Goal: Submit feedback/report problem: Submit feedback/report problem

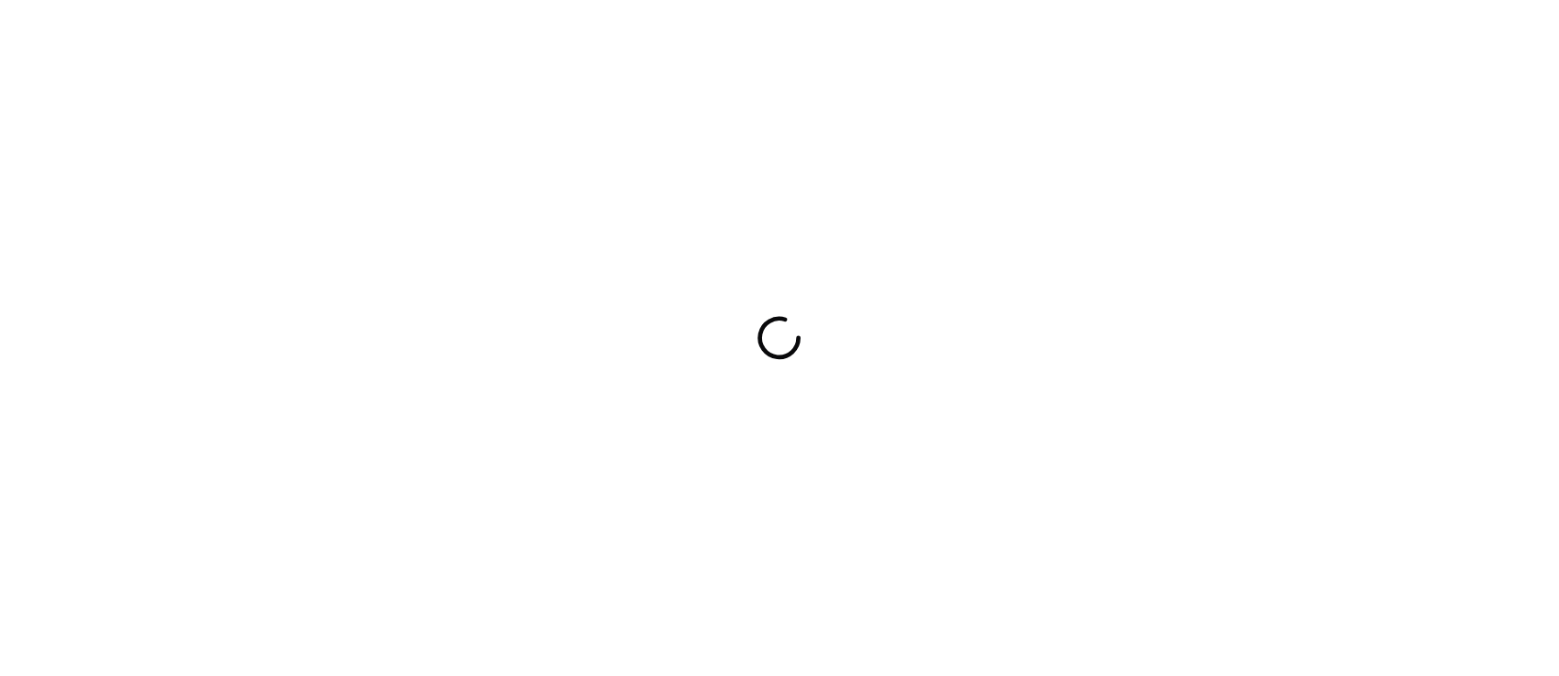
drag, startPoint x: 446, startPoint y: 317, endPoint x: 462, endPoint y: 303, distance: 20.8
click at [448, 317] on div at bounding box center [779, 338] width 1559 height 676
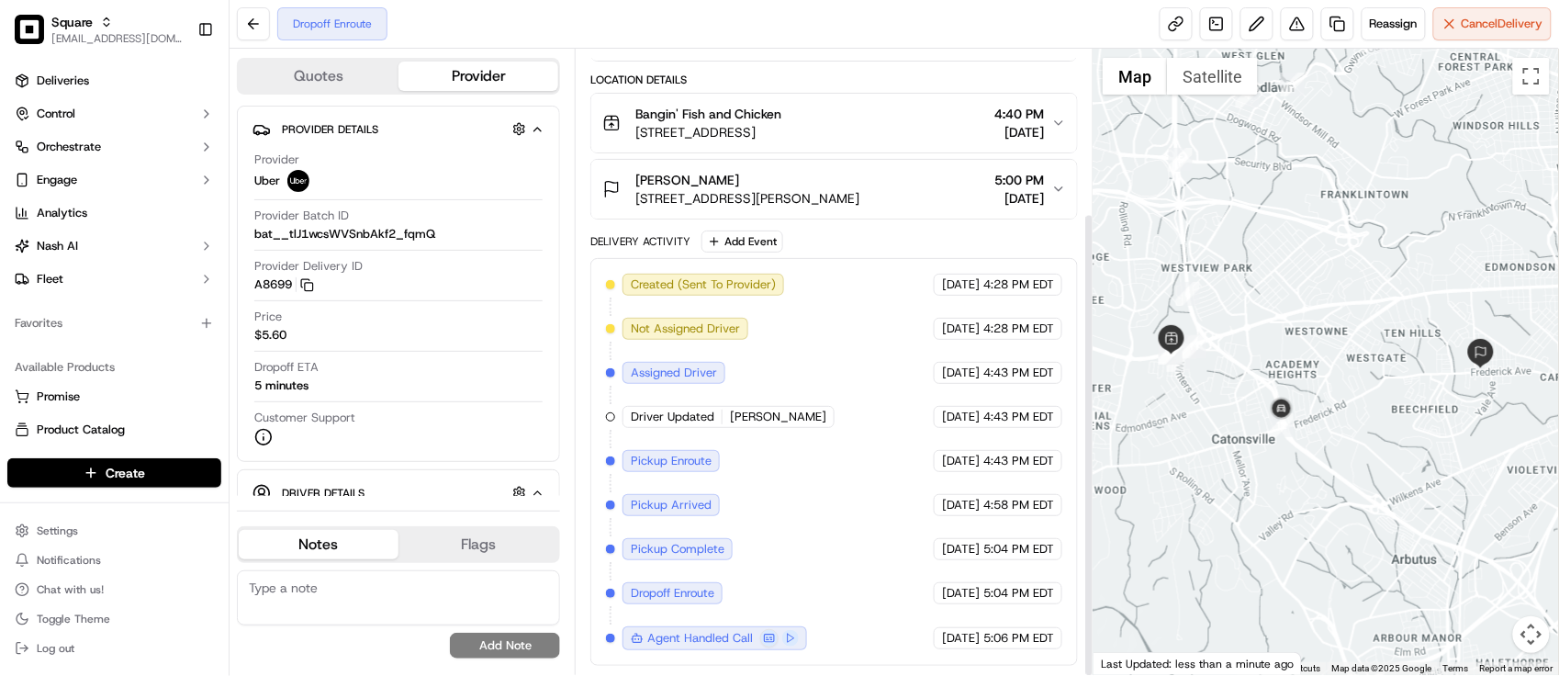
scroll to position [220, 0]
click at [913, 474] on div "Created (Sent To Provider) Uber [DATE] 4:28 PM EDT Not Assigned Driver Uber [DA…" at bounding box center [834, 462] width 456 height 376
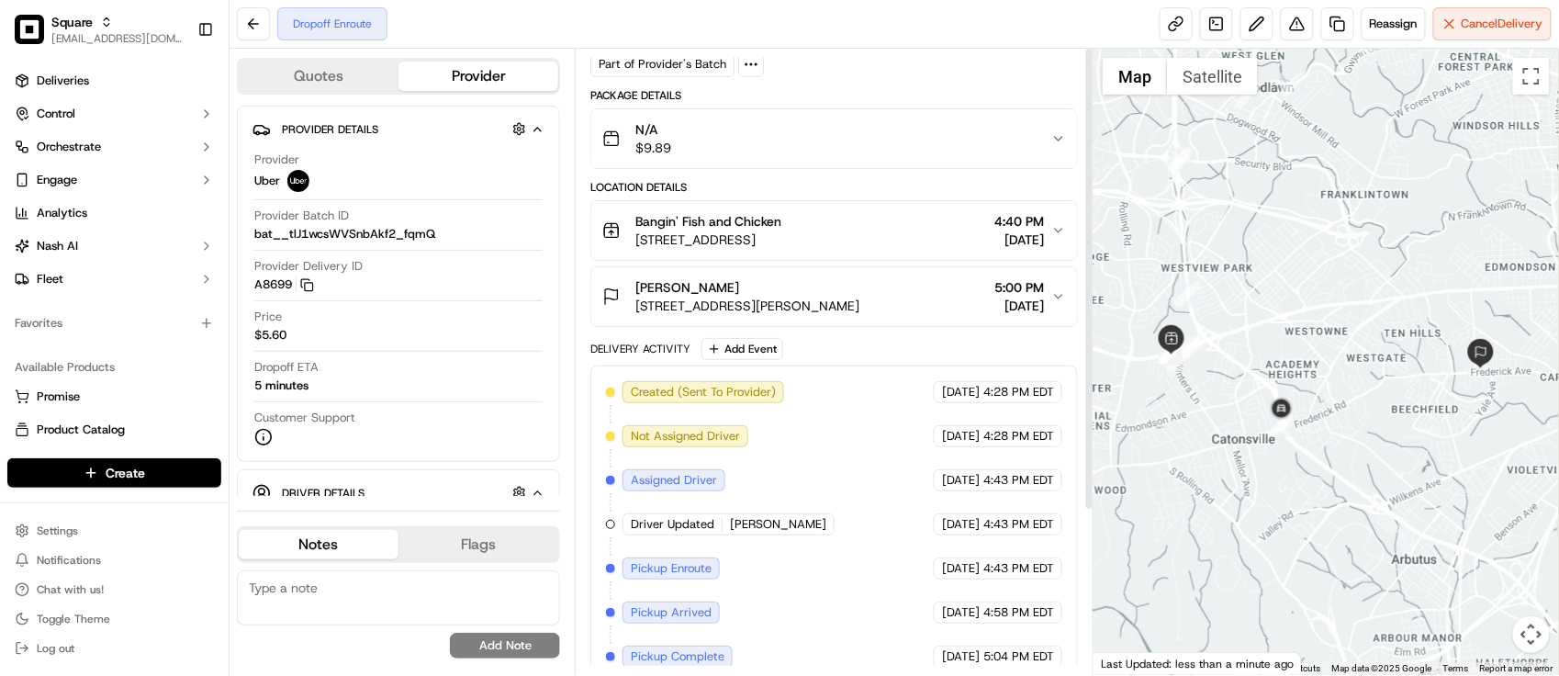
scroll to position [0, 0]
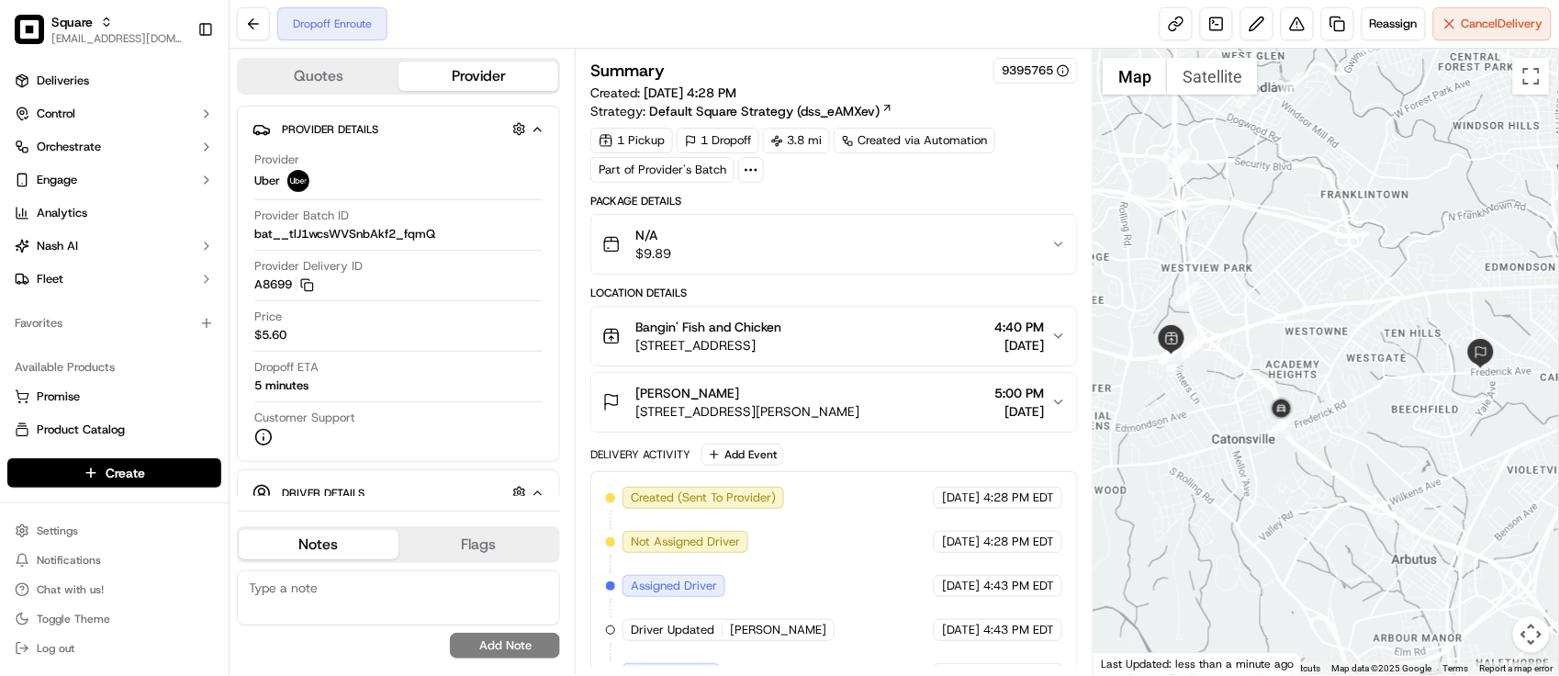
click at [828, 543] on div "Created (Sent To Provider) Uber 09/20/2025 4:28 PM EDT Not Assigned Driver Uber…" at bounding box center [834, 675] width 456 height 376
click at [452, 432] on div "Customer Support" at bounding box center [398, 427] width 288 height 37
click at [397, 364] on div "Dropoff ETA 5 minutes" at bounding box center [398, 376] width 288 height 35
click at [355, 594] on textarea at bounding box center [398, 597] width 323 height 55
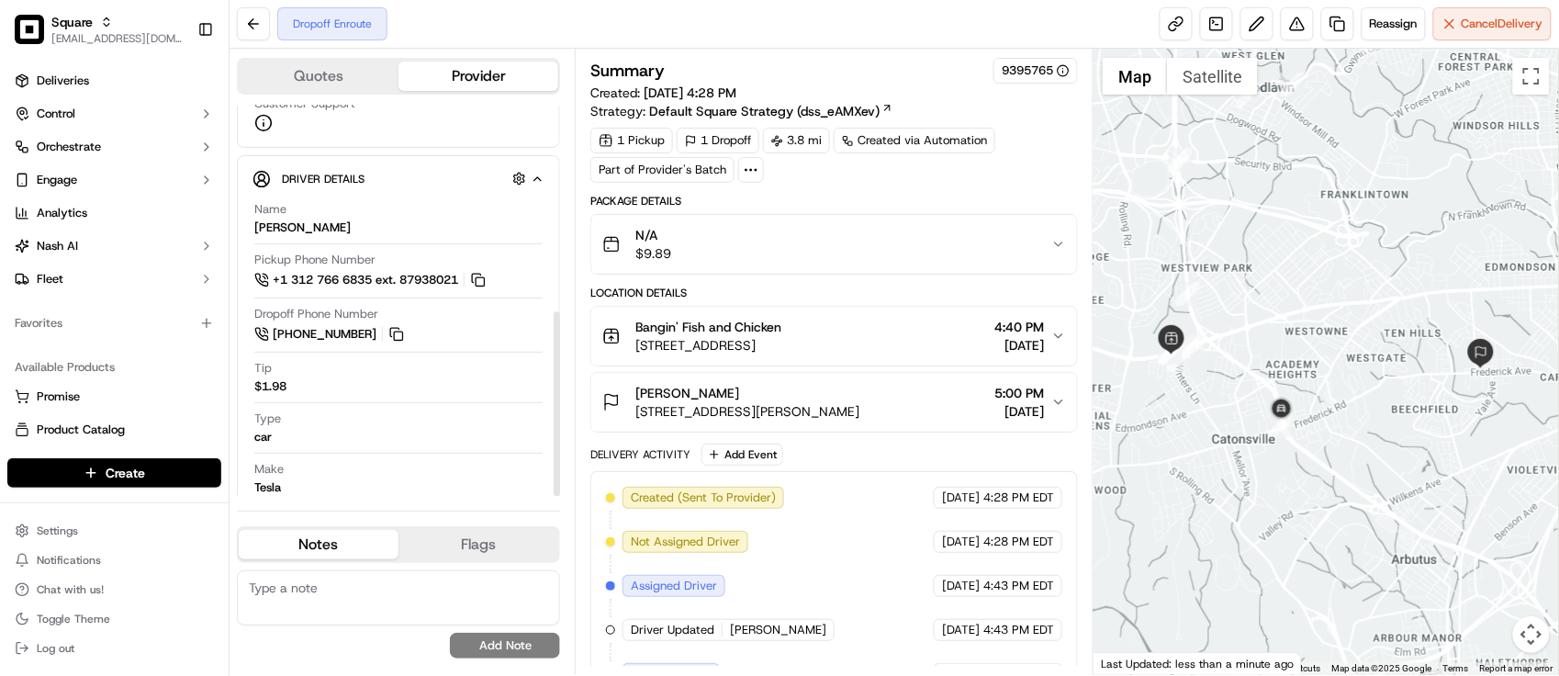
scroll to position [436, 0]
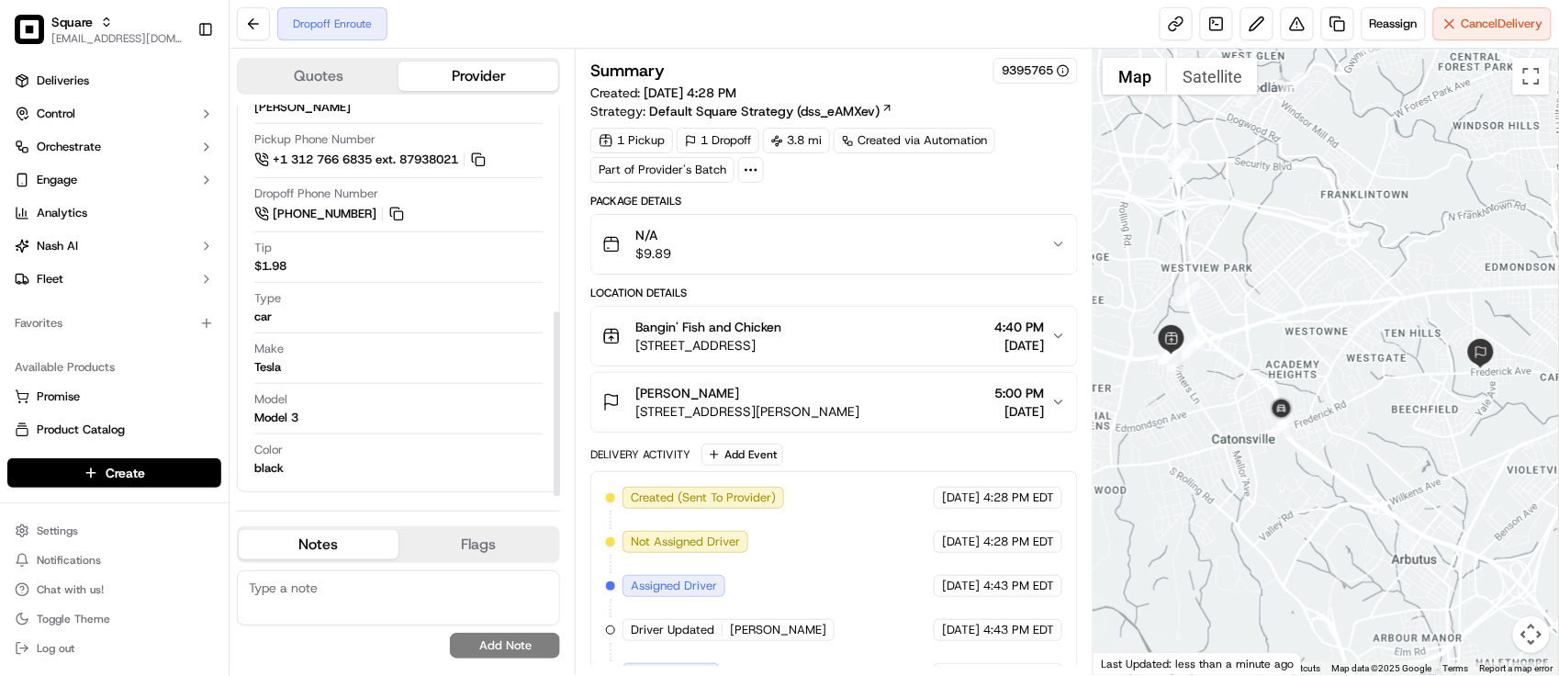
click at [368, 548] on button "Notes" at bounding box center [319, 544] width 160 height 29
click at [344, 632] on div "No results found Add Note" at bounding box center [398, 614] width 323 height 88
click at [346, 609] on textarea at bounding box center [398, 597] width 323 height 55
paste textarea "Caller Information: Merchant - Reason for call:"
click at [543, 583] on textarea "Caller Information: Merchant - Reason for call:" at bounding box center [398, 597] width 323 height 55
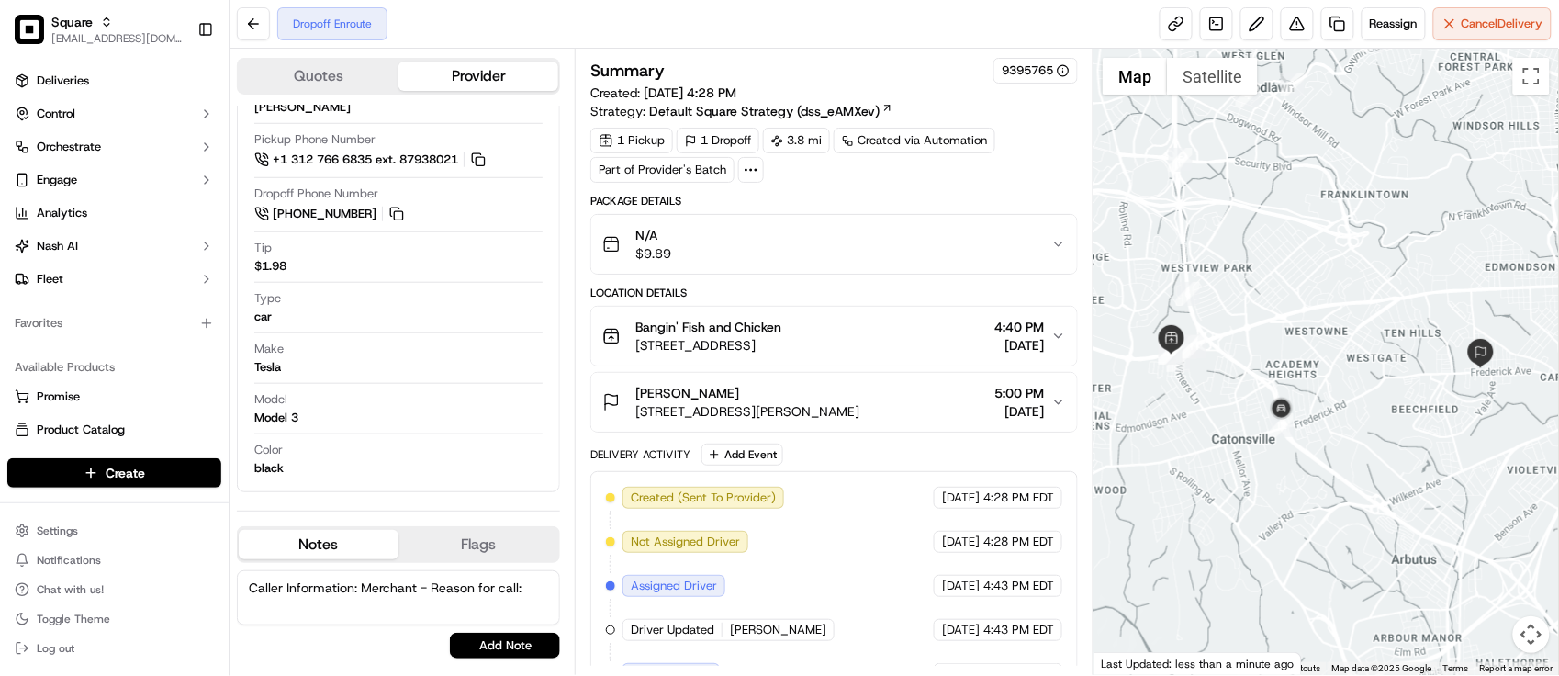
paste textarea "Poor Delivery Experience"
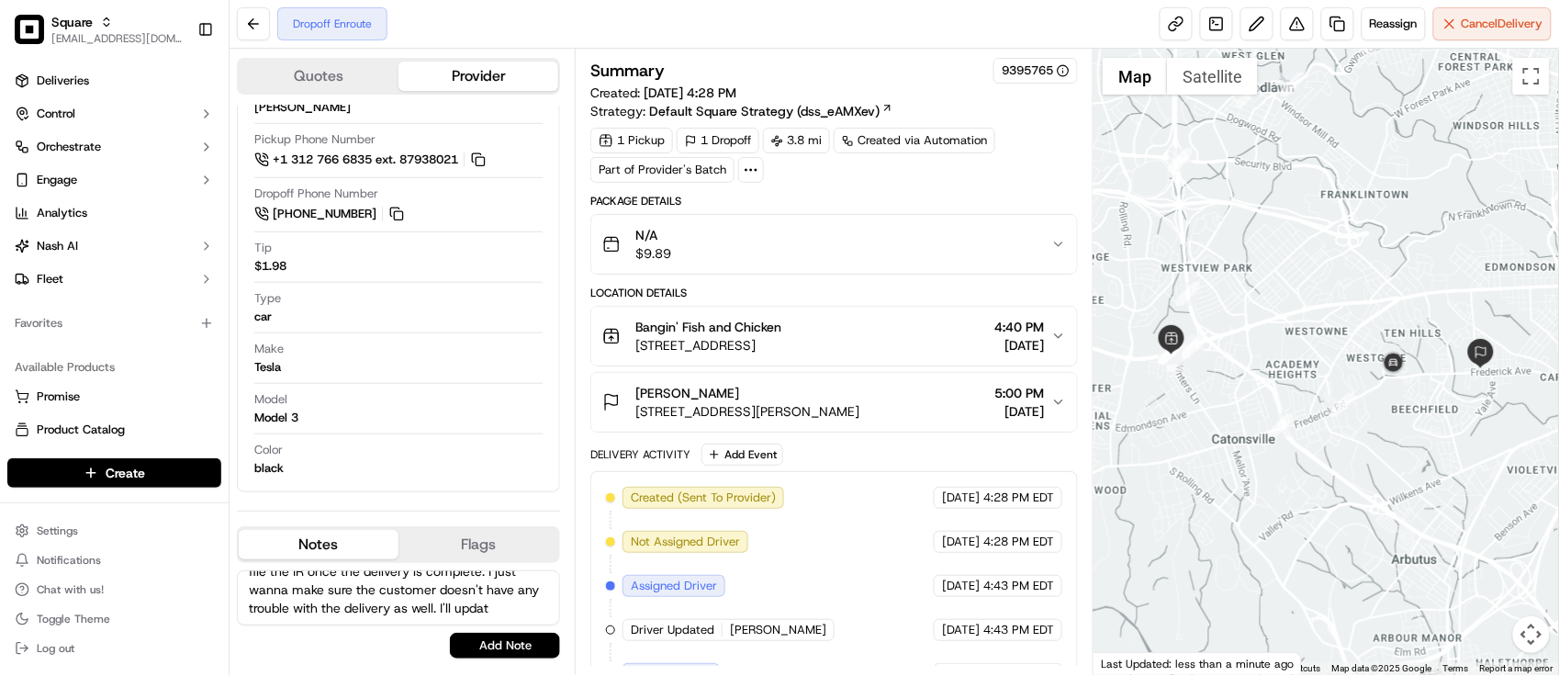
scroll to position [90, 0]
type textarea "Caller Information: Merchant - Reason for call: Poor Delivery Experience - Driv…"
click at [529, 638] on button "Add Note" at bounding box center [505, 646] width 110 height 26
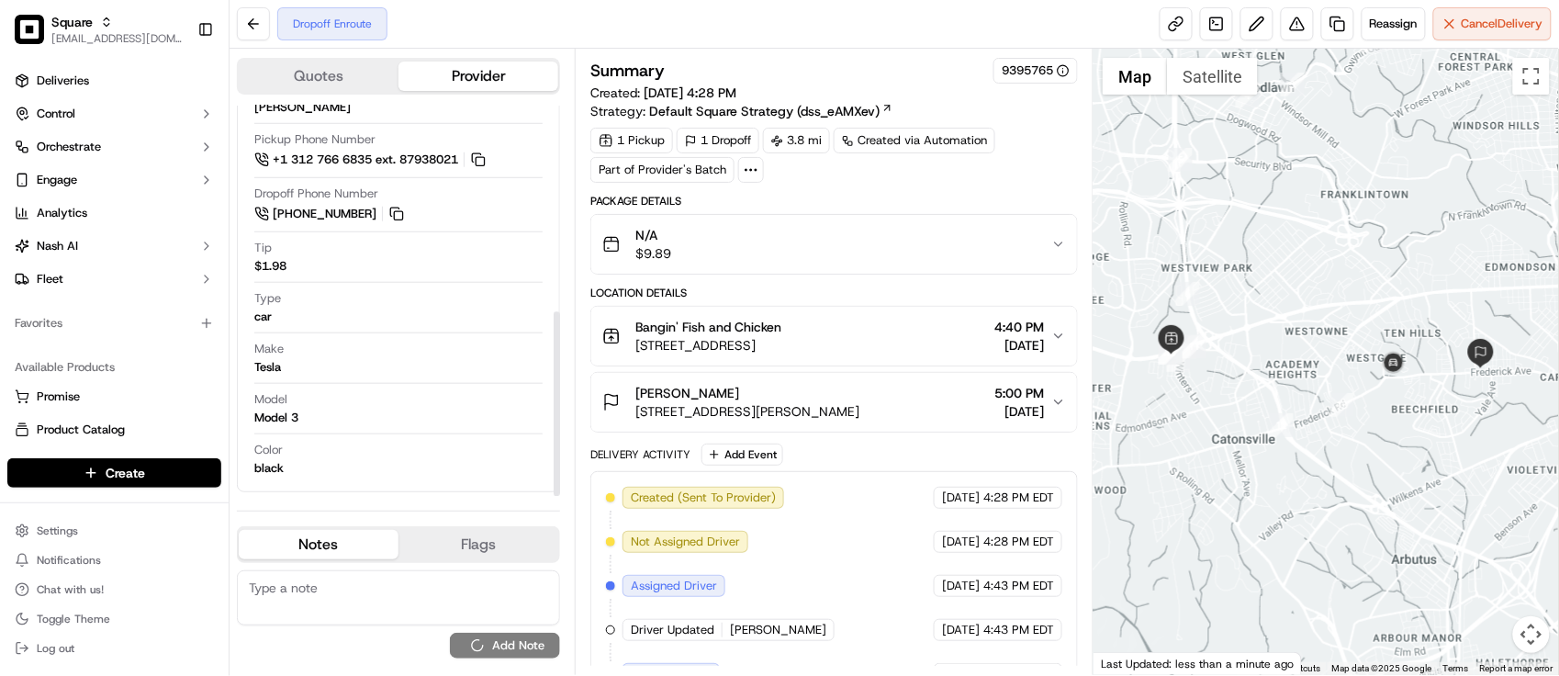
drag, startPoint x: 483, startPoint y: 443, endPoint x: 512, endPoint y: 434, distance: 30.8
click at [483, 442] on div "Color black" at bounding box center [398, 459] width 288 height 35
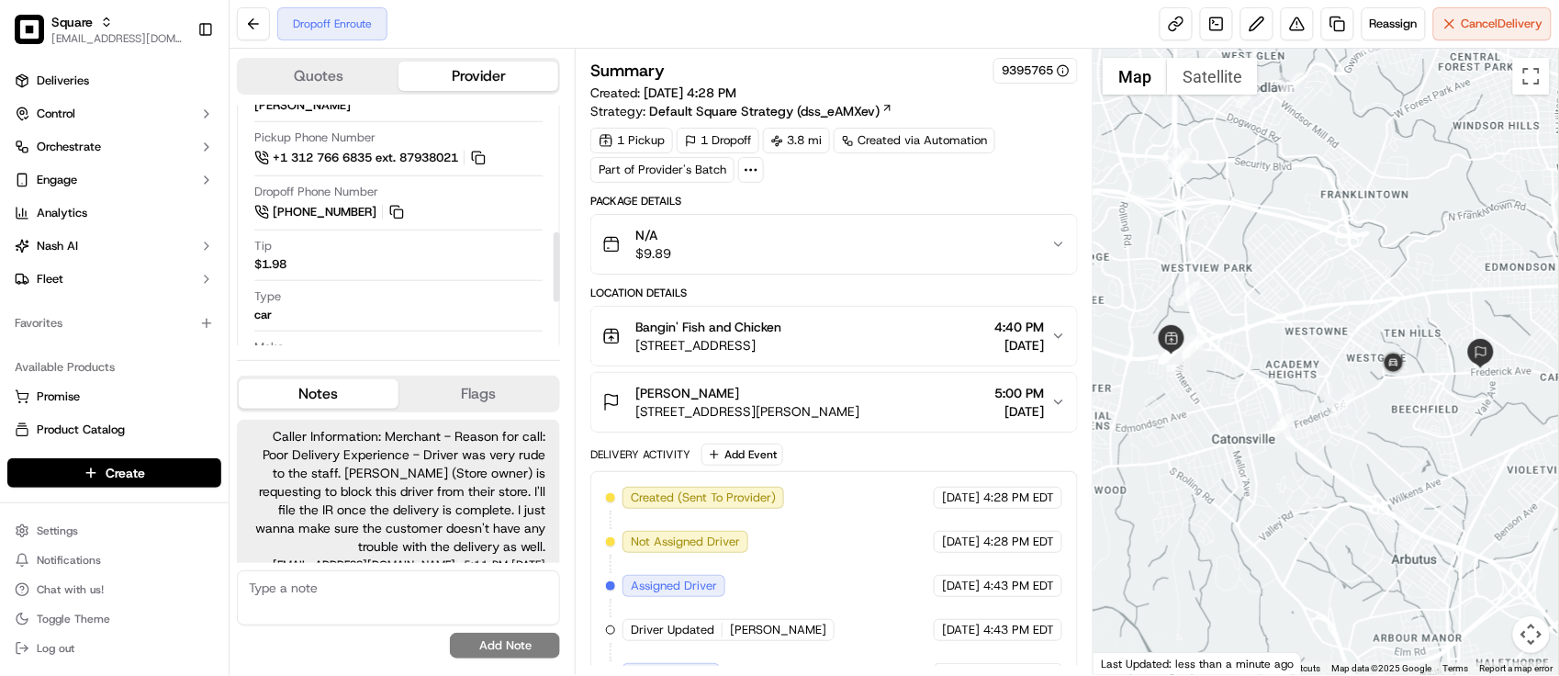
scroll to position [15, 0]
drag, startPoint x: 906, startPoint y: 454, endPoint x: 924, endPoint y: 450, distance: 18.0
click at [907, 454] on div "Delivery Activity Add Event" at bounding box center [833, 454] width 487 height 22
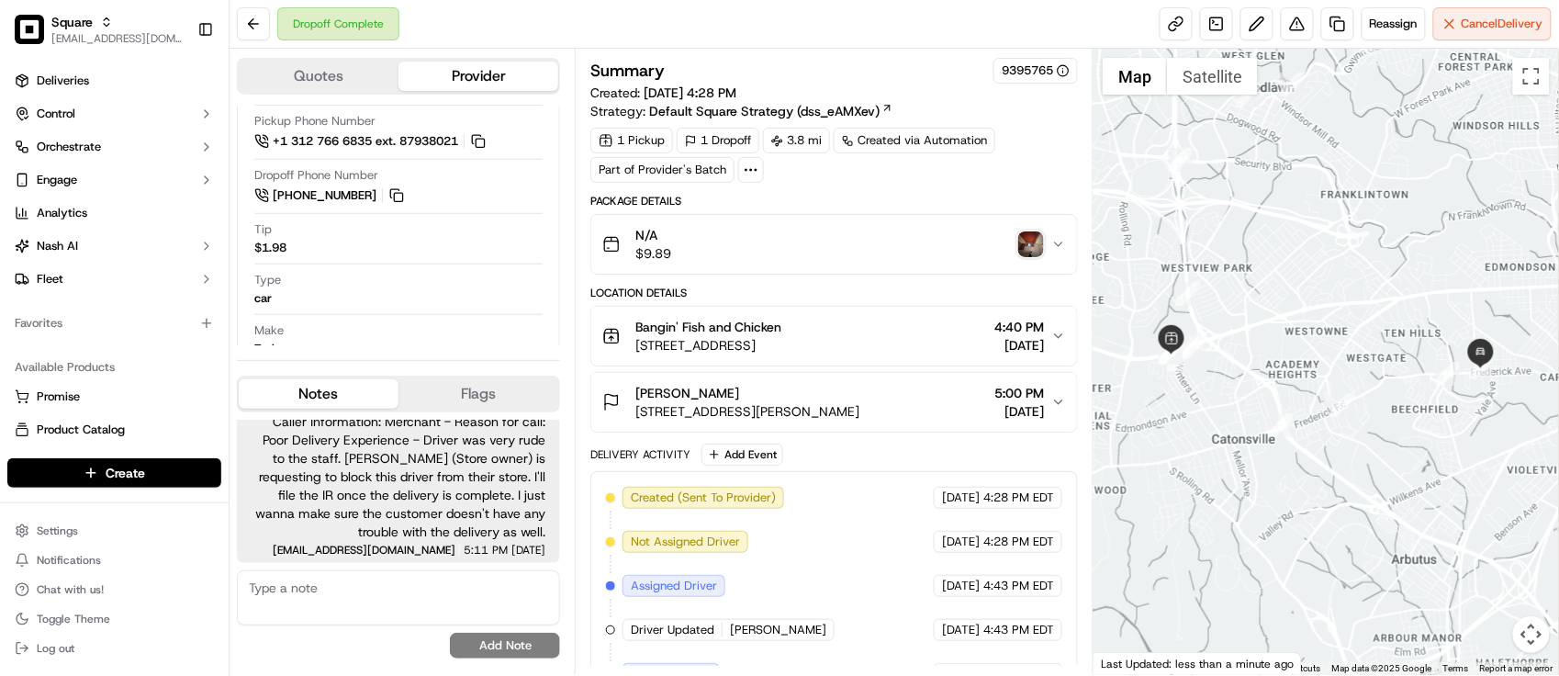
scroll to position [420, 0]
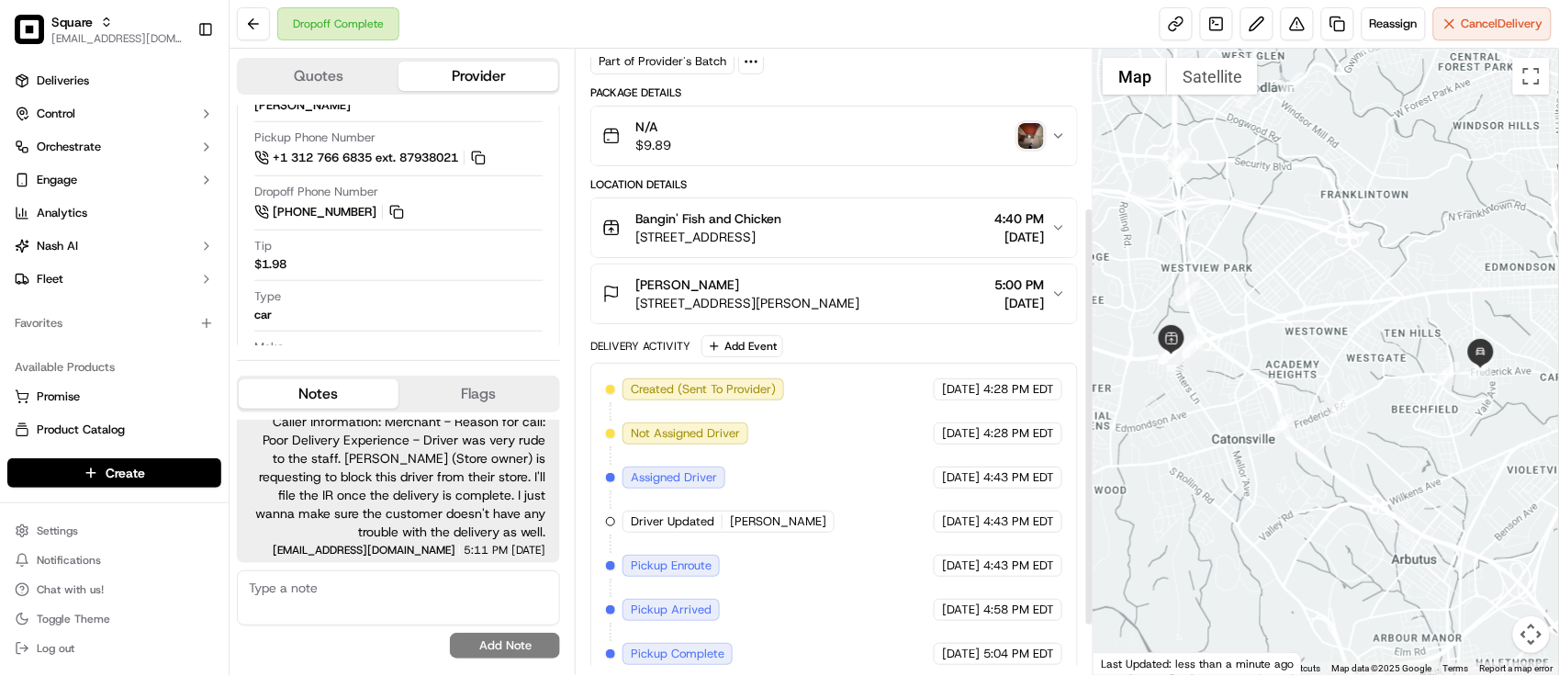
scroll to position [0, 0]
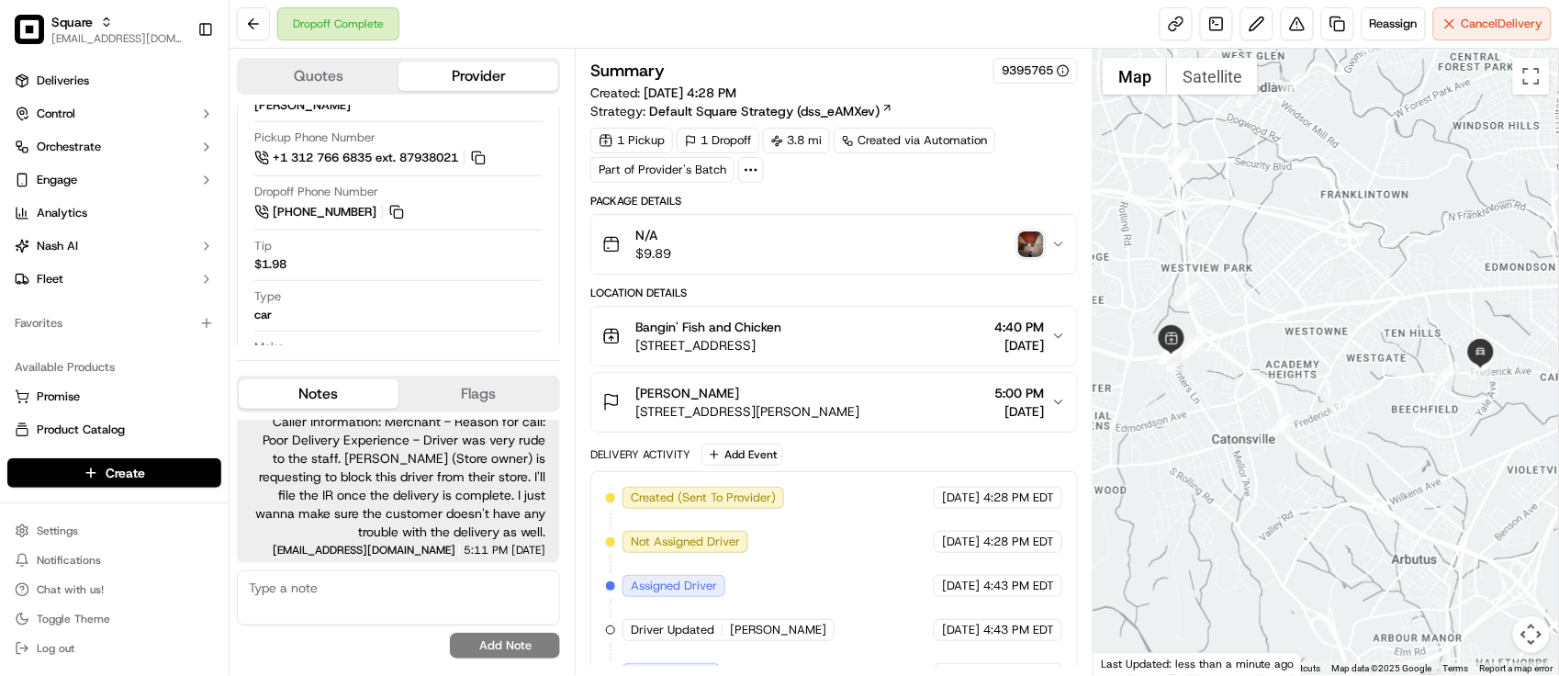
click at [532, 20] on div "Dropoff Complete Reassign Cancel Delivery" at bounding box center [894, 24] width 1329 height 49
click at [1295, 19] on button at bounding box center [1297, 23] width 33 height 33
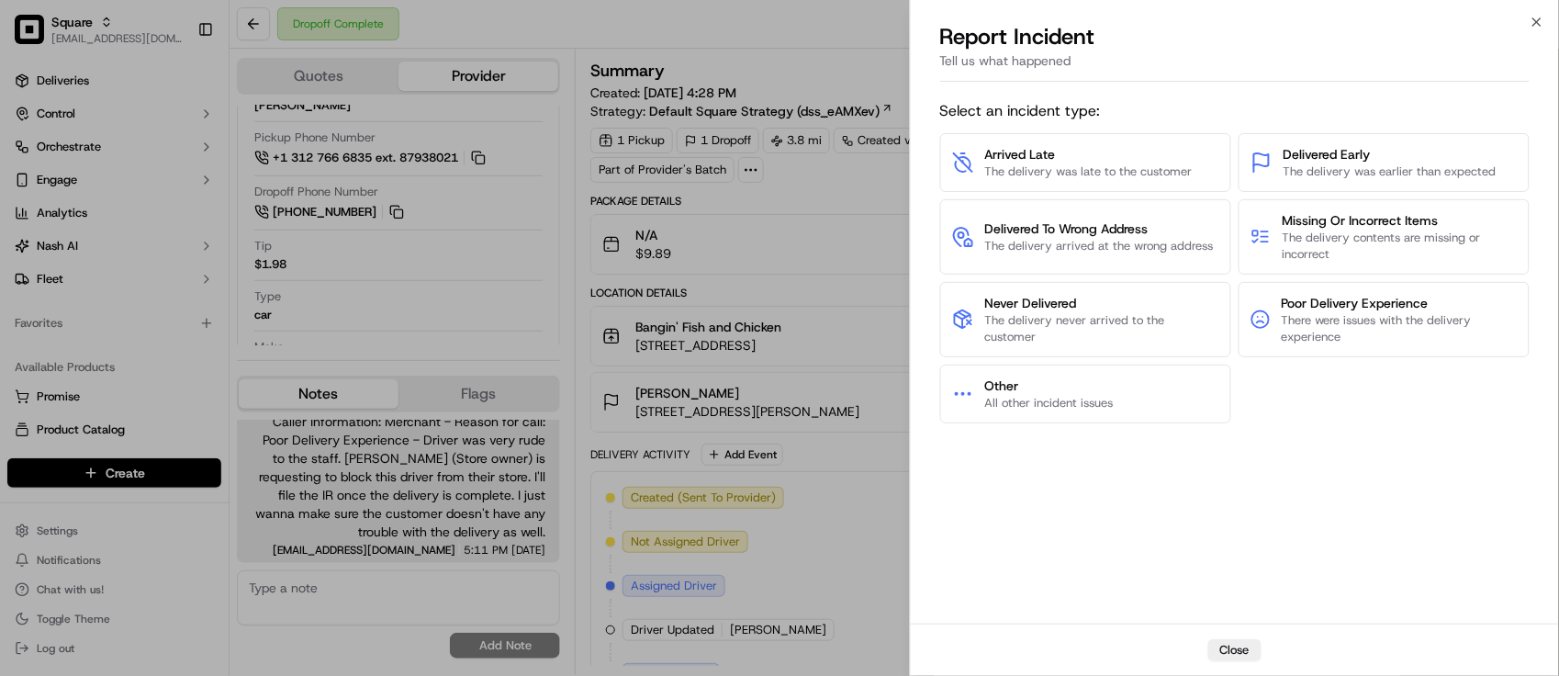
click at [1338, 278] on div "Arrived Late The delivery was late to the customer Delivered Early The delivery…" at bounding box center [1235, 278] width 590 height 290
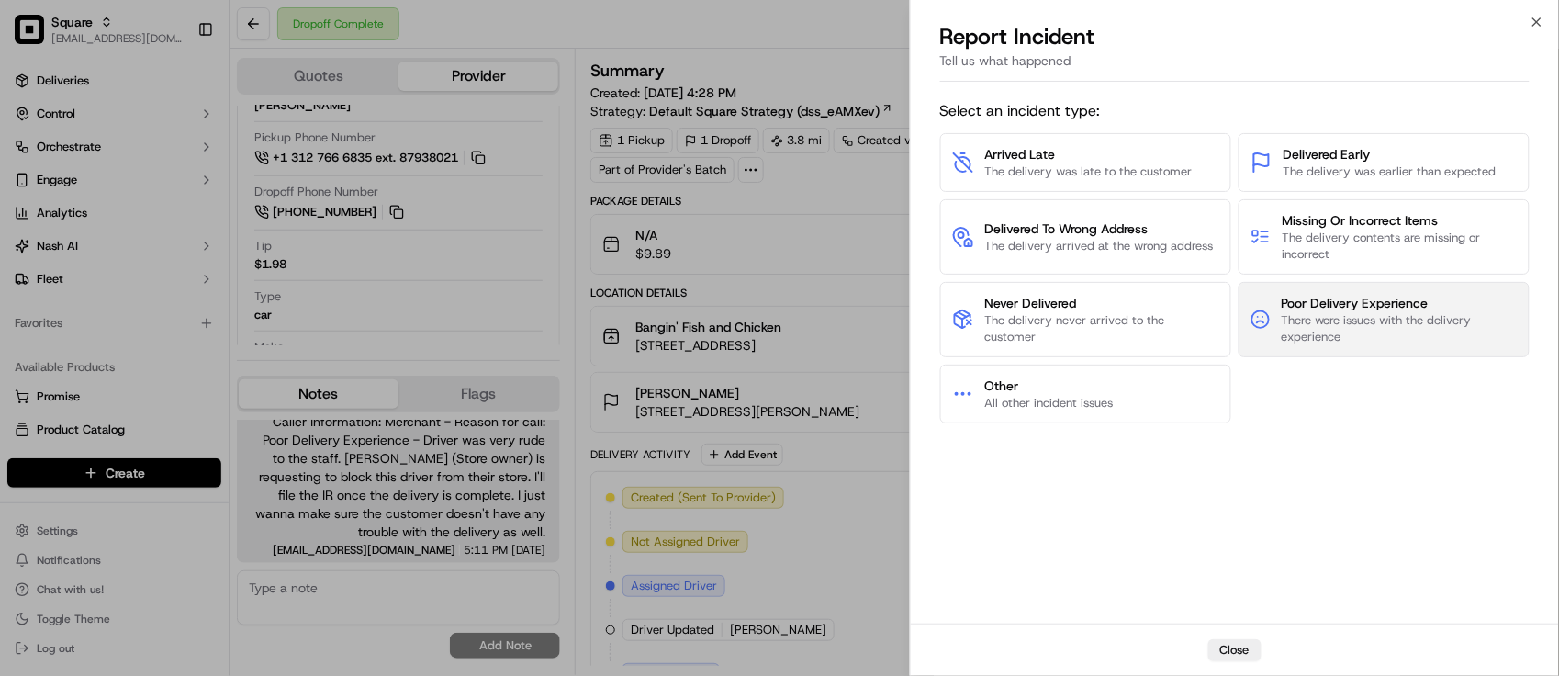
click at [1331, 294] on span "Poor Delivery Experience" at bounding box center [1400, 303] width 236 height 18
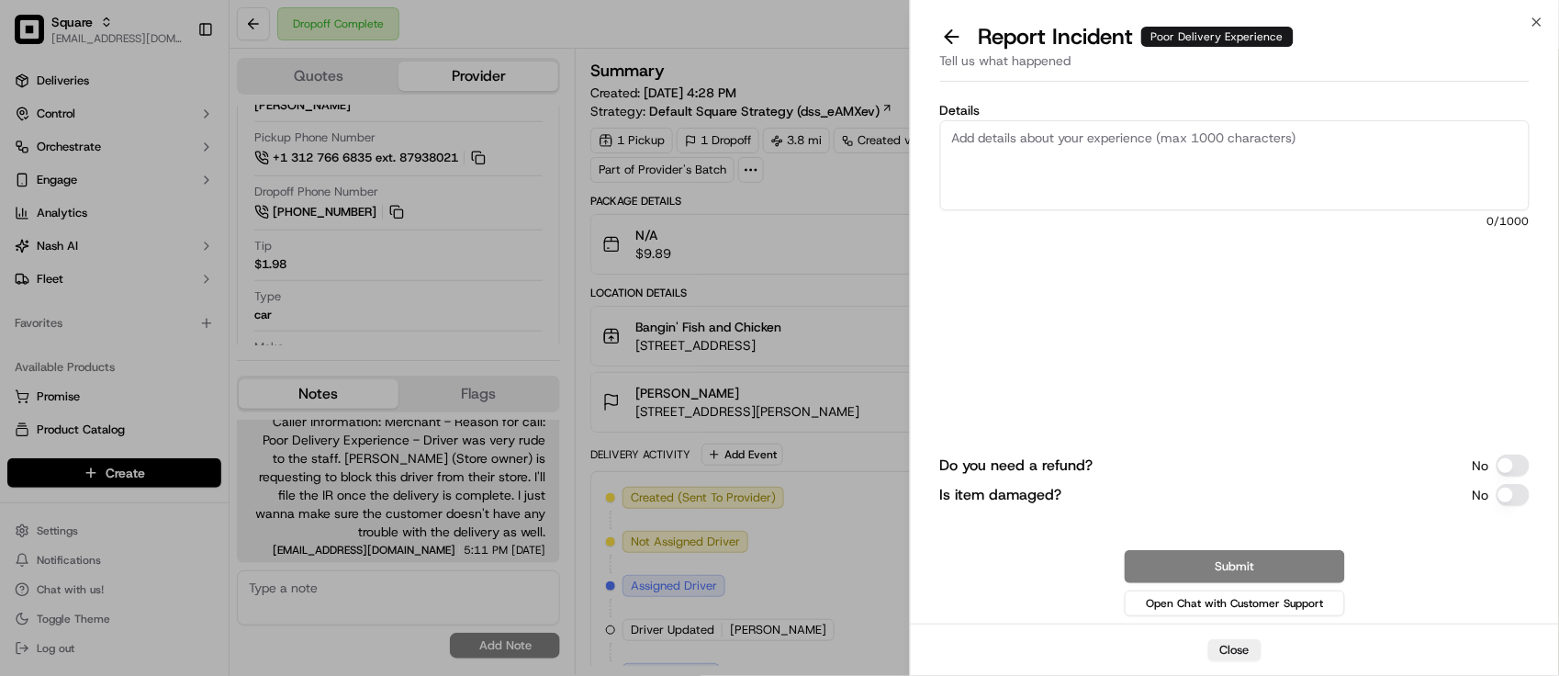
drag, startPoint x: 676, startPoint y: 240, endPoint x: 873, endPoint y: 245, distance: 197.5
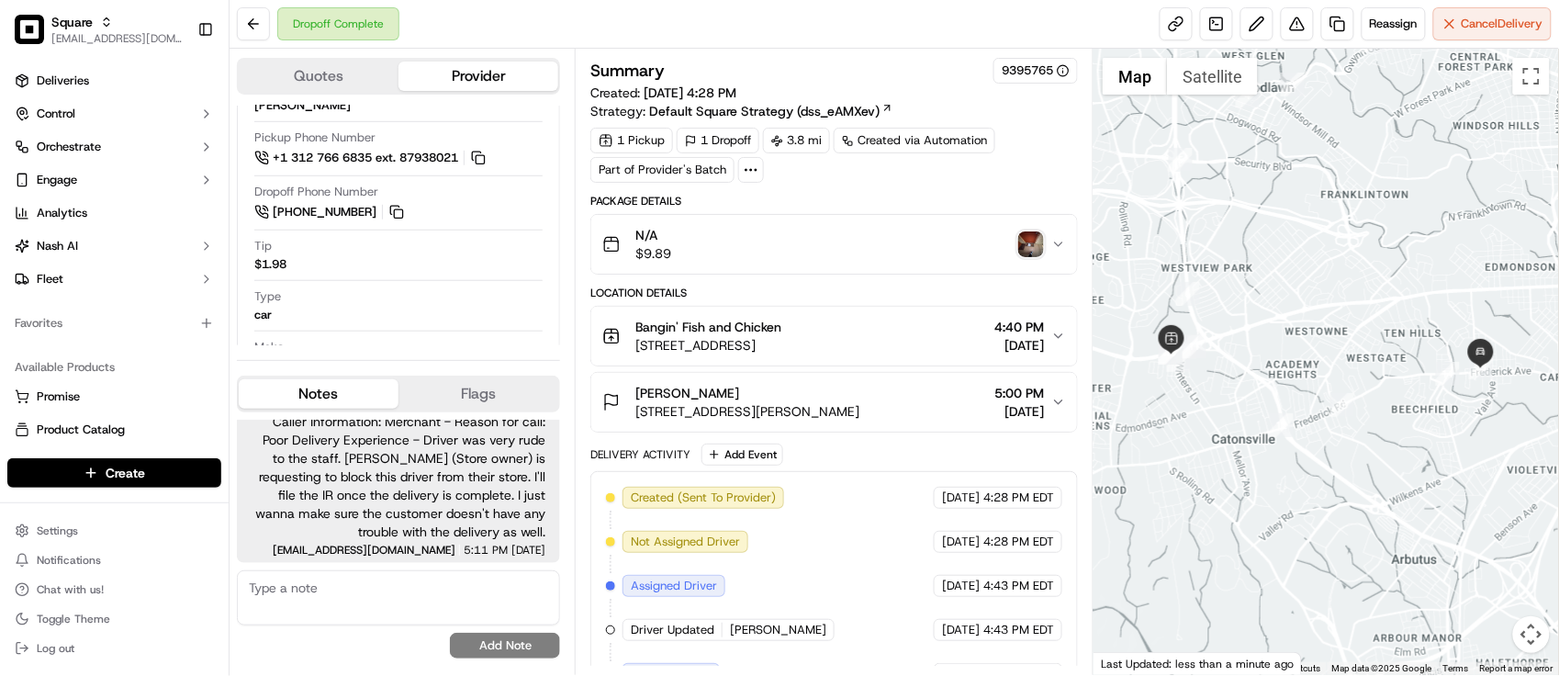
click at [1031, 246] on img "button" at bounding box center [1031, 244] width 26 height 26
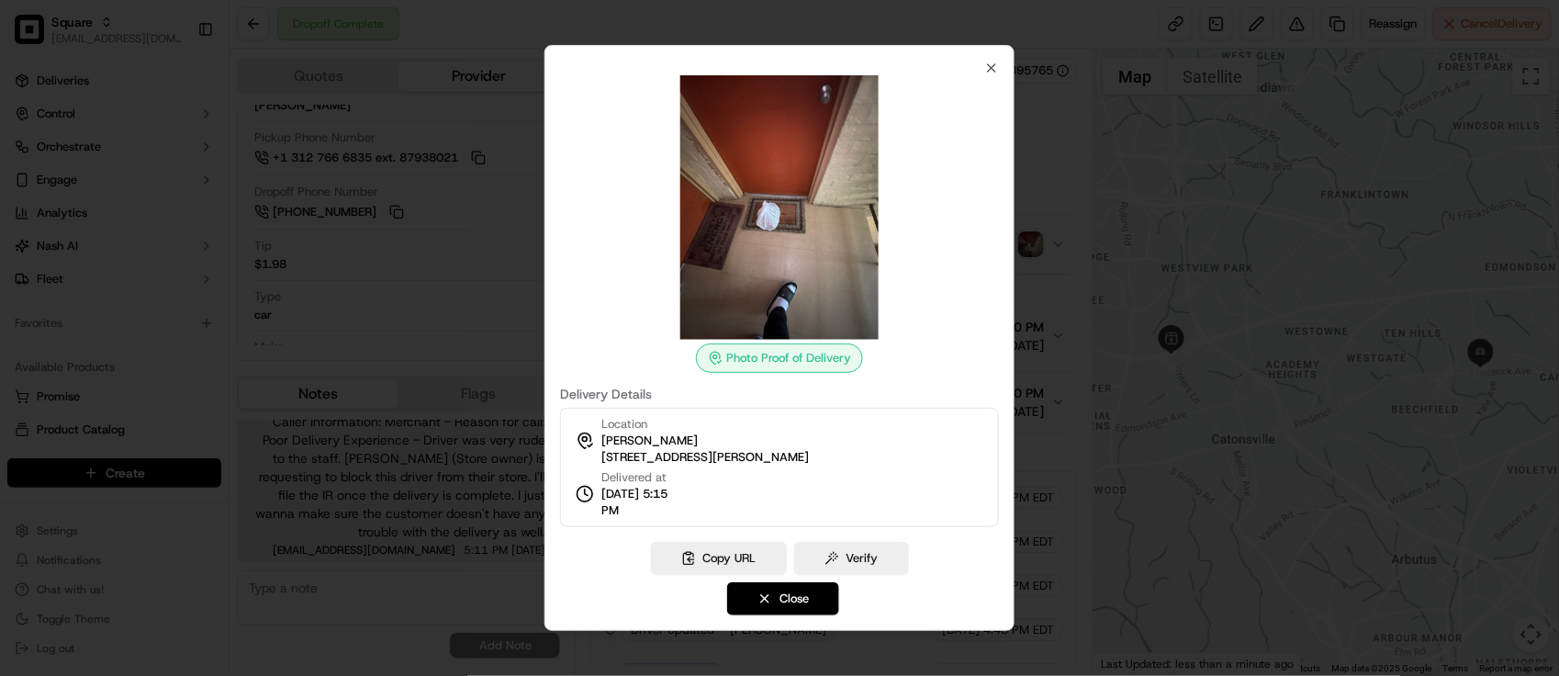
click at [1031, 248] on div at bounding box center [779, 338] width 1559 height 676
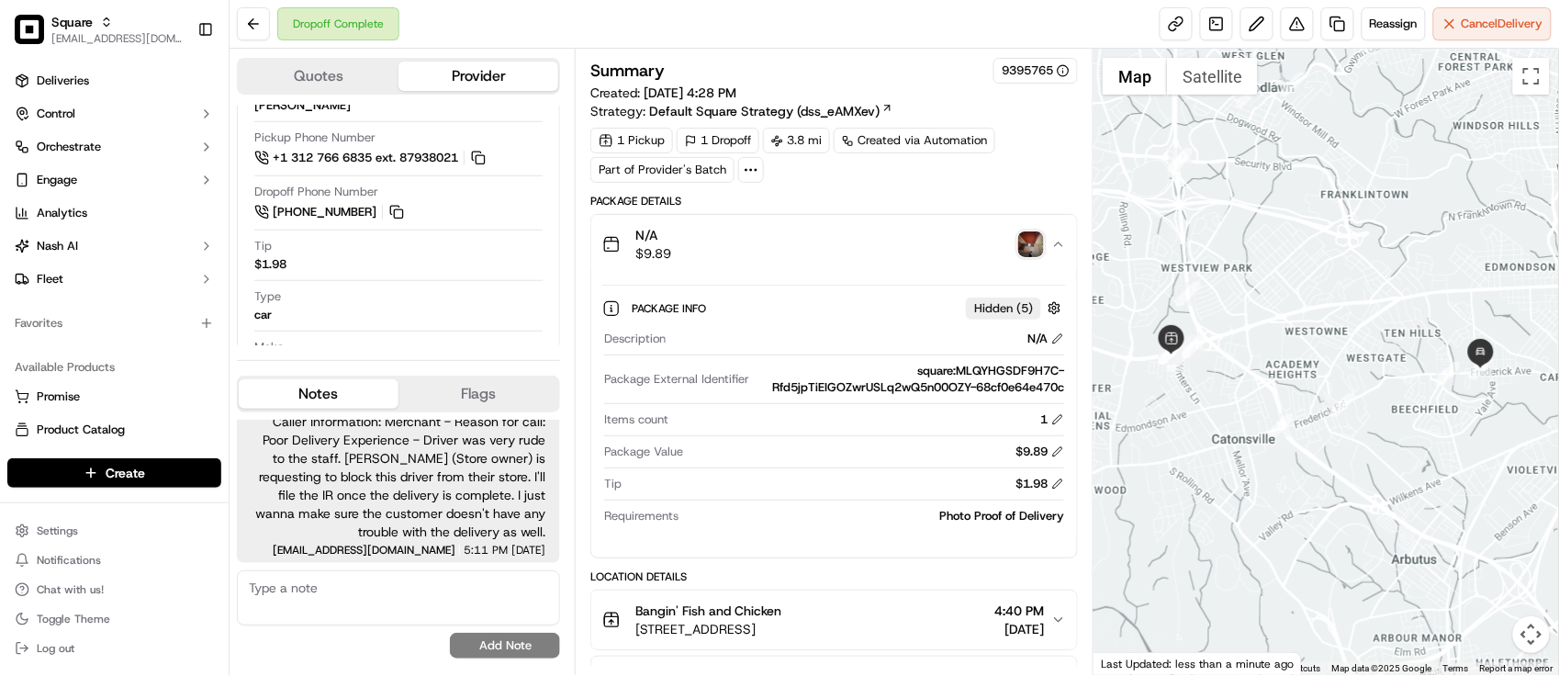
click at [1034, 248] on img "button" at bounding box center [1031, 244] width 26 height 26
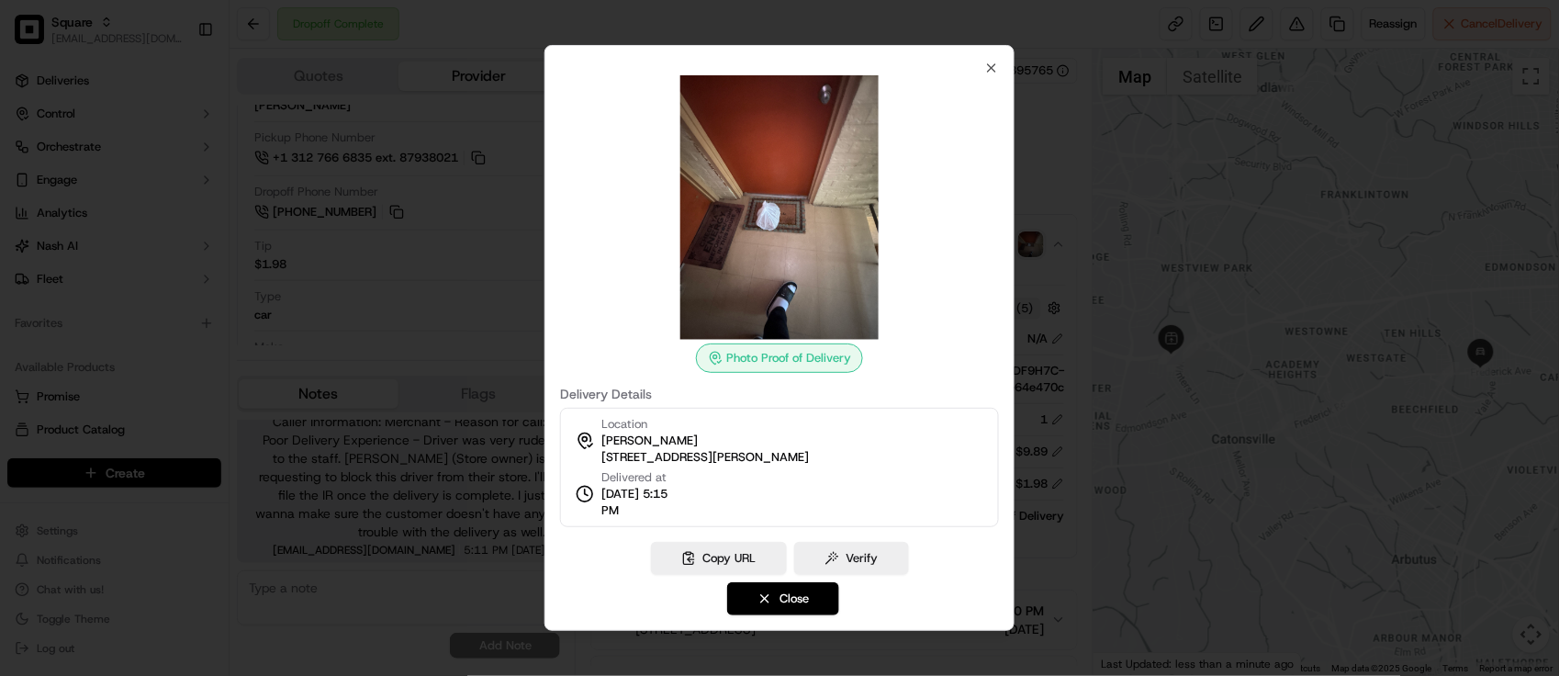
click at [1047, 228] on div at bounding box center [779, 338] width 1559 height 676
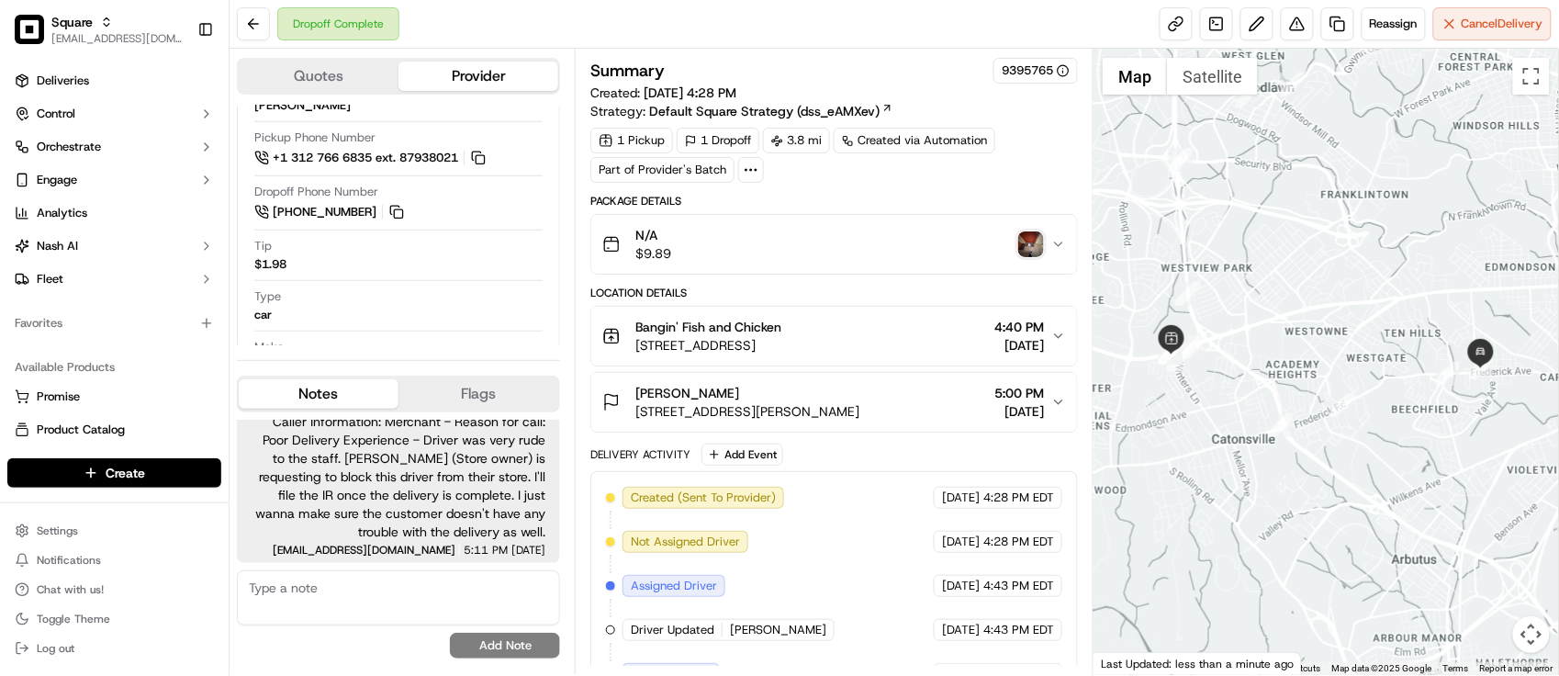
click at [510, 5] on div "Dropoff Complete Reassign Cancel Delivery" at bounding box center [894, 24] width 1329 height 49
click at [1297, 23] on button at bounding box center [1297, 23] width 33 height 33
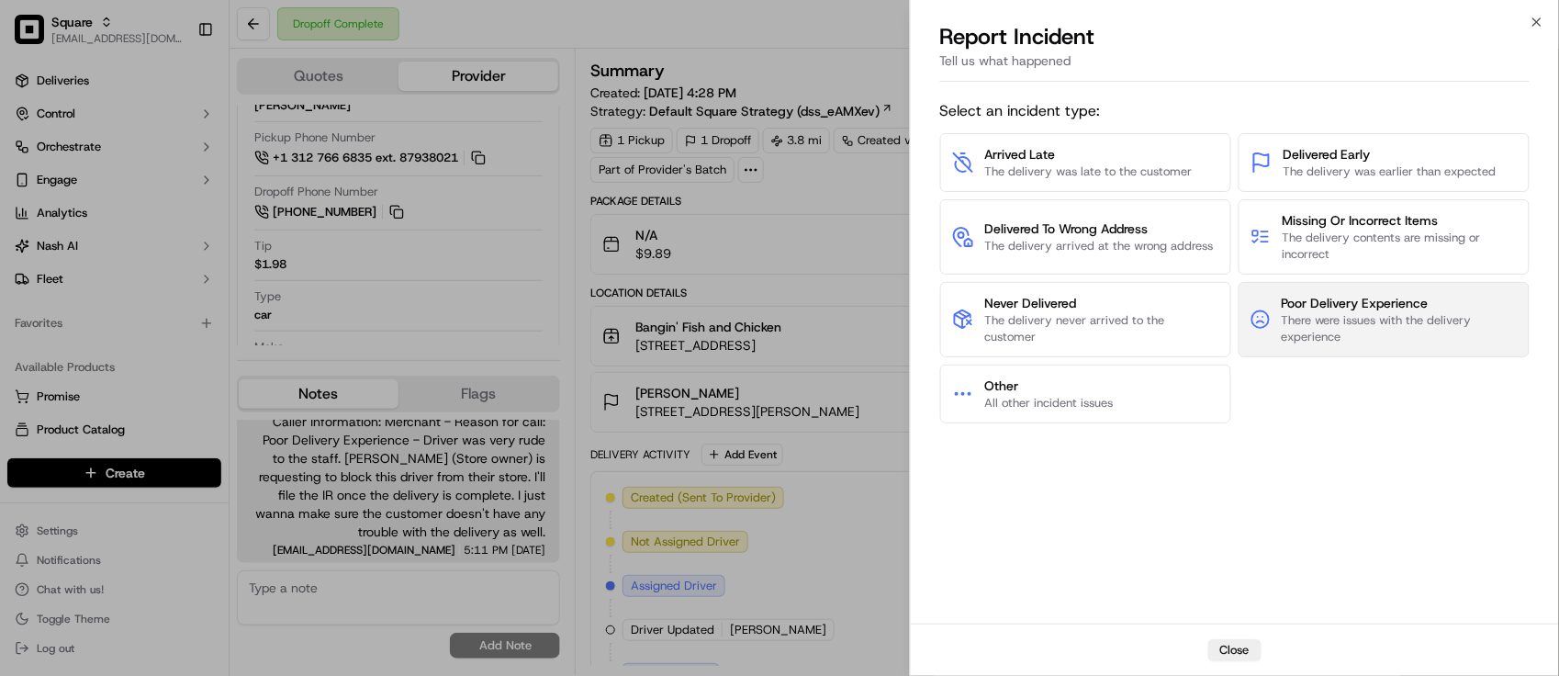
click at [1313, 319] on span "There were issues with the delivery experience" at bounding box center [1400, 328] width 236 height 33
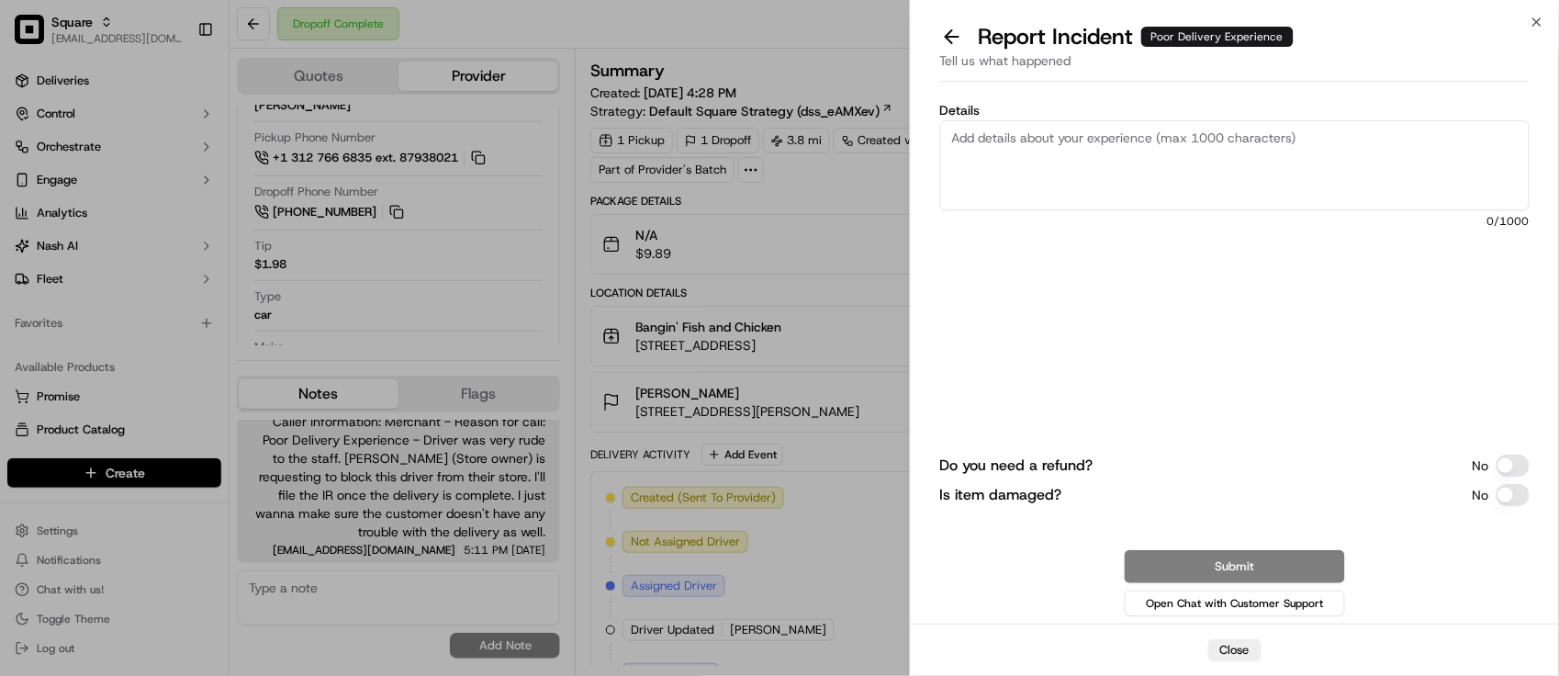
click at [1254, 214] on span "0 /1000" at bounding box center [1235, 221] width 590 height 15
click at [1247, 191] on textarea "Details" at bounding box center [1235, 165] width 590 height 90
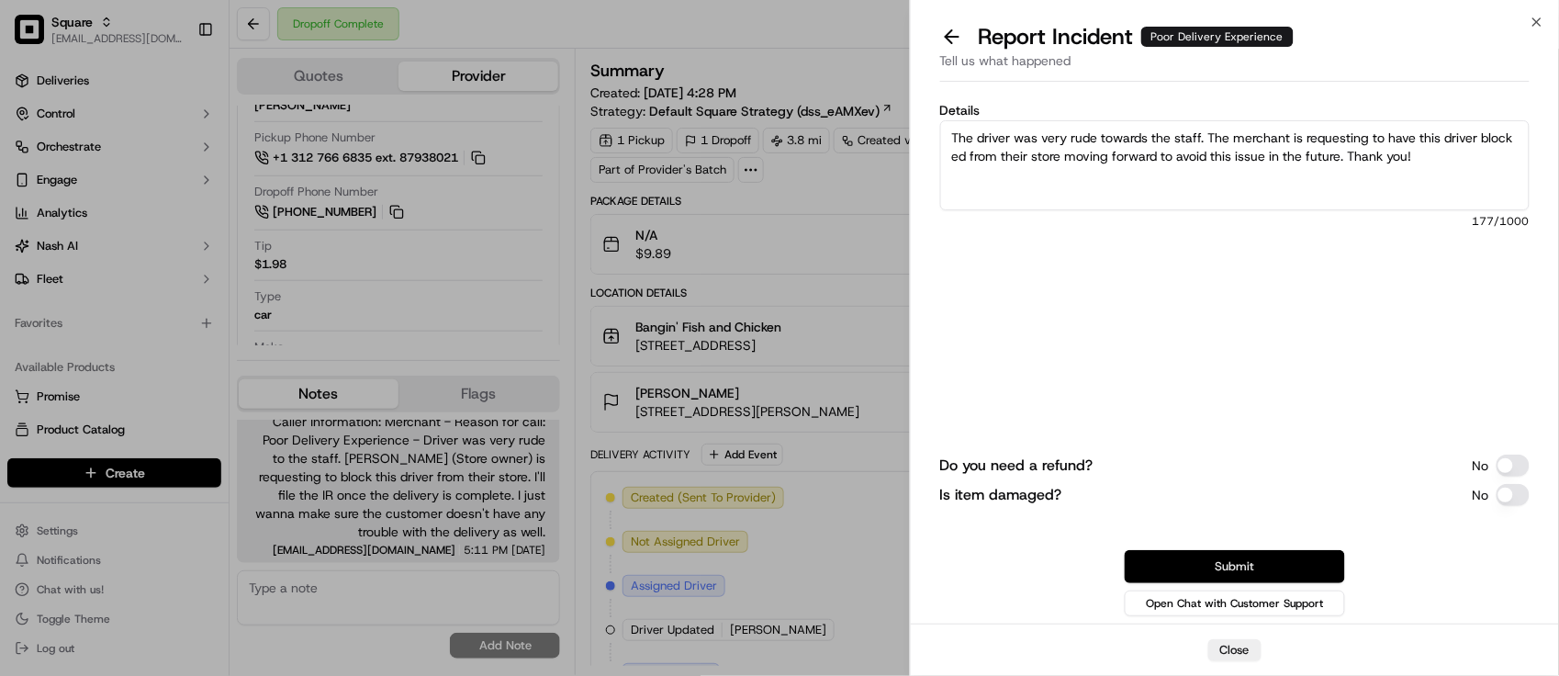
type textarea "The driver was very rude towards the staff. The merchant is requesting to have …"
click at [1161, 551] on div "Do you need a refund? No Is item damaged? No Submit Open Chat with Customer Sup…" at bounding box center [1235, 474] width 590 height 291
click at [1166, 553] on button "Submit" at bounding box center [1235, 566] width 220 height 33
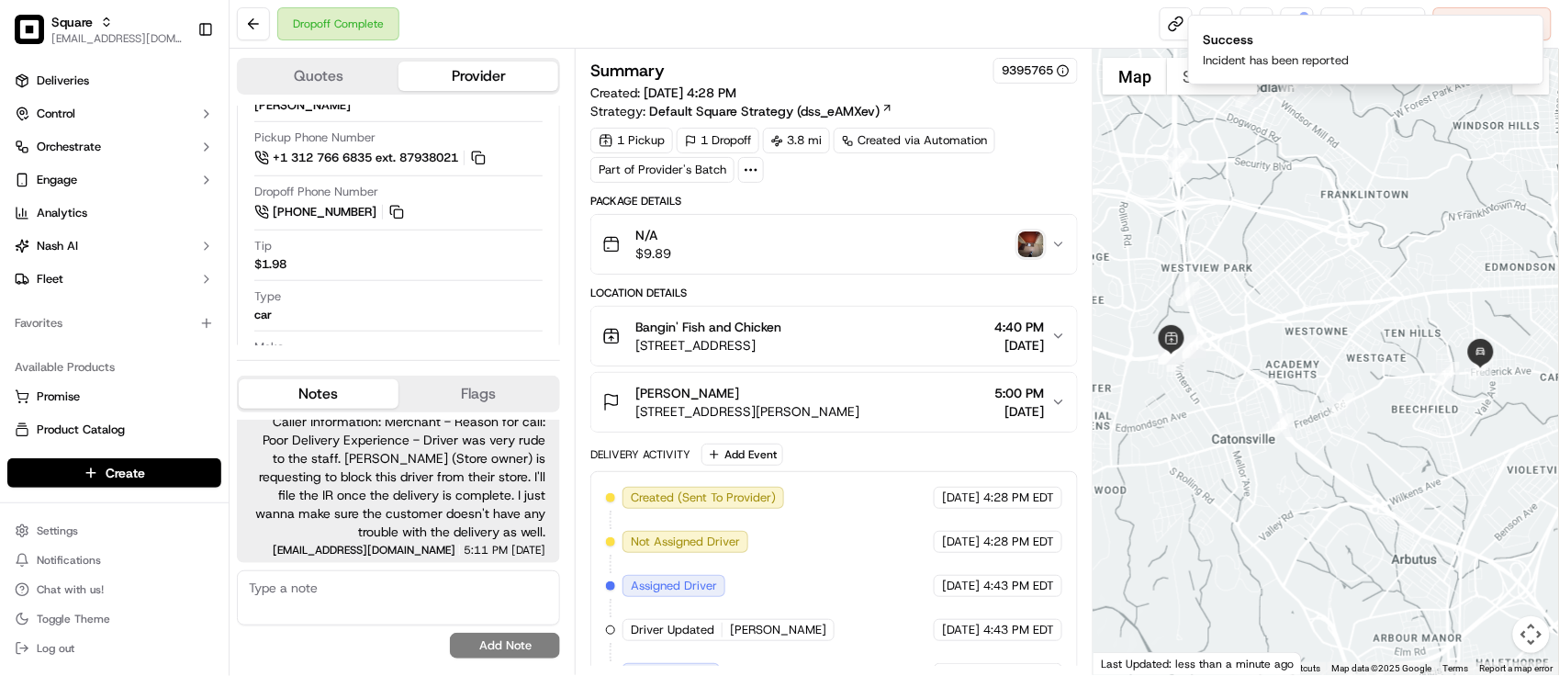
click at [553, 38] on div "Dropoff Complete Reassign Cancel Delivery" at bounding box center [894, 24] width 1329 height 49
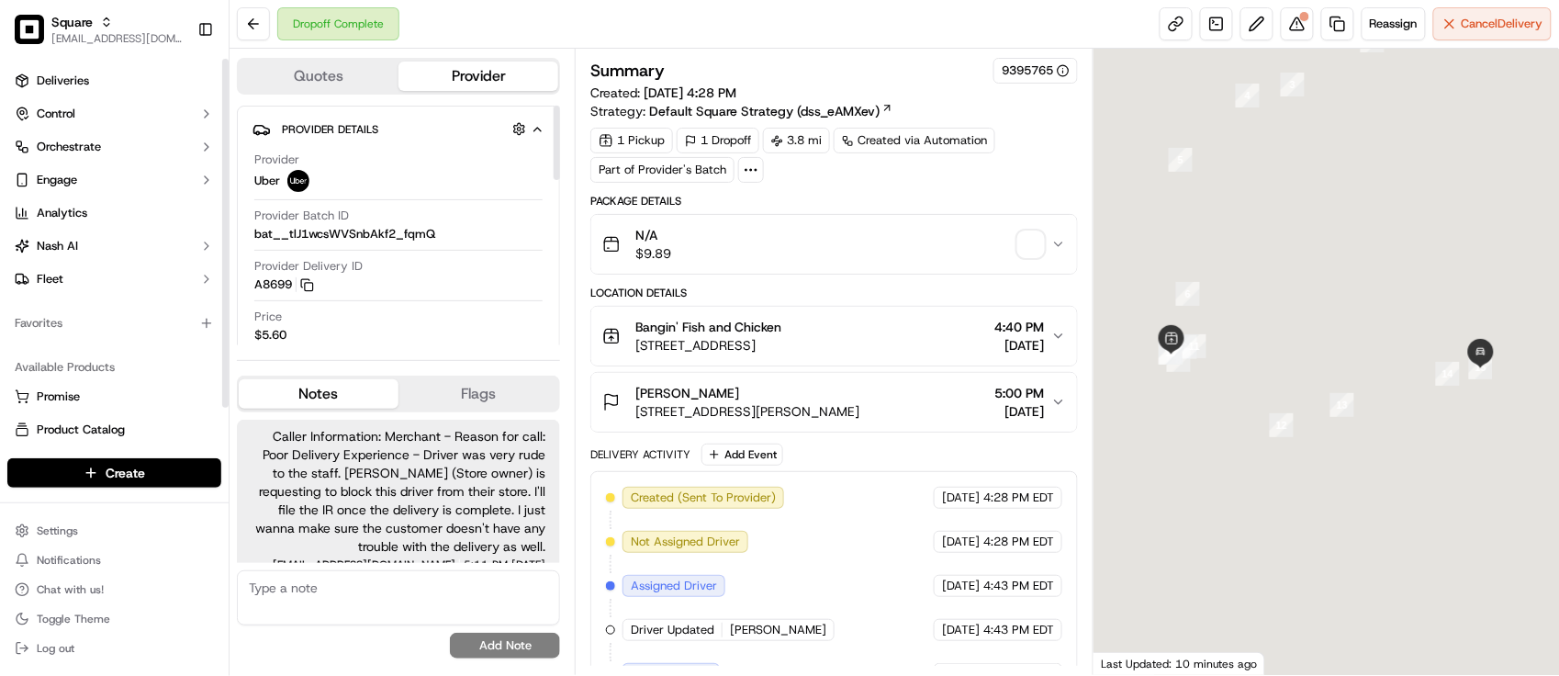
scroll to position [15, 0]
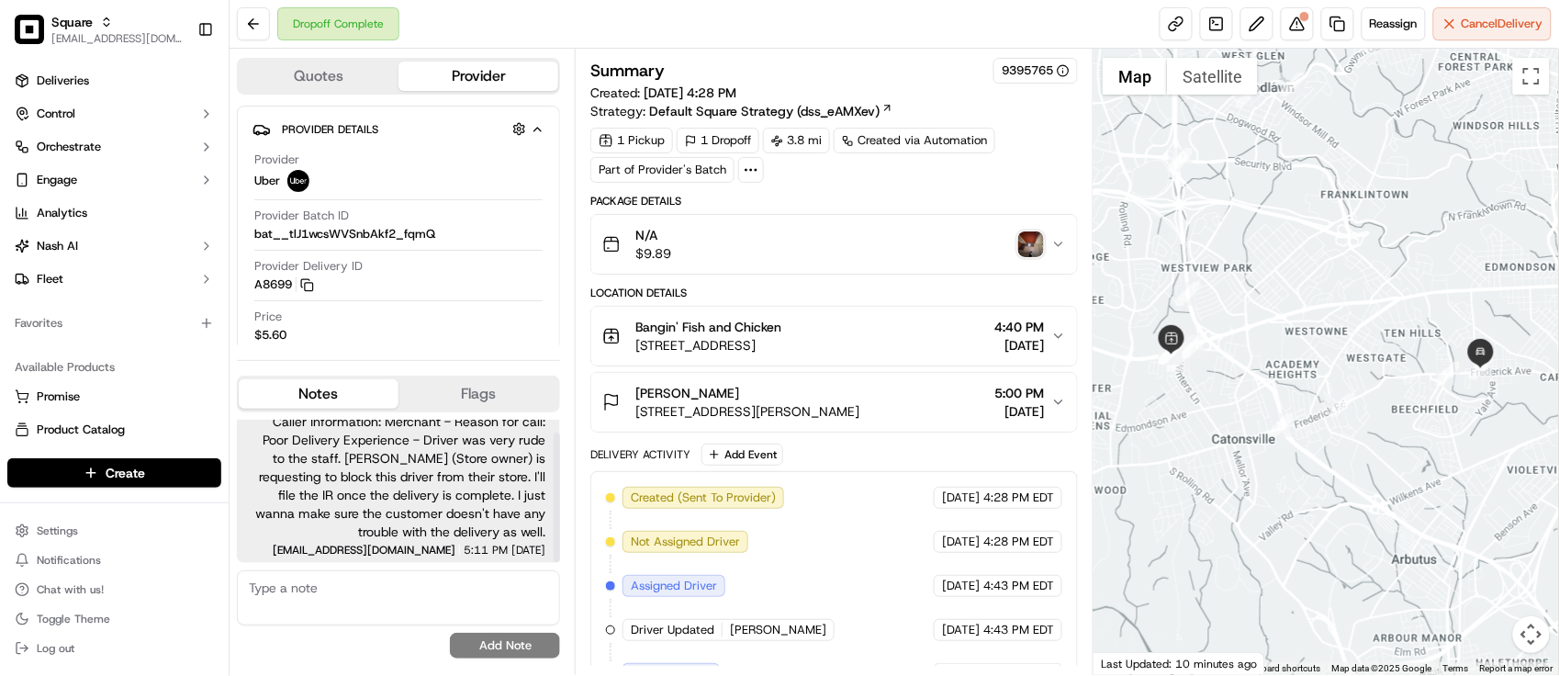
click at [356, 612] on textarea at bounding box center [398, 597] width 323 height 55
click at [1291, 28] on button at bounding box center [1297, 23] width 33 height 33
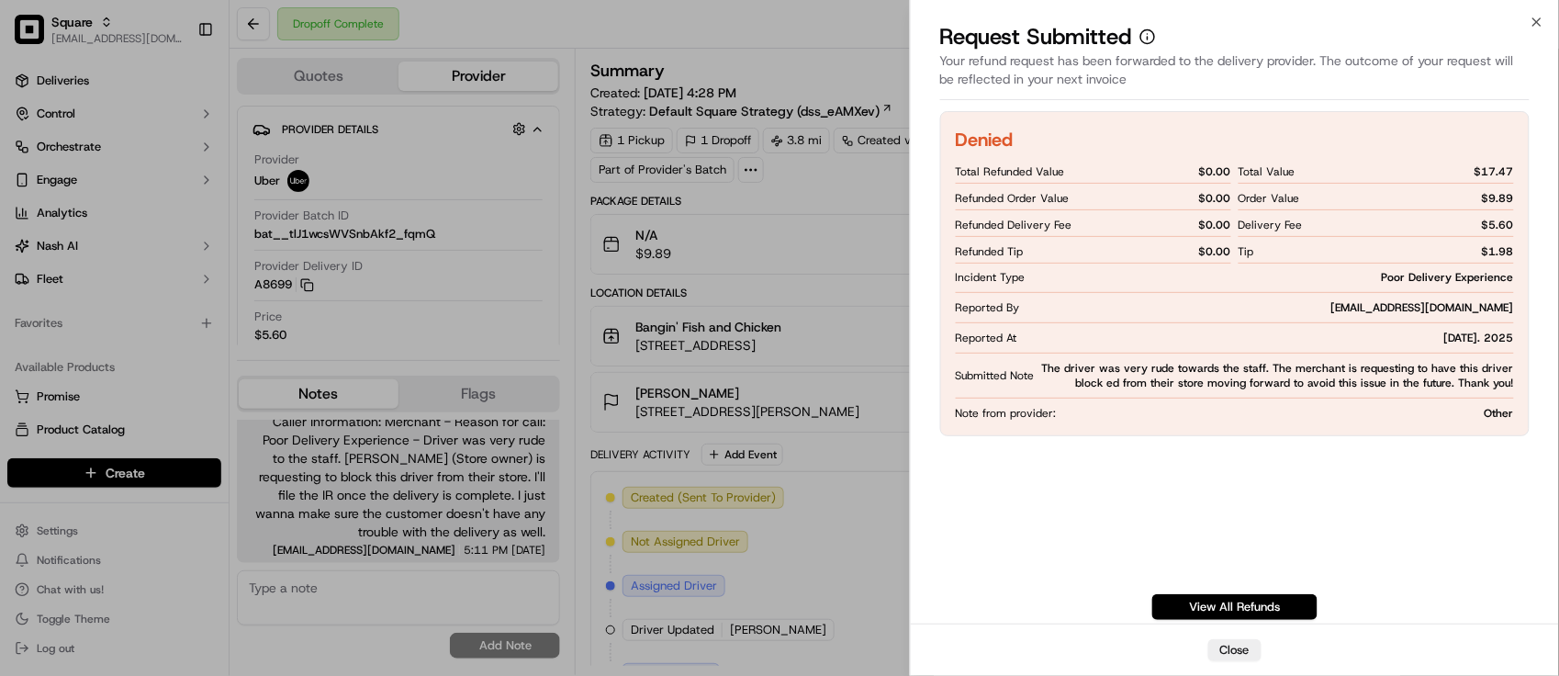
click at [1357, 402] on div "Denied Total Refunded Value $ 0.00 Refunded Order Value $ 0.00 Refunded Deliver…" at bounding box center [1235, 273] width 590 height 325
click at [1355, 401] on div "Denied Total Refunded Value $ 0.00 Refunded Order Value $ 0.00 Refunded Deliver…" at bounding box center [1235, 273] width 590 height 325
click at [1327, 375] on span "The driver was very rude towards the staff. The merchant is requesting to have …" at bounding box center [1278, 375] width 473 height 29
click at [1228, 450] on div "Denied Total Refunded Value $ 0.00 Refunded Order Value $ 0.00 Refunded Deliver…" at bounding box center [1235, 365] width 590 height 509
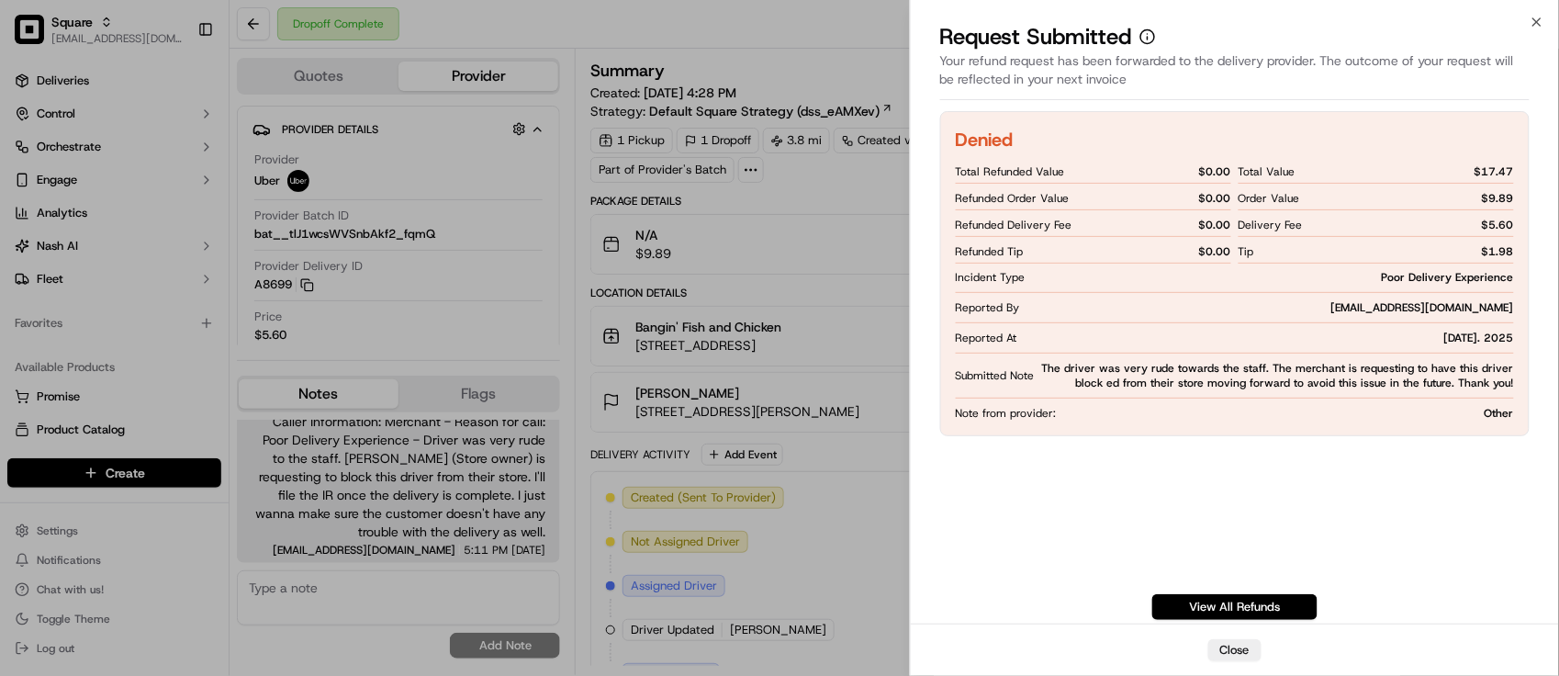
click at [1244, 436] on div "Denied Total Refunded Value $ 0.00 Refunded Order Value $ 0.00 Refunded Deliver…" at bounding box center [1235, 273] width 590 height 325
click at [1254, 428] on div "Denied Total Refunded Value $ 0.00 Refunded Order Value $ 0.00 Refunded Deliver…" at bounding box center [1235, 273] width 590 height 325
click at [1256, 479] on div "Denied Total Refunded Value $ 0.00 Refunded Order Value $ 0.00 Refunded Deliver…" at bounding box center [1235, 365] width 590 height 509
click at [1189, 468] on div "Denied Total Refunded Value $ 0.00 Refunded Order Value $ 0.00 Refunded Deliver…" at bounding box center [1235, 365] width 590 height 509
drag, startPoint x: 1389, startPoint y: 427, endPoint x: 1391, endPoint y: 437, distance: 10.3
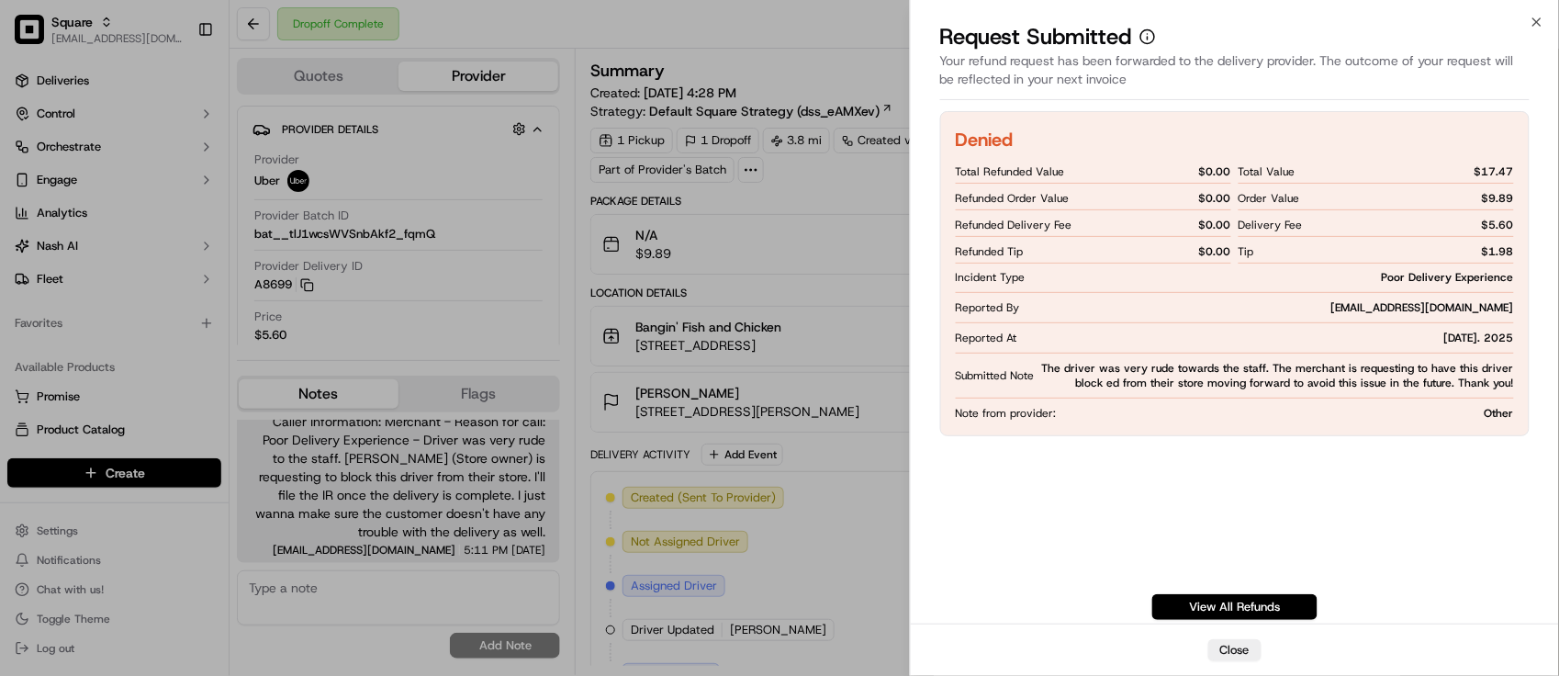
click at [1387, 429] on div "Denied Total Refunded Value $ 0.00 Refunded Order Value $ 0.00 Refunded Deliver…" at bounding box center [1235, 273] width 590 height 325
click at [1324, 456] on div "Denied Total Refunded Value $ 0.00 Refunded Order Value $ 0.00 Refunded Deliver…" at bounding box center [1235, 365] width 590 height 509
click at [1237, 654] on button "Close" at bounding box center [1234, 650] width 53 height 22
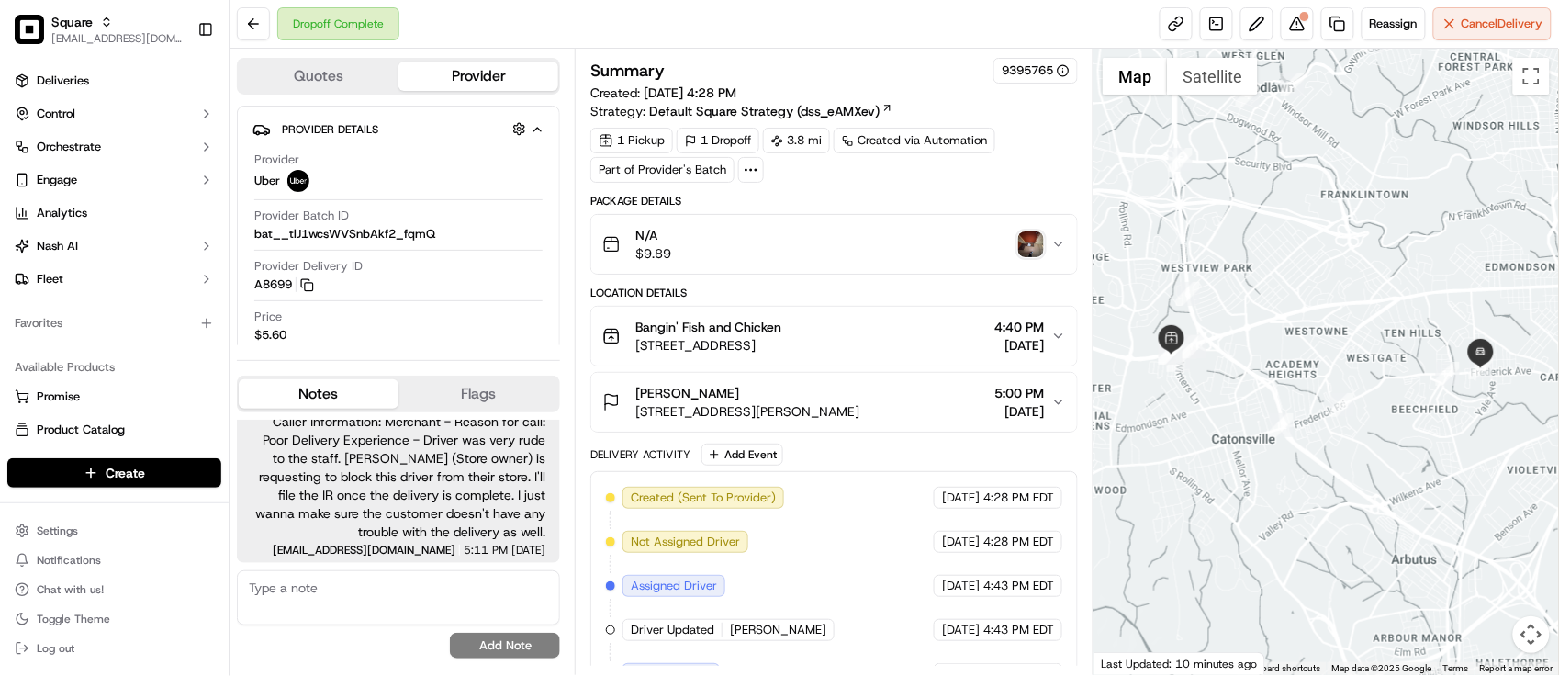
click at [565, 43] on div "Dropoff Complete Reassign Cancel Delivery" at bounding box center [894, 24] width 1329 height 49
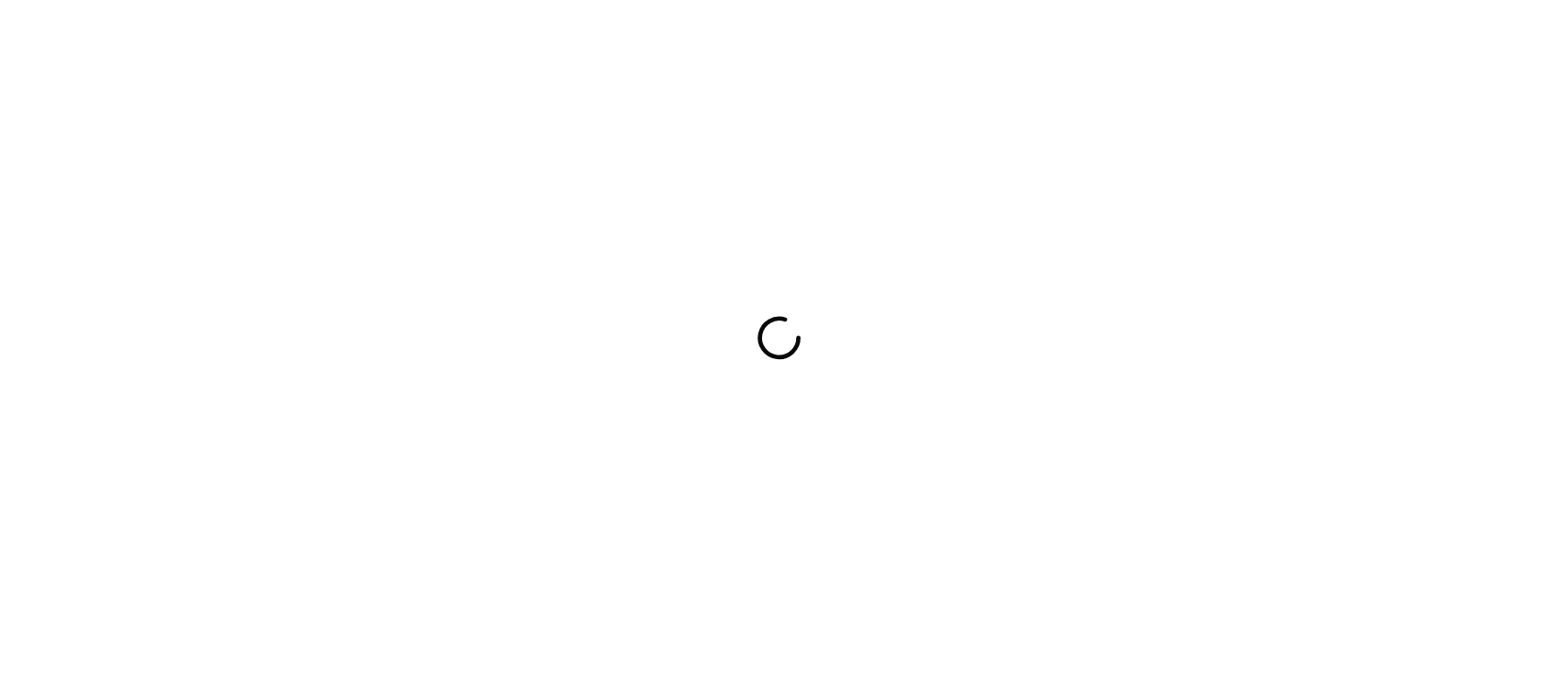
click at [465, 106] on div at bounding box center [779, 338] width 1559 height 676
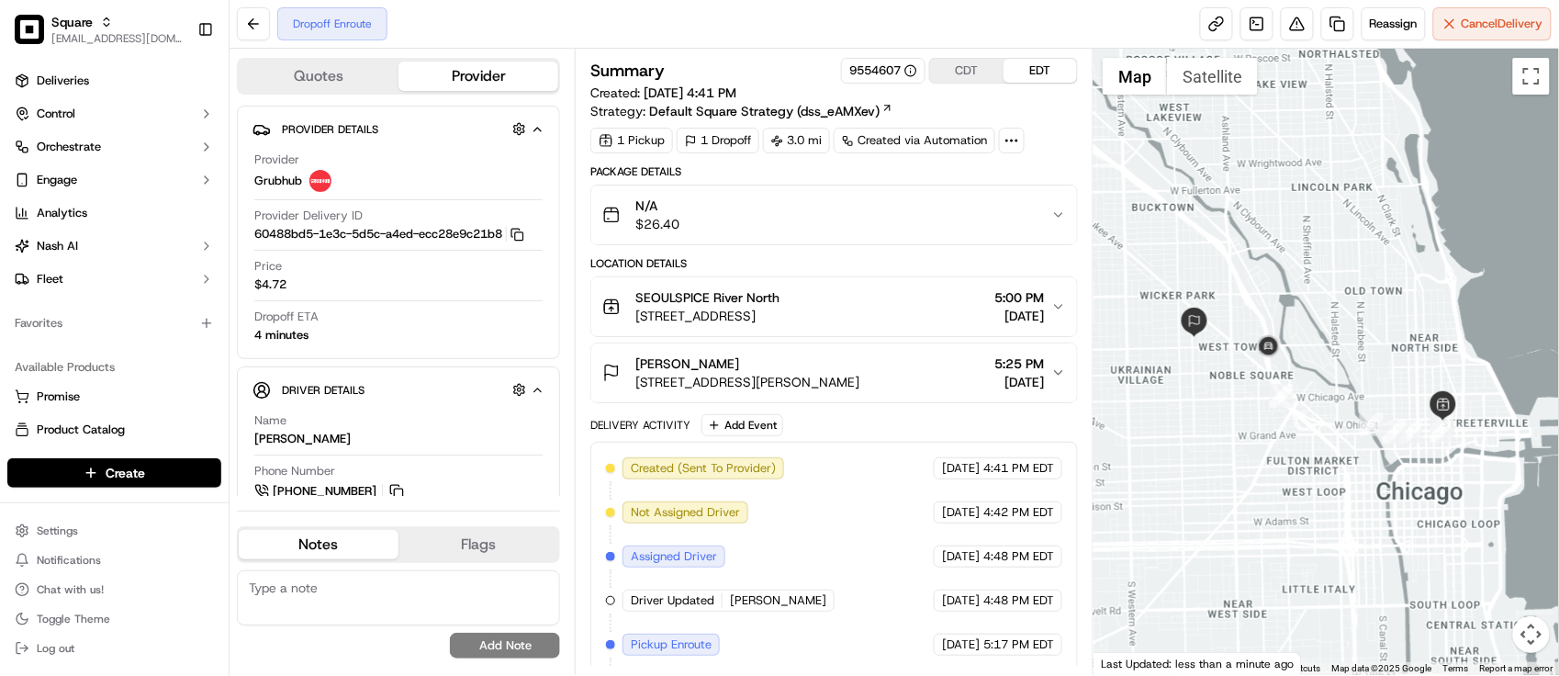
drag, startPoint x: 1210, startPoint y: 413, endPoint x: 1201, endPoint y: 439, distance: 27.3
click at [1201, 439] on div at bounding box center [1325, 362] width 465 height 626
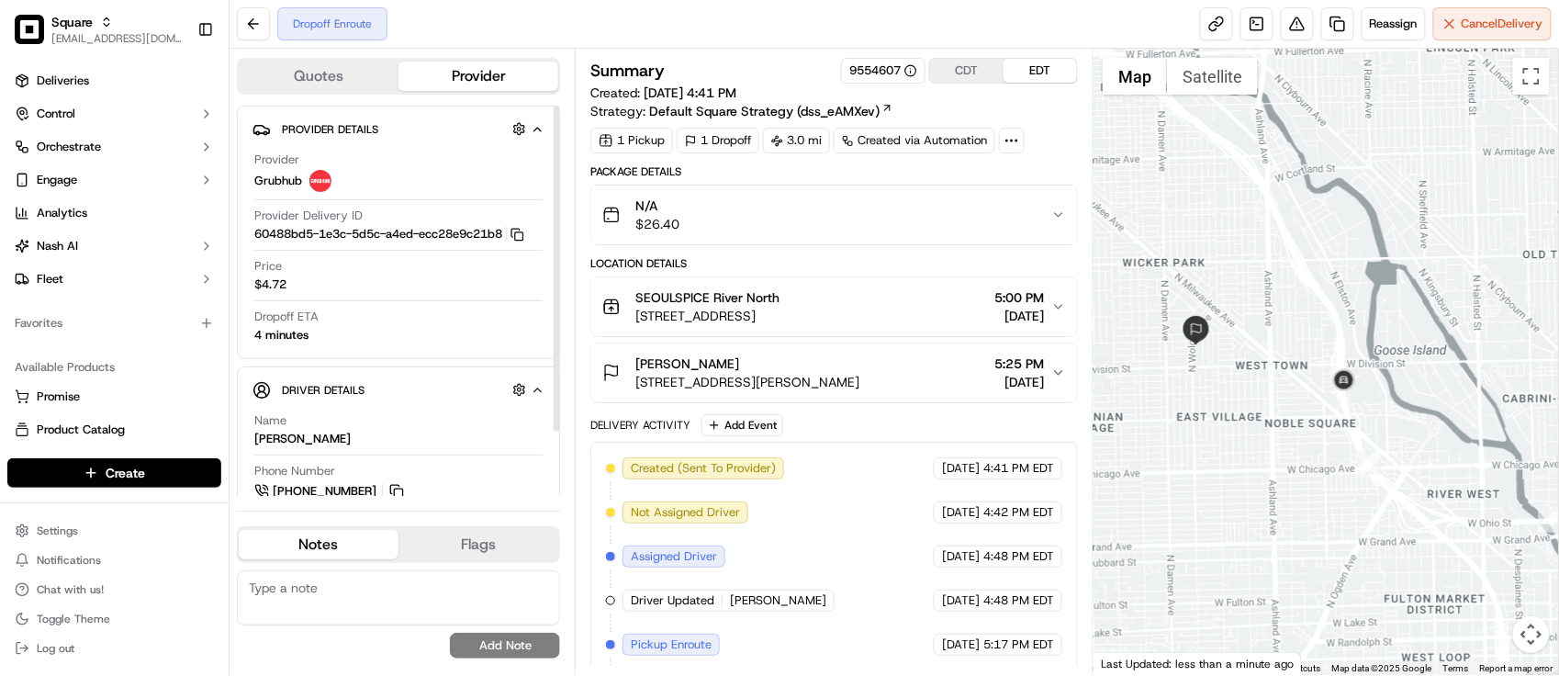
drag, startPoint x: 1313, startPoint y: 230, endPoint x: 1329, endPoint y: 263, distance: 36.9
click at [1329, 263] on div at bounding box center [1325, 362] width 465 height 626
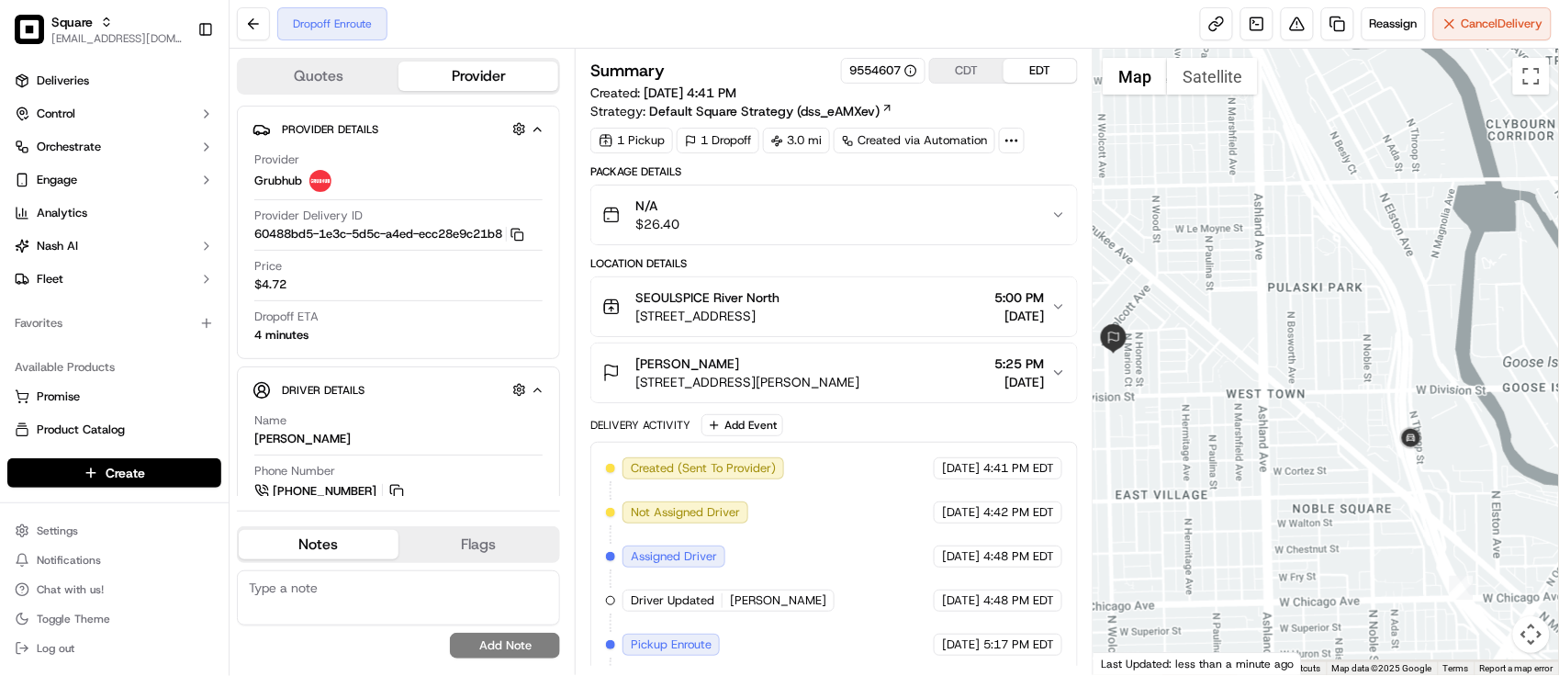
drag, startPoint x: 1324, startPoint y: 278, endPoint x: 1345, endPoint y: 249, distance: 36.2
click at [1345, 249] on div at bounding box center [1325, 362] width 465 height 626
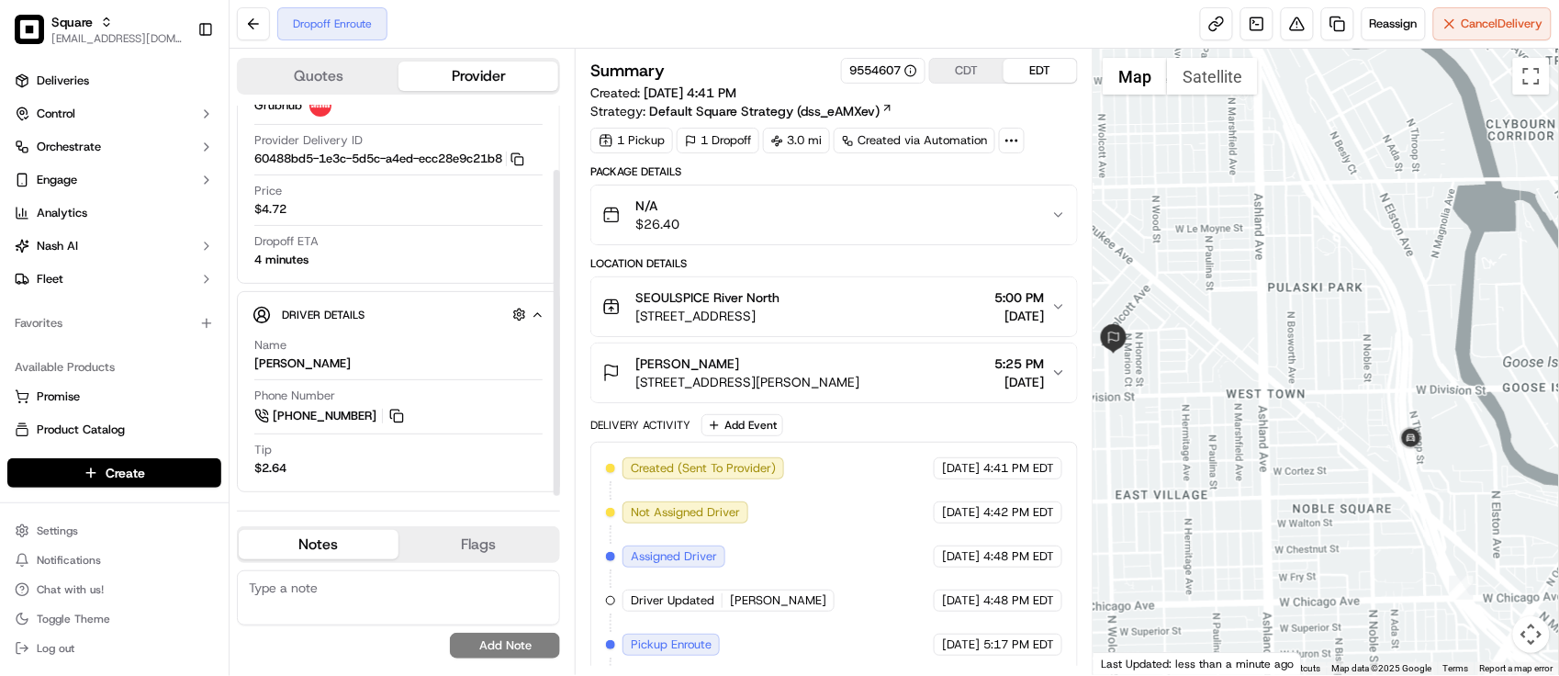
click at [407, 364] on div "Name [PERSON_NAME]" at bounding box center [398, 354] width 288 height 35
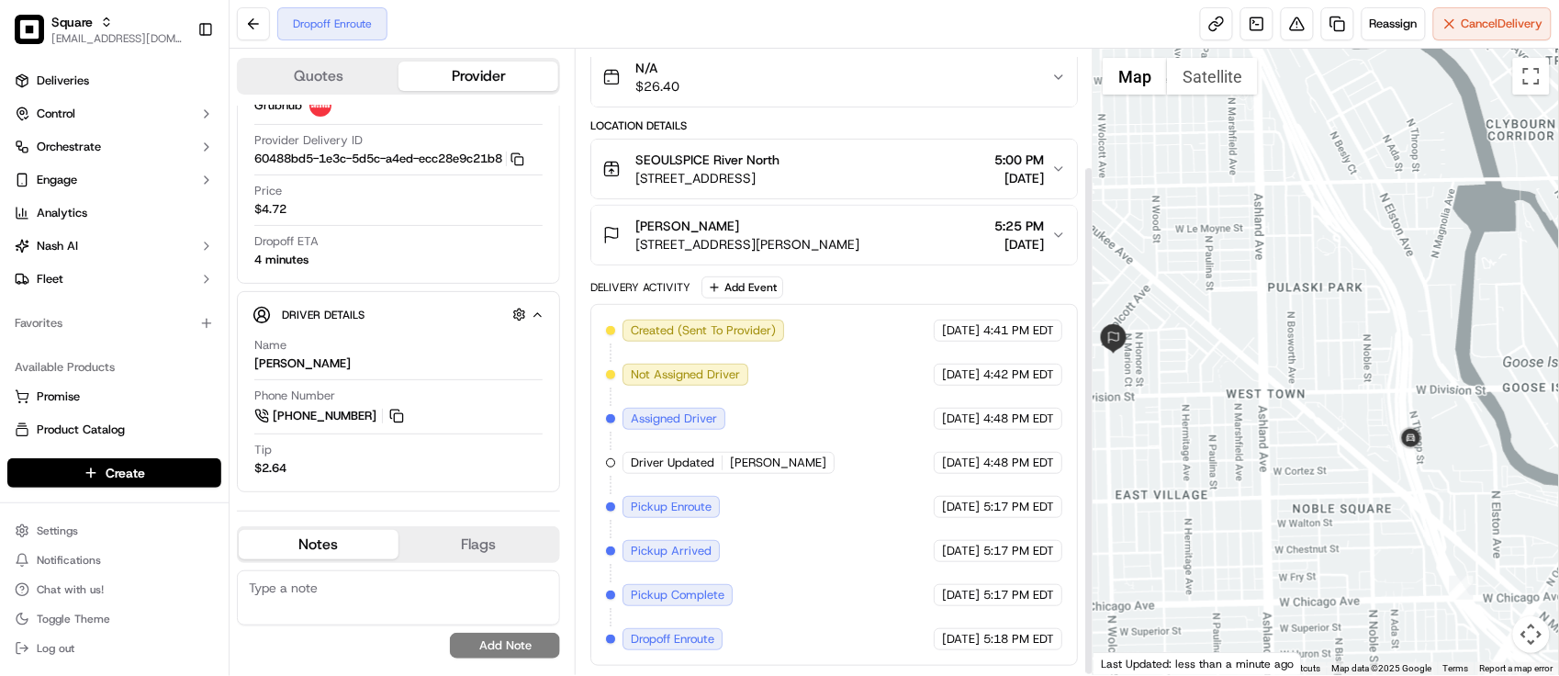
scroll to position [143, 0]
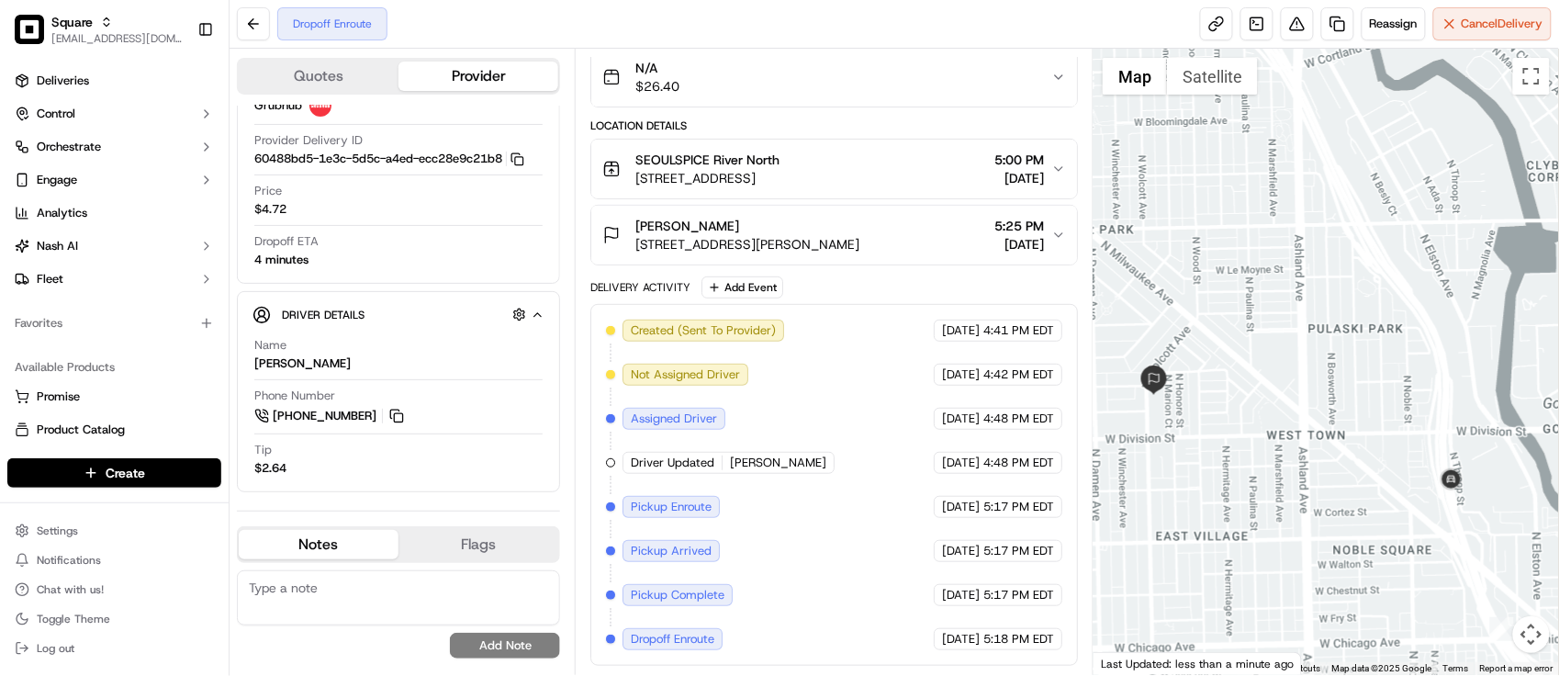
drag, startPoint x: 1357, startPoint y: 263, endPoint x: 1397, endPoint y: 304, distance: 57.8
click at [1397, 304] on div at bounding box center [1325, 362] width 465 height 626
drag, startPoint x: 1373, startPoint y: 331, endPoint x: 1383, endPoint y: 340, distance: 13.0
click at [1383, 340] on div at bounding box center [1325, 362] width 465 height 626
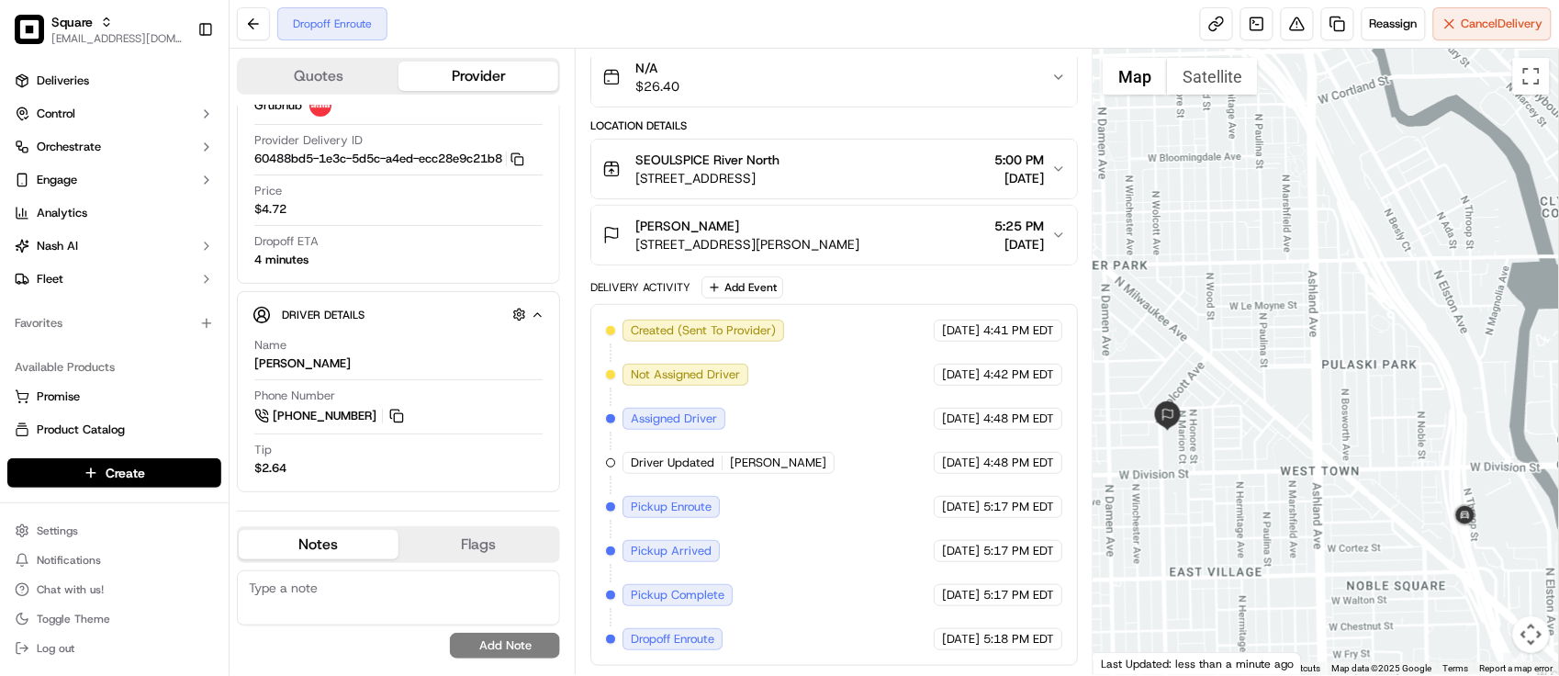
click at [1348, 487] on div at bounding box center [1325, 362] width 465 height 626
click at [934, 420] on div "[DATE] 4:48 PM EDT" at bounding box center [998, 419] width 129 height 22
click at [934, 330] on div "[DATE] 4:41 PM EDT" at bounding box center [998, 330] width 129 height 22
click at [883, 406] on div "Created (Sent To Provider) Grubhub [DATE] 4:41 PM EDT Not Assigned Driver Grubh…" at bounding box center [834, 484] width 456 height 330
click at [806, 492] on div "Created (Sent To Provider) Grubhub [DATE] 4:41 PM EDT Not Assigned Driver Grubh…" at bounding box center [834, 484] width 456 height 330
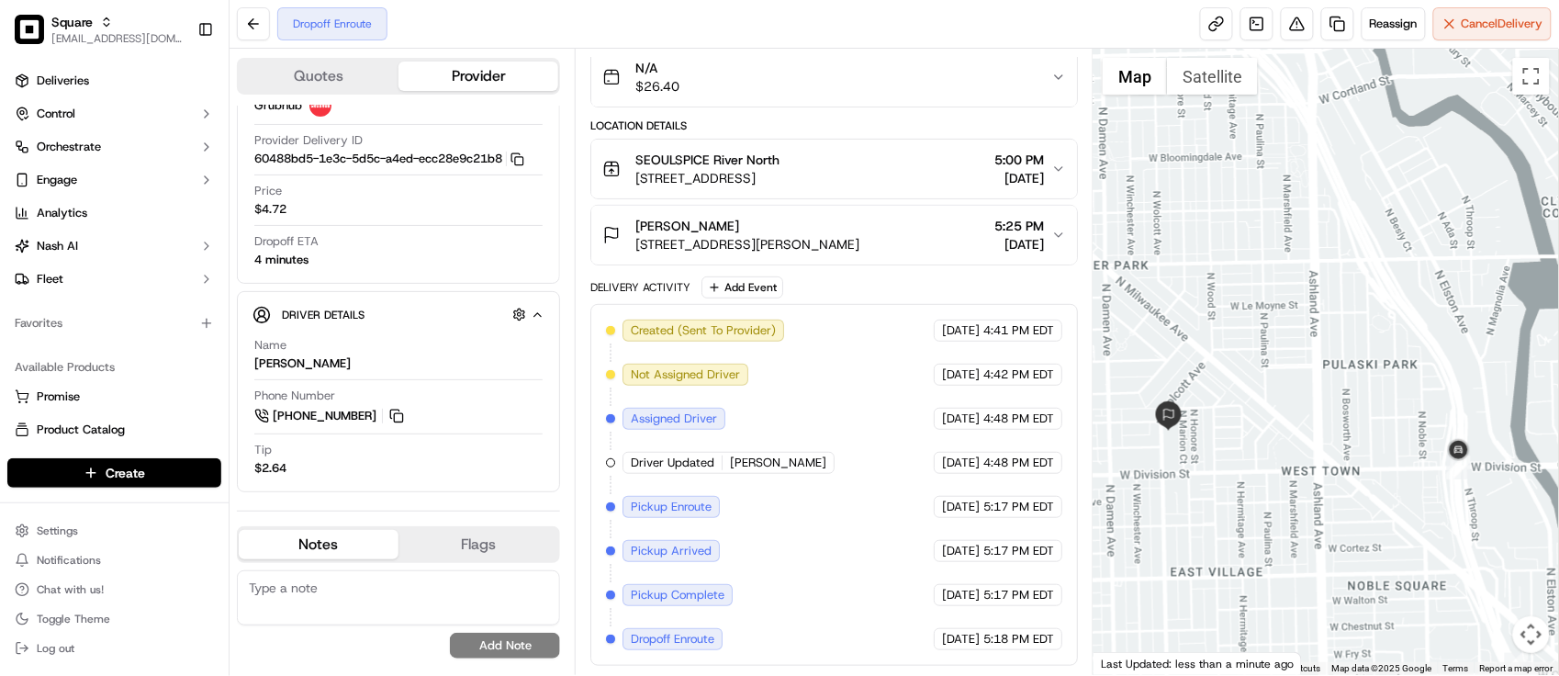
click at [831, 454] on div "Created (Sent To Provider) Grubhub [DATE] 4:41 PM EDT Not Assigned Driver Grubh…" at bounding box center [834, 484] width 456 height 330
click at [857, 321] on div "Created (Sent To Provider) Grubhub [DATE] 4:41 PM EDT Not Assigned Driver Grubh…" at bounding box center [834, 484] width 456 height 330
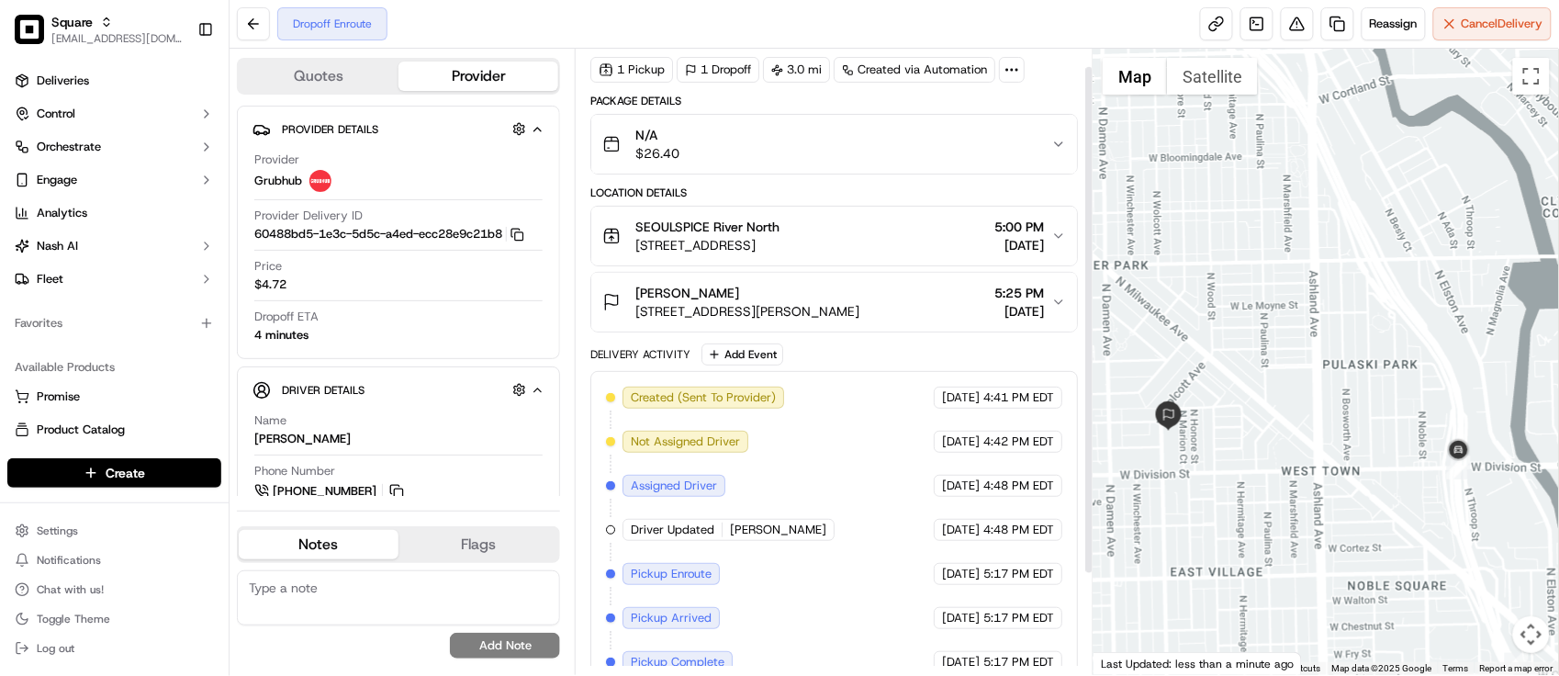
scroll to position [0, 0]
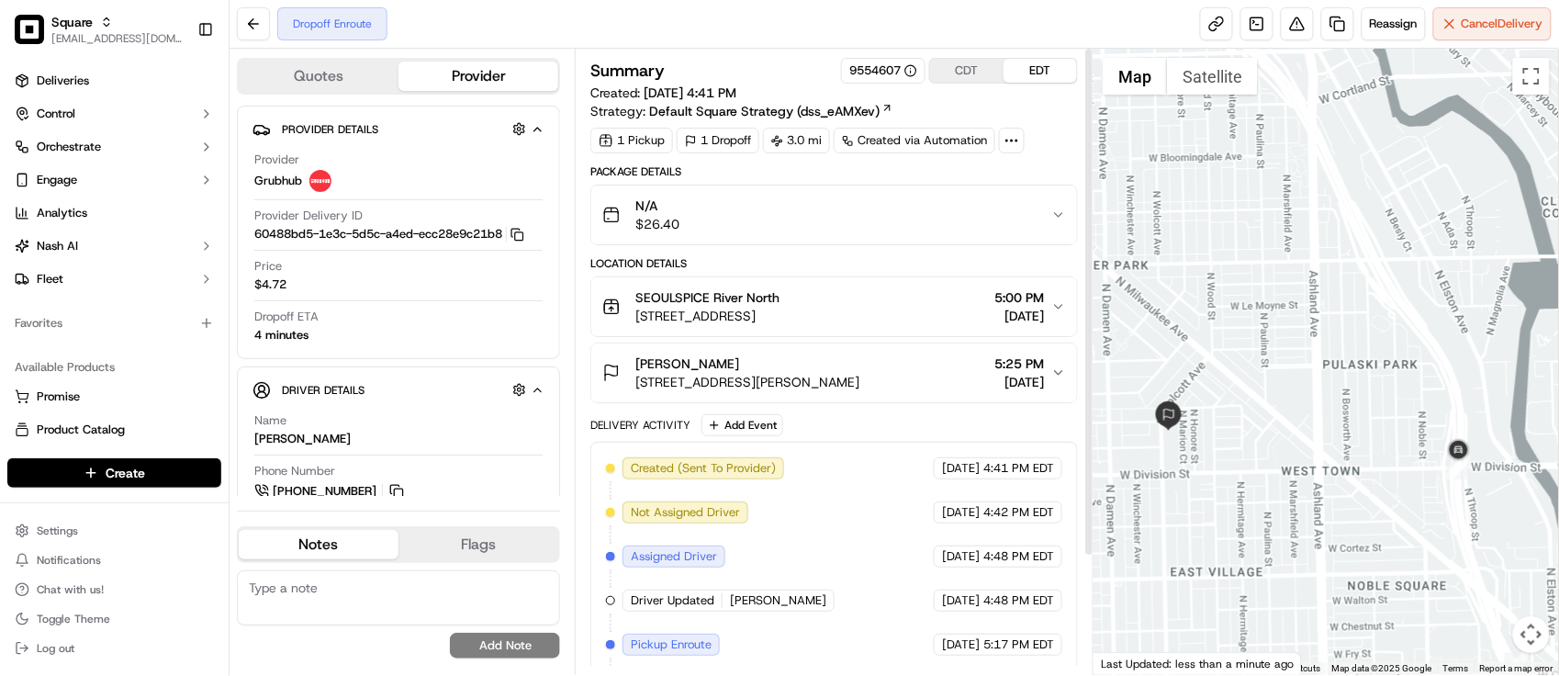
click at [992, 70] on button "CDT" at bounding box center [966, 71] width 73 height 24
click at [961, 473] on span "[DATE]" at bounding box center [959, 468] width 38 height 17
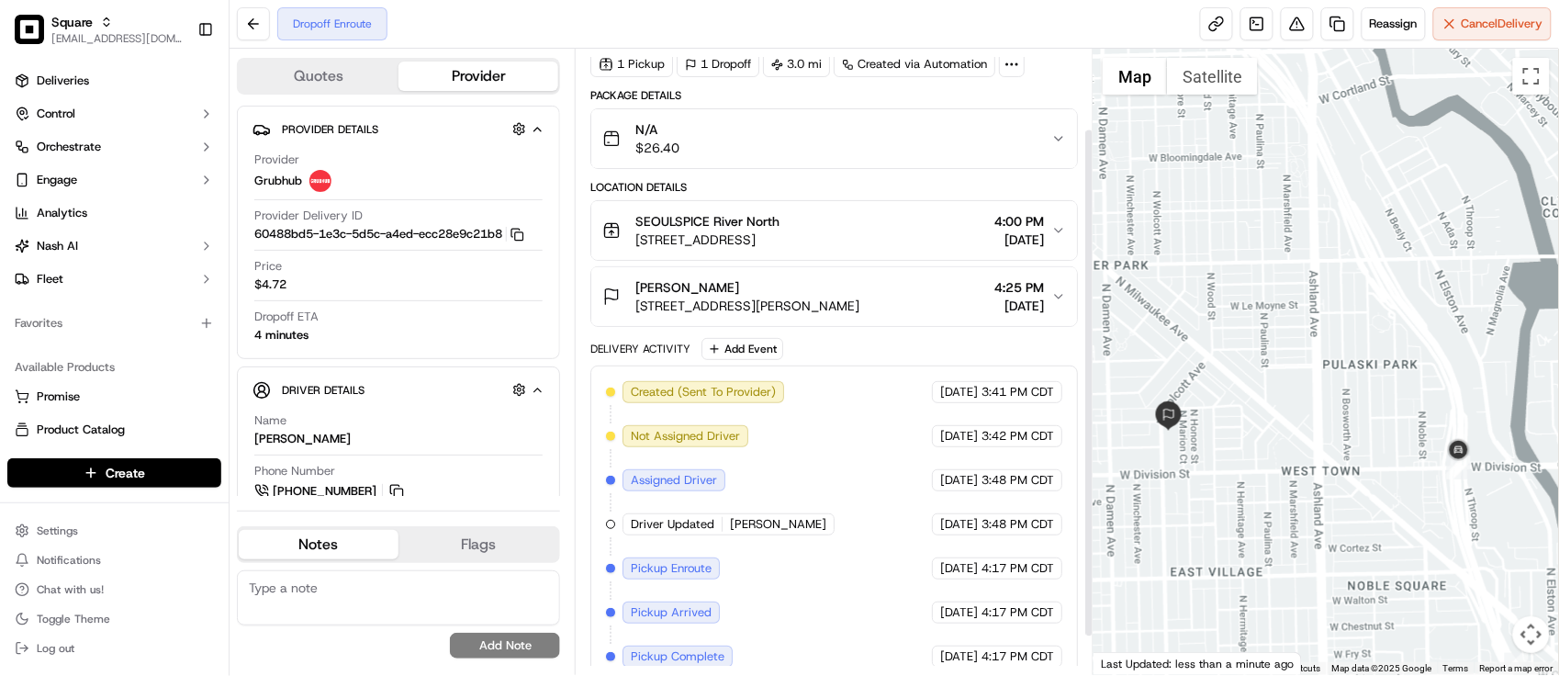
scroll to position [143, 0]
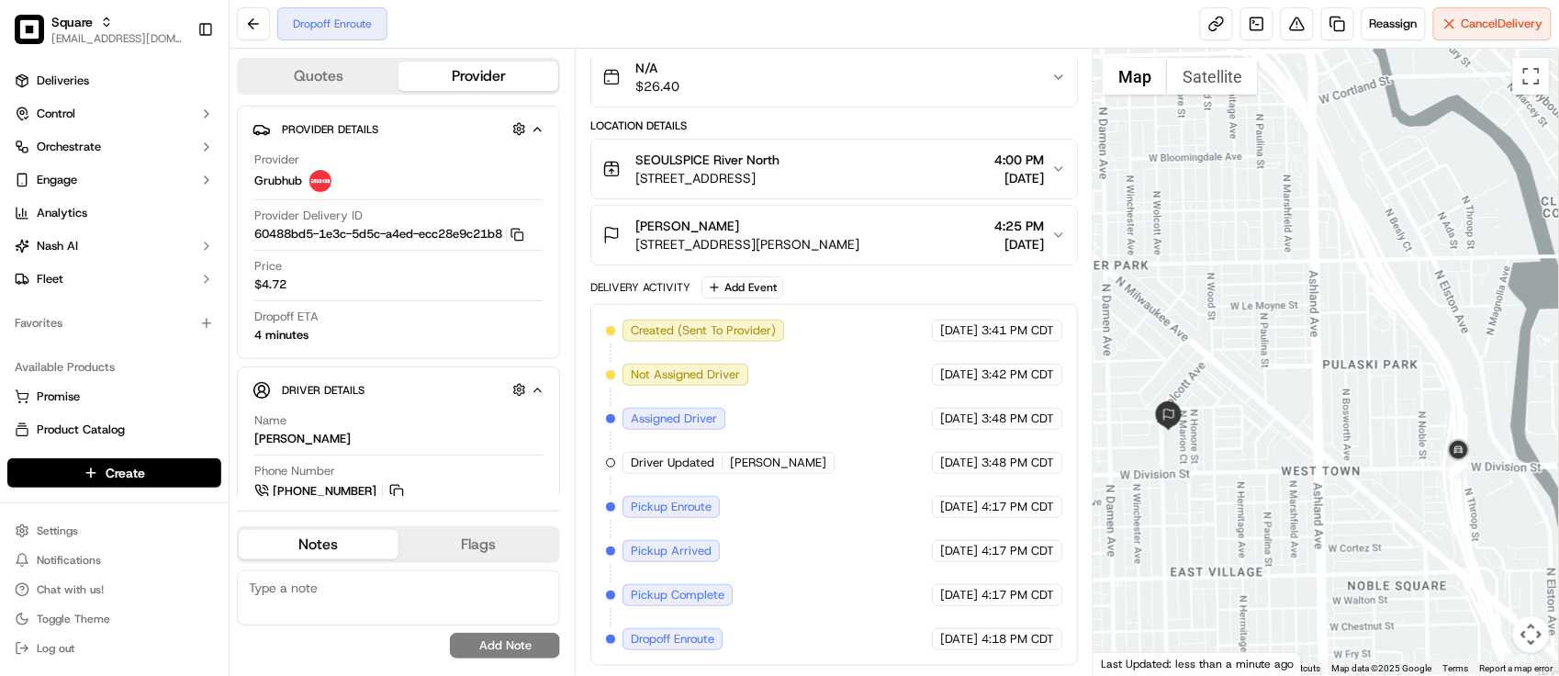
click at [831, 540] on div "Created (Sent To Provider) Grubhub [DATE] 3:41 PM CDT Not Assigned Driver Grubh…" at bounding box center [834, 484] width 456 height 330
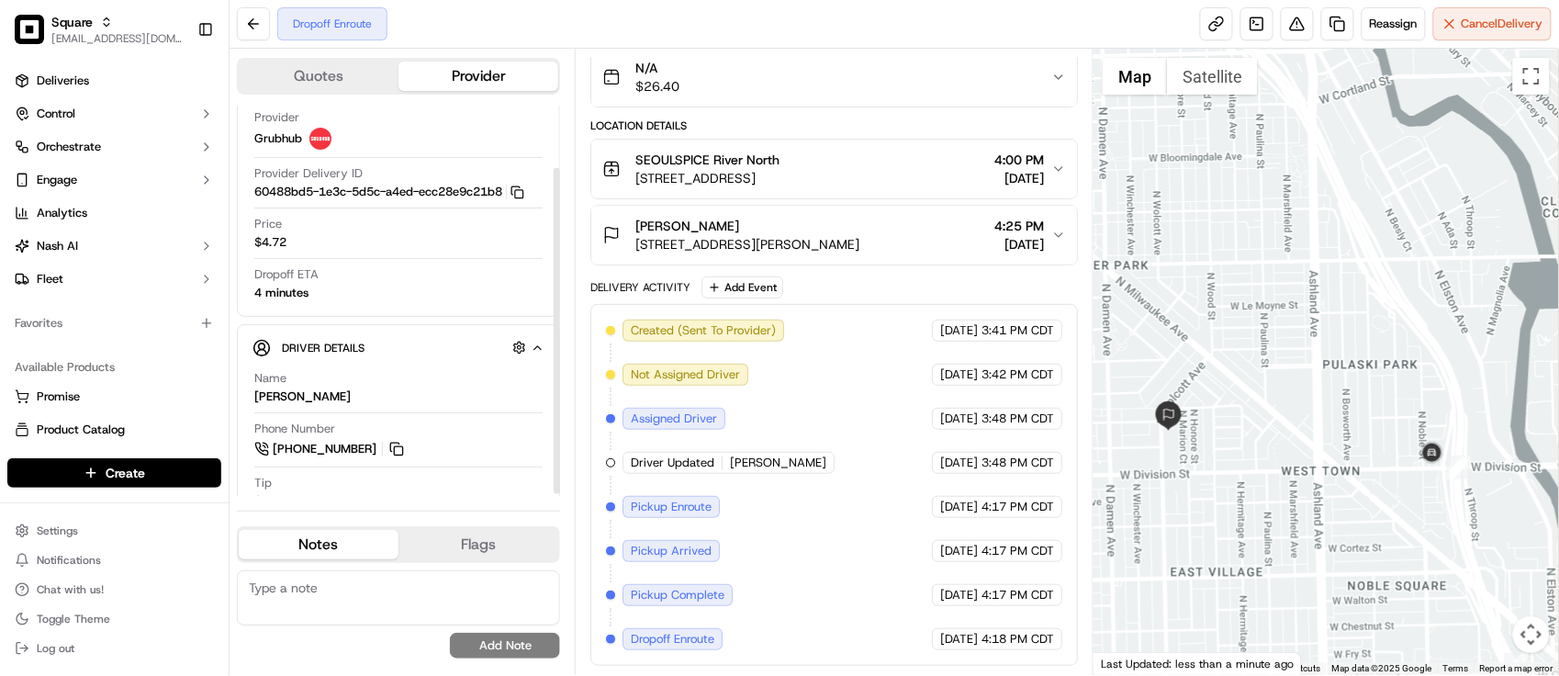
scroll to position [76, 0]
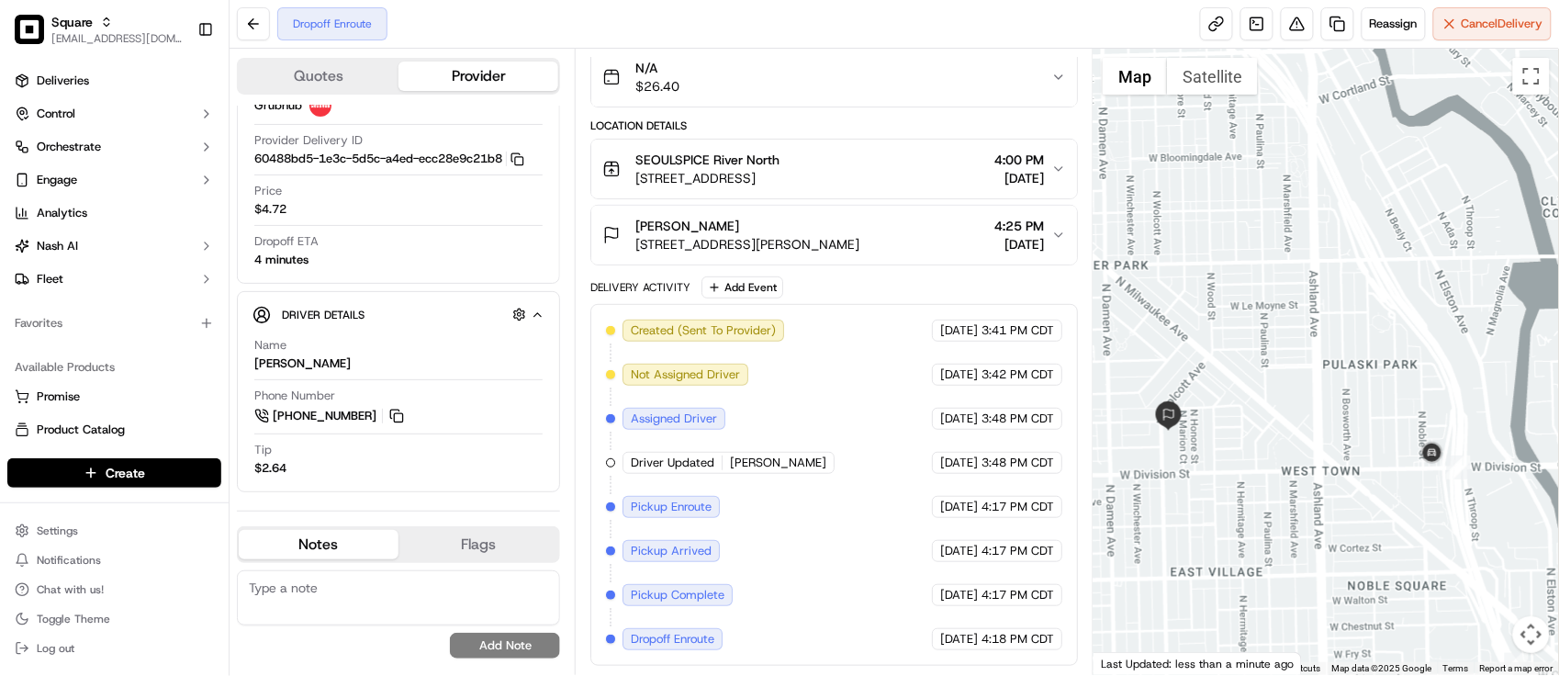
click at [878, 379] on div "Created (Sent To Provider) Grubhub [DATE] 3:41 PM CDT Not Assigned Driver Grubh…" at bounding box center [834, 484] width 456 height 330
click at [496, 216] on div "Price $4.72" at bounding box center [398, 200] width 288 height 35
click at [866, 351] on div "Created (Sent To Provider) Grubhub [DATE] 3:41 PM CDT Not Assigned Driver Grubh…" at bounding box center [834, 484] width 456 height 330
click at [370, 234] on div "Dropoff ETA 4 minutes" at bounding box center [398, 250] width 288 height 35
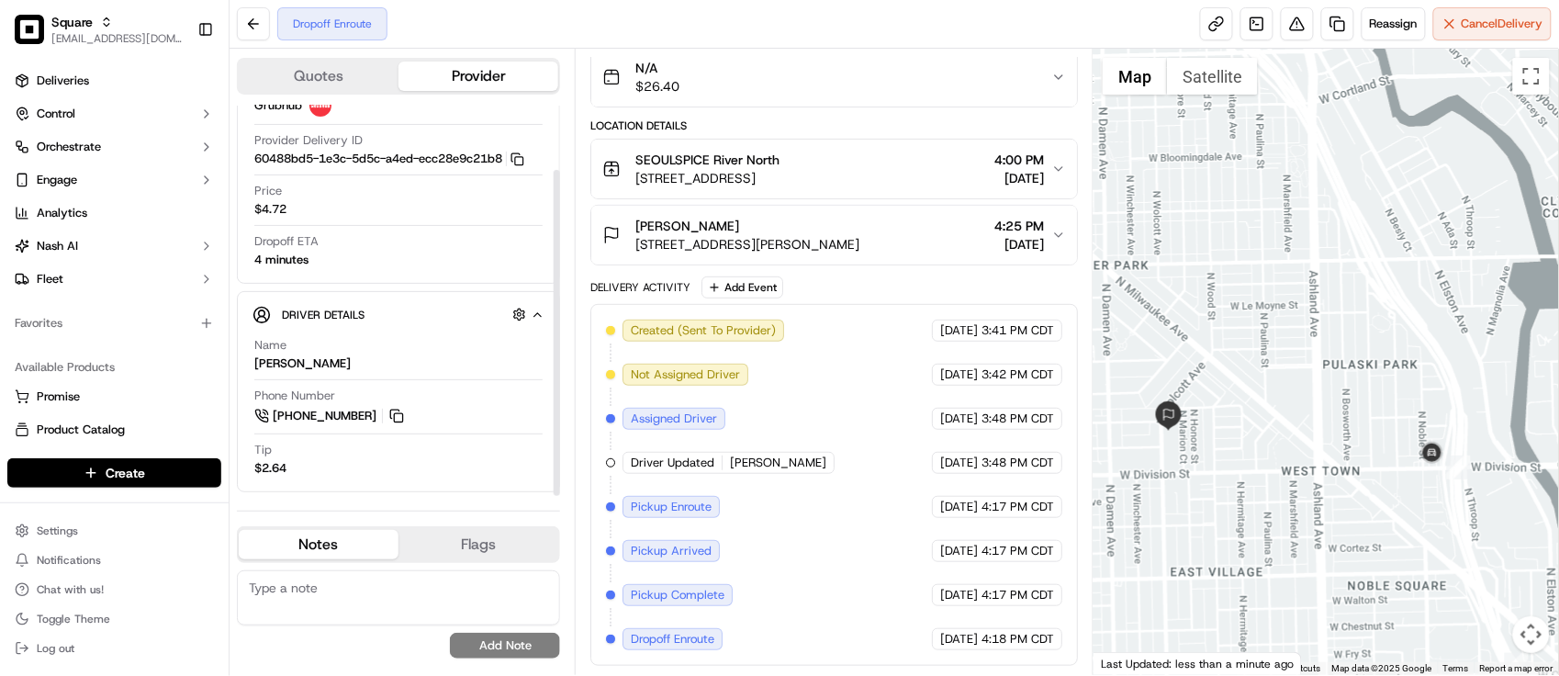
click at [370, 234] on div "Dropoff ETA 4 minutes" at bounding box center [398, 250] width 288 height 35
click at [373, 233] on div "Dropoff ETA 4 minutes" at bounding box center [398, 250] width 288 height 35
click at [404, 212] on div "Price $4.72" at bounding box center [398, 200] width 288 height 35
click at [409, 203] on div "Price $4.72" at bounding box center [398, 200] width 288 height 35
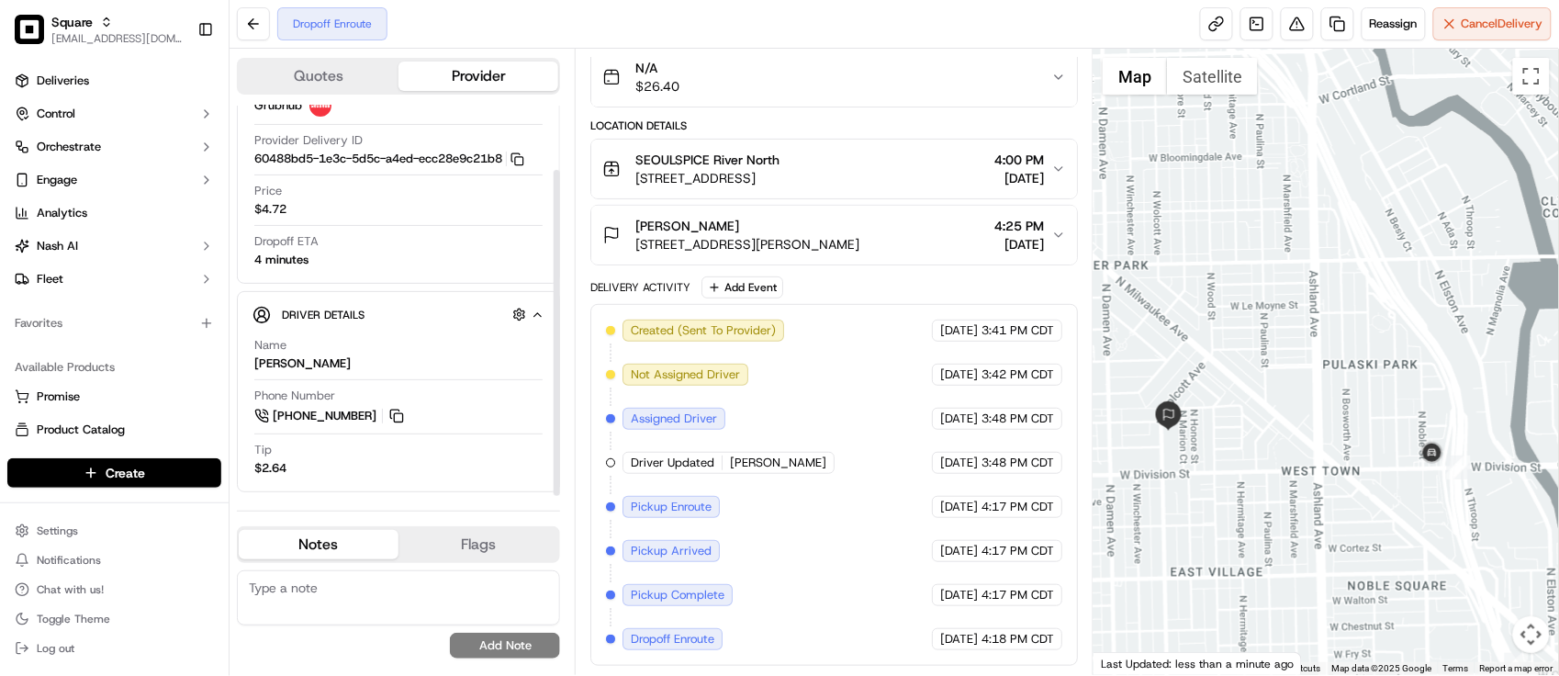
click at [879, 414] on div "Created (Sent To Provider) Grubhub [DATE] 3:41 PM CDT Not Assigned Driver Grubh…" at bounding box center [834, 484] width 456 height 330
click at [469, 364] on div "Name [PERSON_NAME]" at bounding box center [398, 354] width 288 height 35
click at [888, 346] on div "Created (Sent To Provider) Grubhub [DATE] 3:41 PM CDT Not Assigned Driver Grubh…" at bounding box center [834, 484] width 456 height 330
click at [501, 401] on div "Phone Number [PHONE_NUMBER]" at bounding box center [398, 406] width 288 height 39
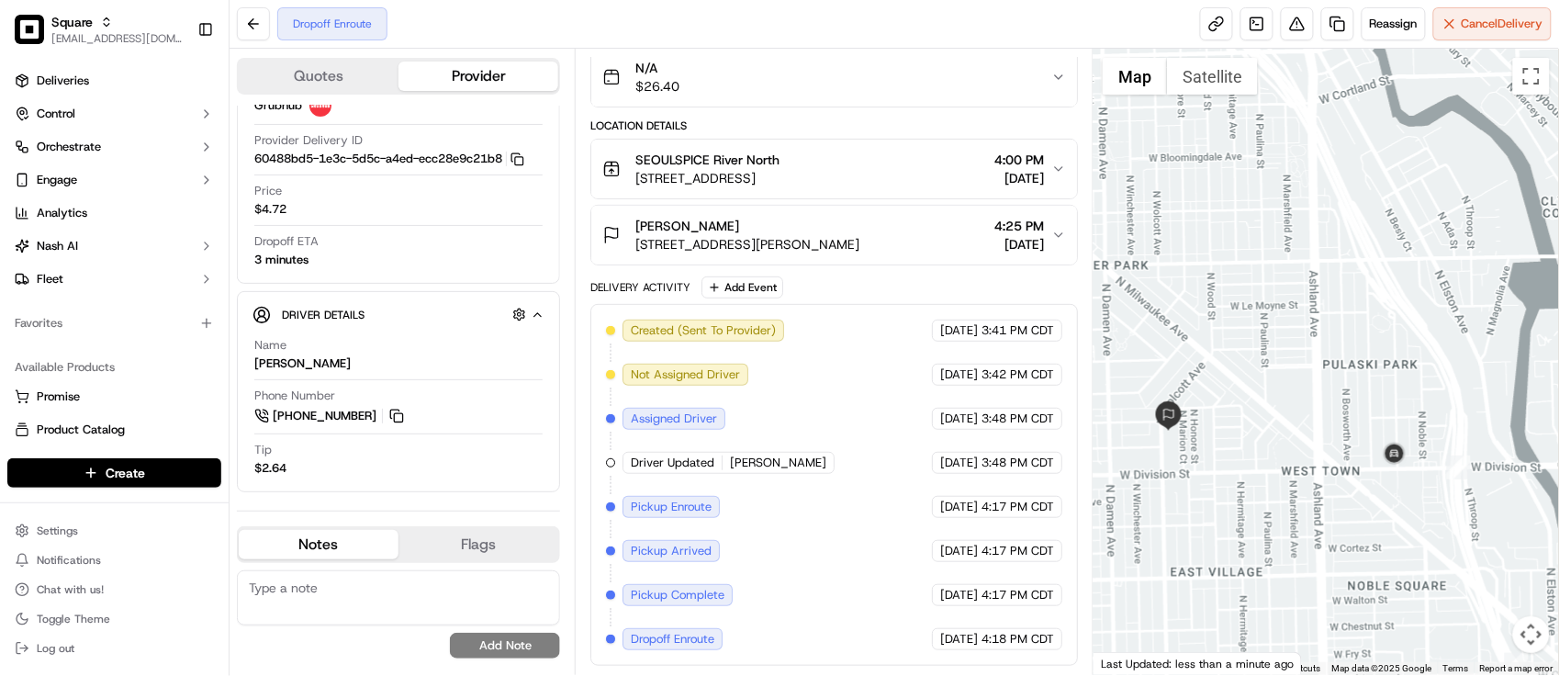
click at [525, 485] on div "Driver Details Hidden ( 10 ) Name [PERSON_NAME] Phone Number [PHONE_NUMBER] Tip…" at bounding box center [398, 391] width 323 height 201
click at [377, 569] on div "No results found Add Note" at bounding box center [398, 614] width 323 height 103
click at [372, 584] on textarea at bounding box center [398, 597] width 323 height 55
click at [442, 46] on div "Dropoff Enroute Reassign Cancel Delivery" at bounding box center [894, 24] width 1329 height 49
click at [460, 280] on div "Provider Details Hidden ( 3 ) Provider Grubhub Provider Delivery ID 60488bd5-1e…" at bounding box center [398, 156] width 323 height 253
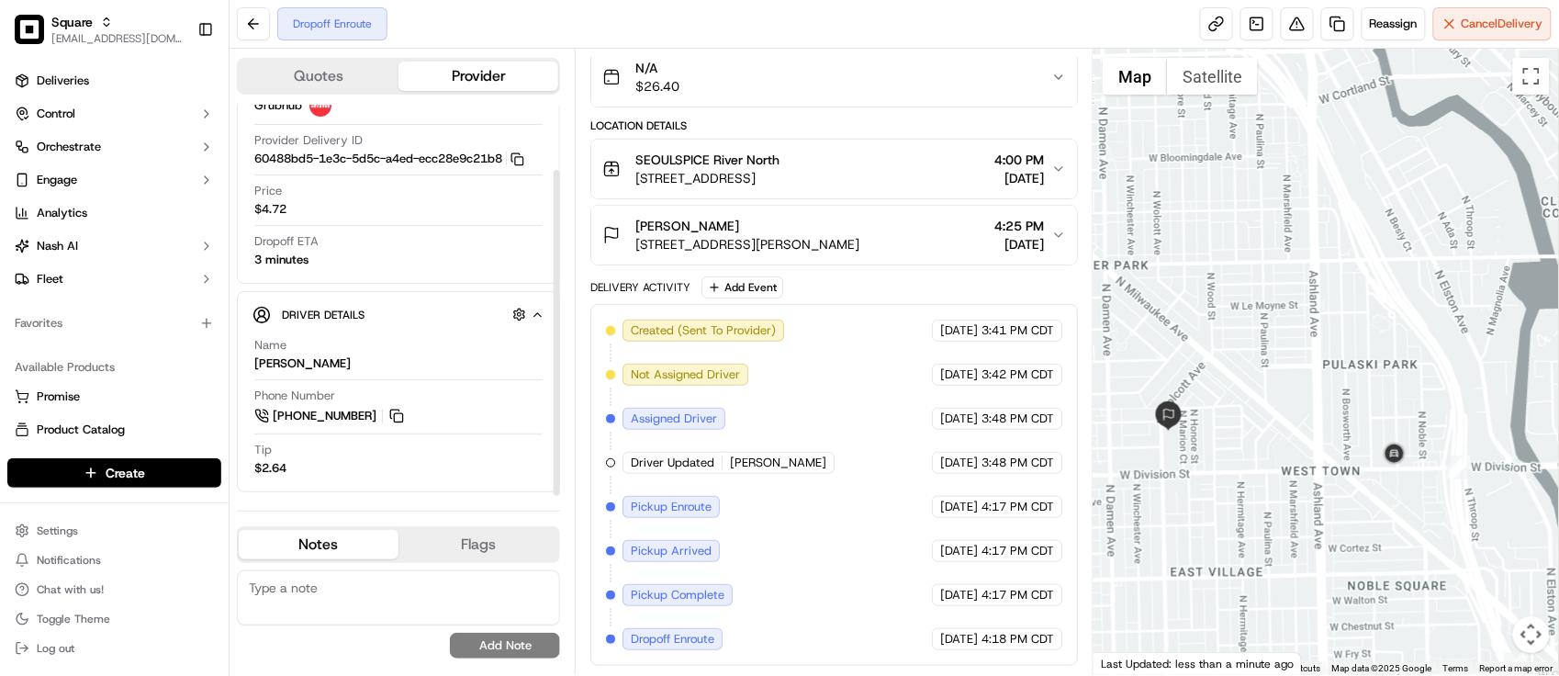
click at [376, 621] on textarea at bounding box center [398, 597] width 323 height 55
click at [359, 601] on textarea at bounding box center [398, 597] width 323 height 55
paste textarea "Caller Information: Merchant - Reason for call:"
click at [530, 584] on textarea "Caller Information: Merchant - Reason for call:" at bounding box center [398, 597] width 323 height 55
paste textarea "Driver Location"
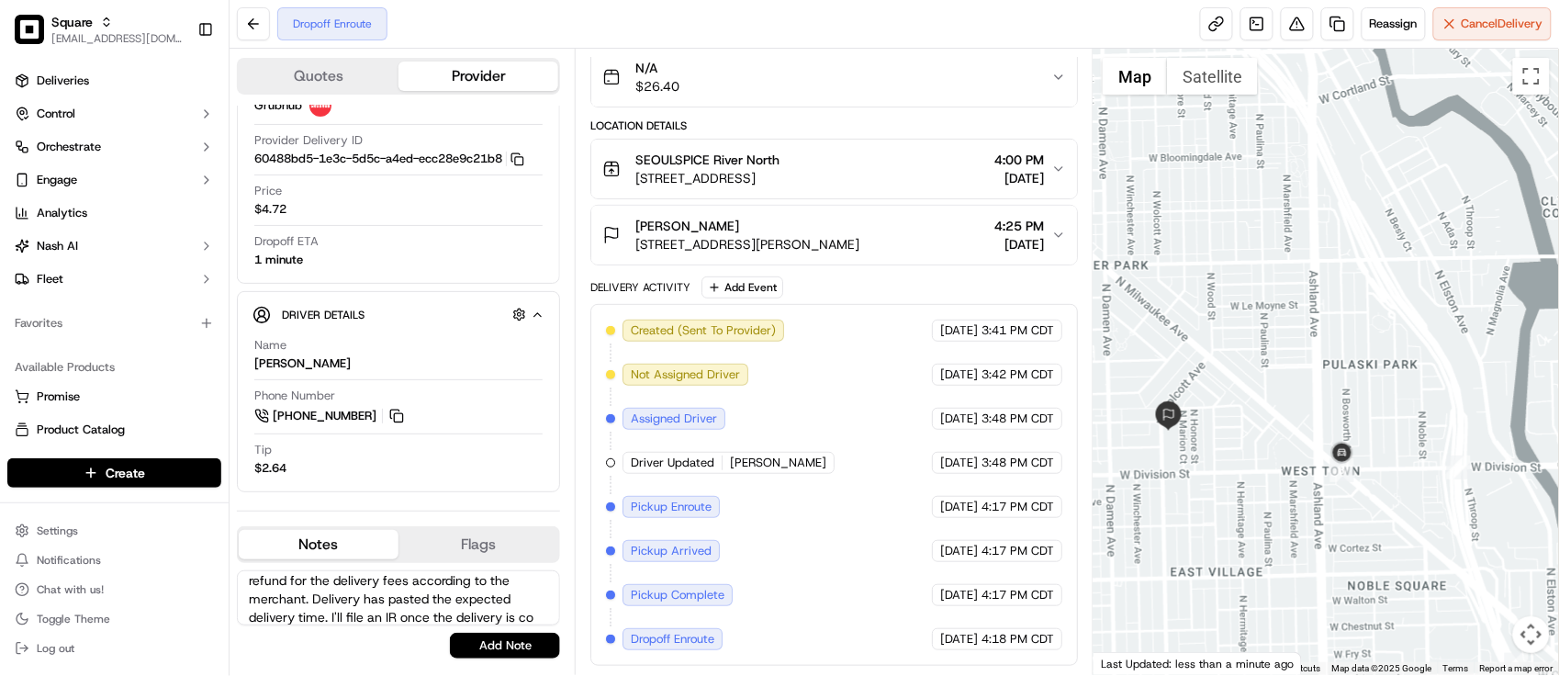
scroll to position [62, 0]
type textarea "Caller Information: Merchant - Reason for call: Driver Location. Customer is al…"
click at [508, 649] on button "Add Note" at bounding box center [505, 646] width 110 height 26
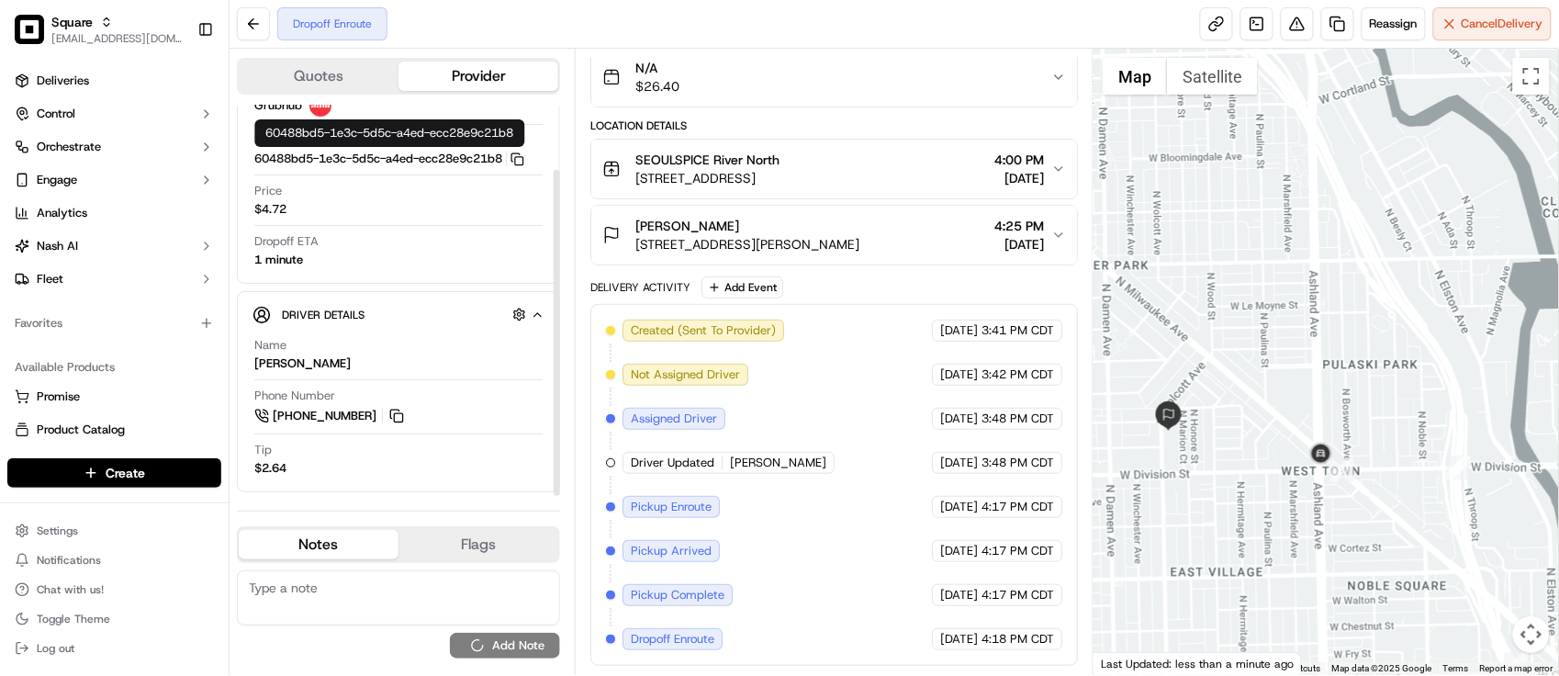
scroll to position [0, 0]
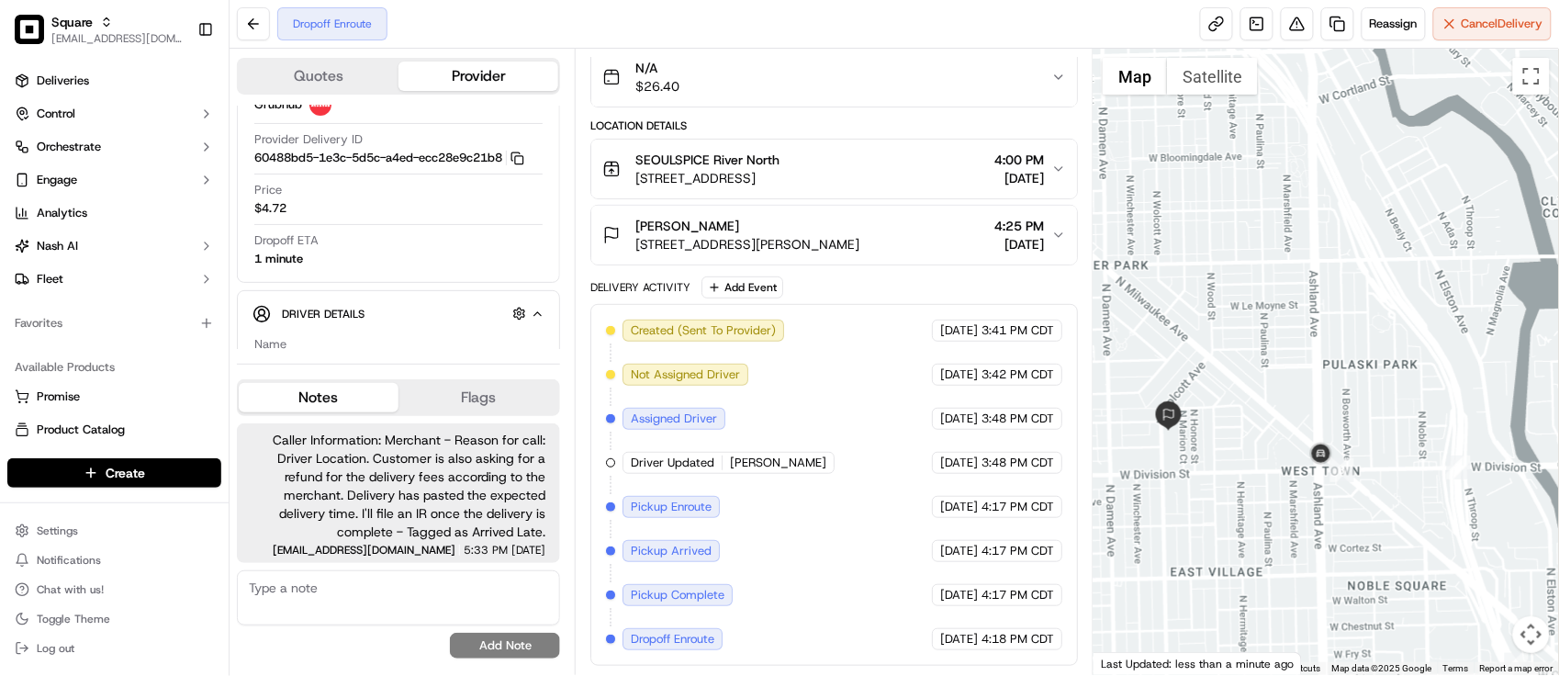
click at [790, 512] on div "Created (Sent To Provider) Grubhub [DATE] 3:41 PM CDT Not Assigned Driver Grubh…" at bounding box center [834, 484] width 456 height 330
click at [824, 492] on div "Created (Sent To Provider) Grubhub [DATE] 3:41 PM CDT Not Assigned Driver Grubh…" at bounding box center [834, 484] width 456 height 330
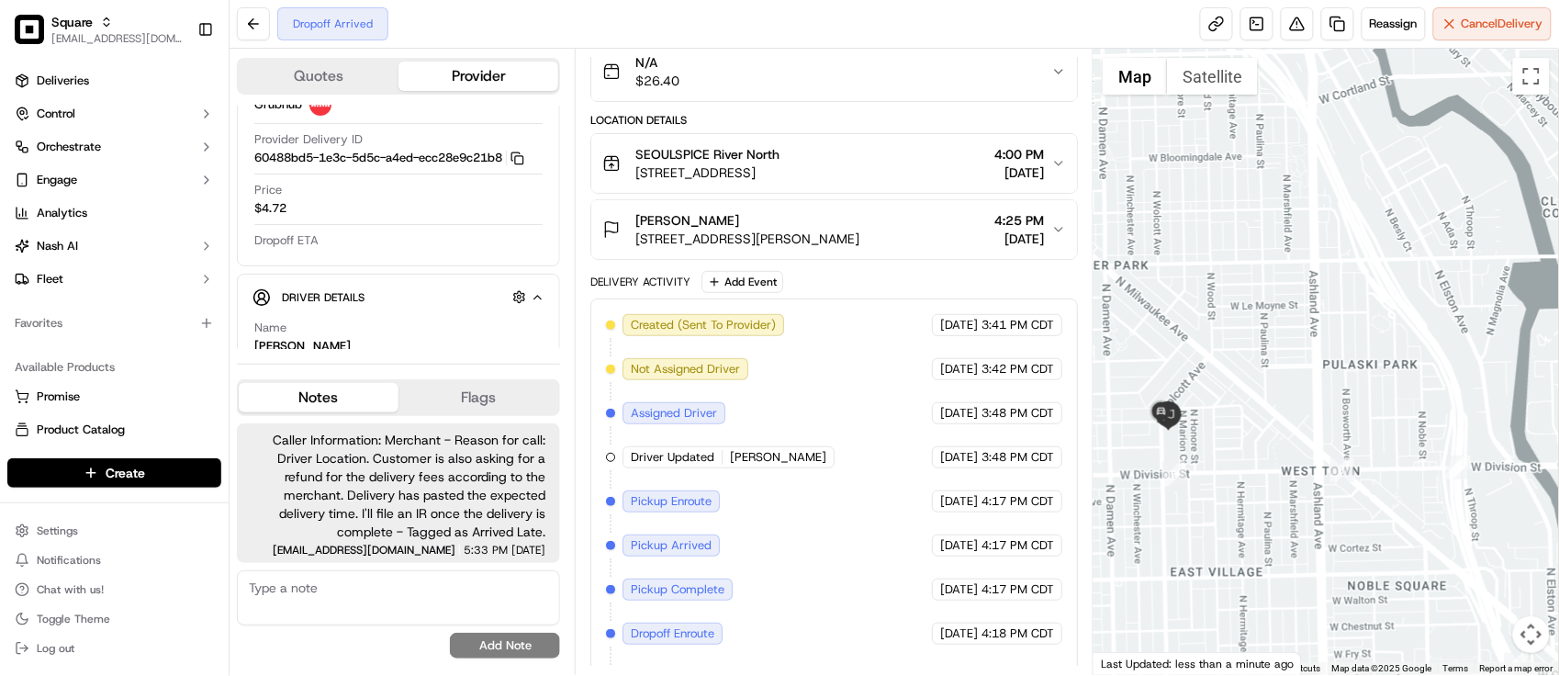
drag, startPoint x: 925, startPoint y: 455, endPoint x: 913, endPoint y: 443, distance: 16.9
click at [940, 456] on span "[DATE]" at bounding box center [959, 457] width 38 height 17
drag, startPoint x: 785, startPoint y: 397, endPoint x: 966, endPoint y: 230, distance: 245.6
click at [786, 398] on div "Created (Sent To Provider) Grubhub [DATE] 3:41 PM CDT Not Assigned Driver Grubh…" at bounding box center [834, 523] width 456 height 419
click at [1299, 23] on button at bounding box center [1297, 23] width 33 height 33
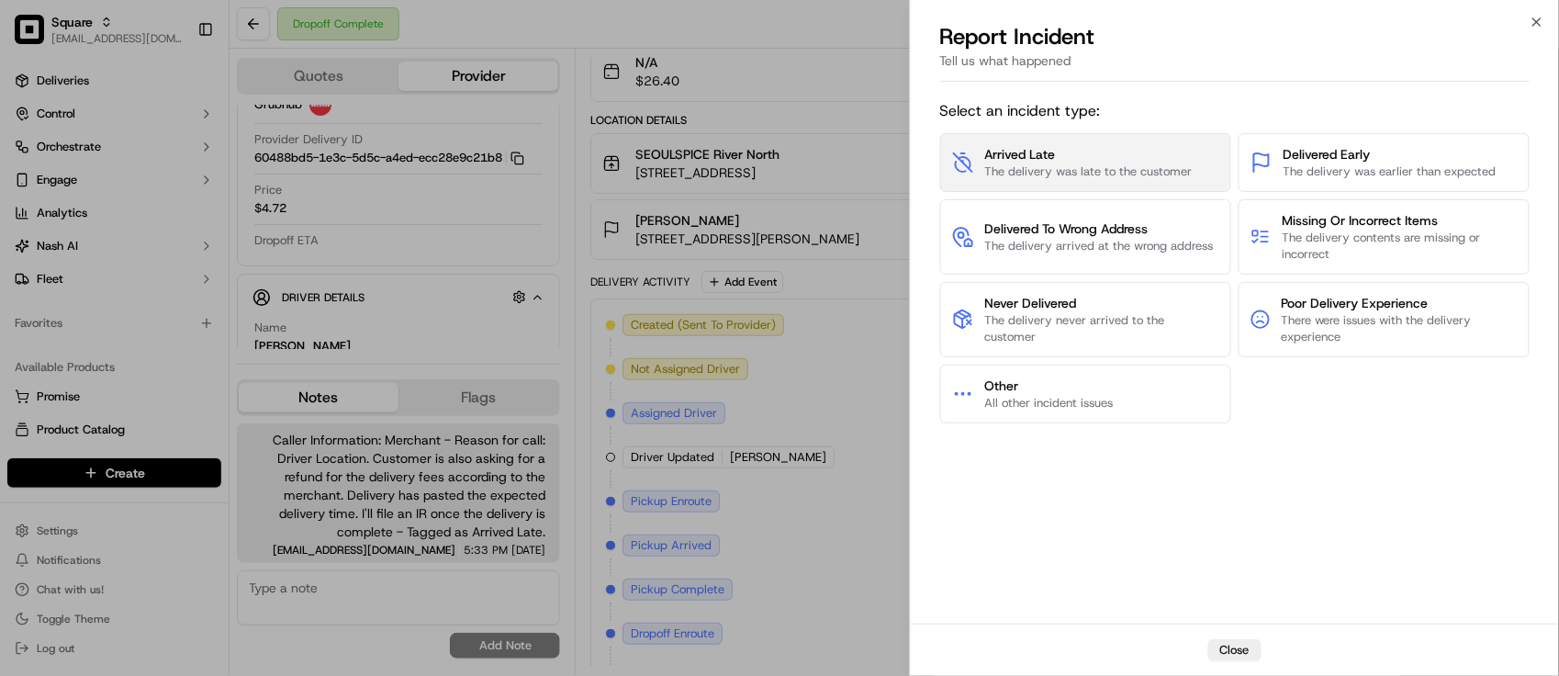
click at [1150, 163] on span "The delivery was late to the customer" at bounding box center [1088, 171] width 207 height 17
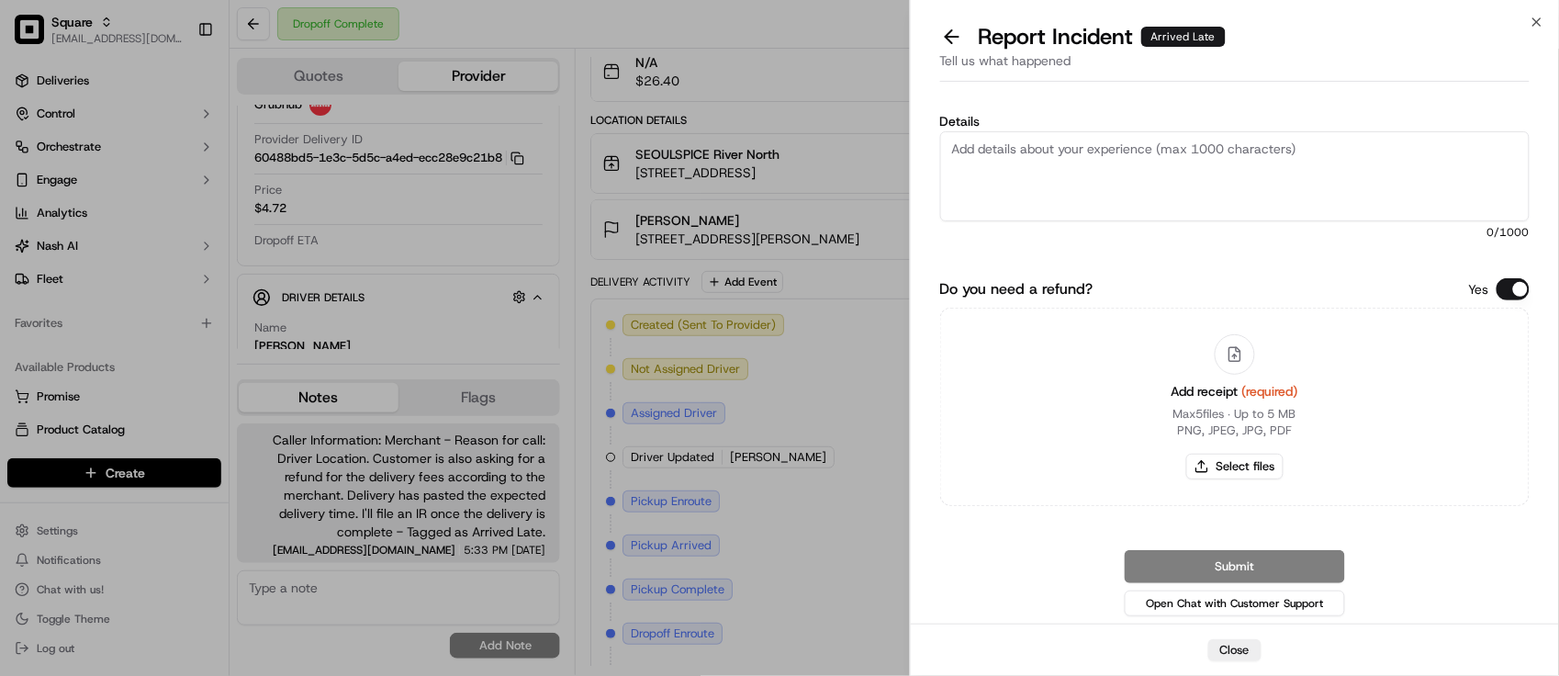
click at [1150, 163] on textarea "Details" at bounding box center [1235, 176] width 590 height 90
paste textarea "The customer is upset due to the late delivery of their order. The merchant is …"
type textarea "The customer is upset due to the late delivery of their order. The merchant is …"
click at [1520, 286] on button "Do you need a refund?" at bounding box center [1512, 289] width 33 height 22
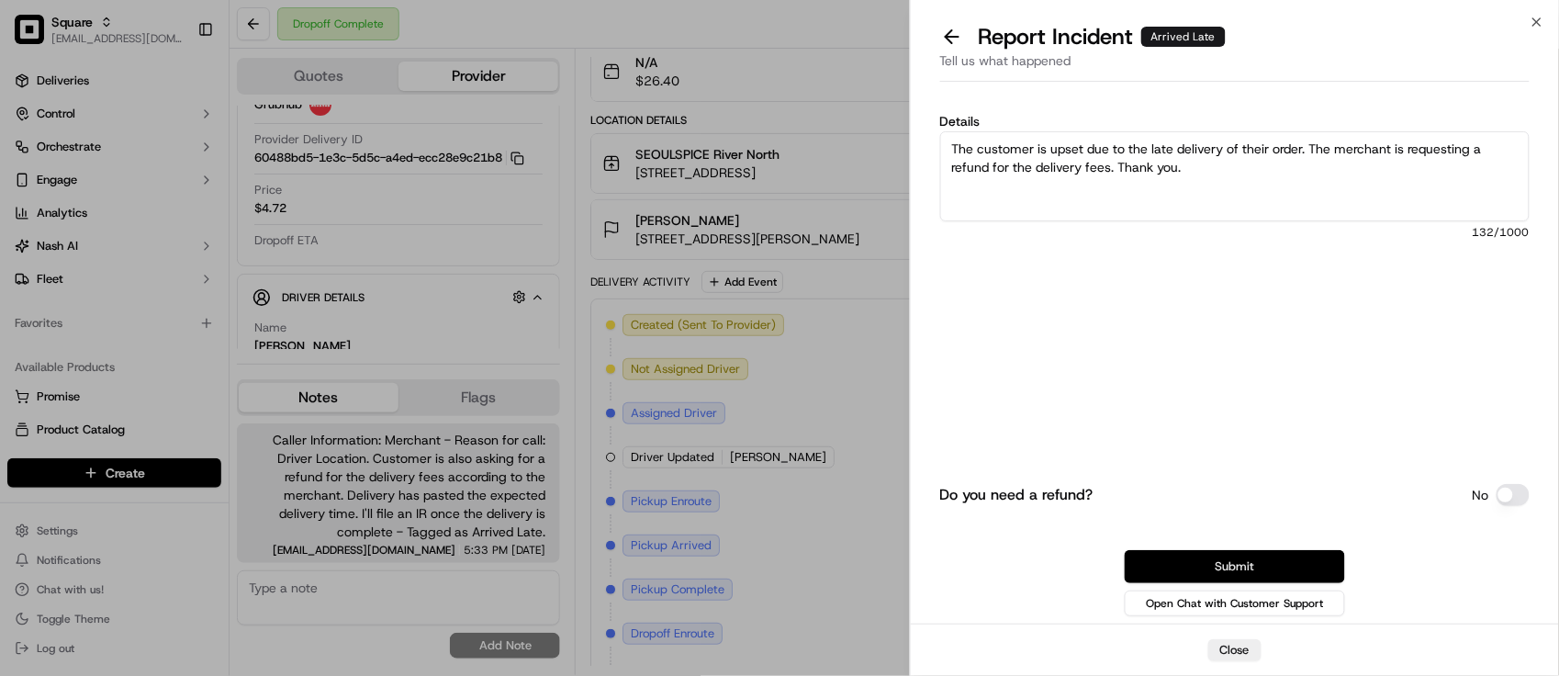
click at [1237, 562] on button "Submit" at bounding box center [1235, 566] width 220 height 33
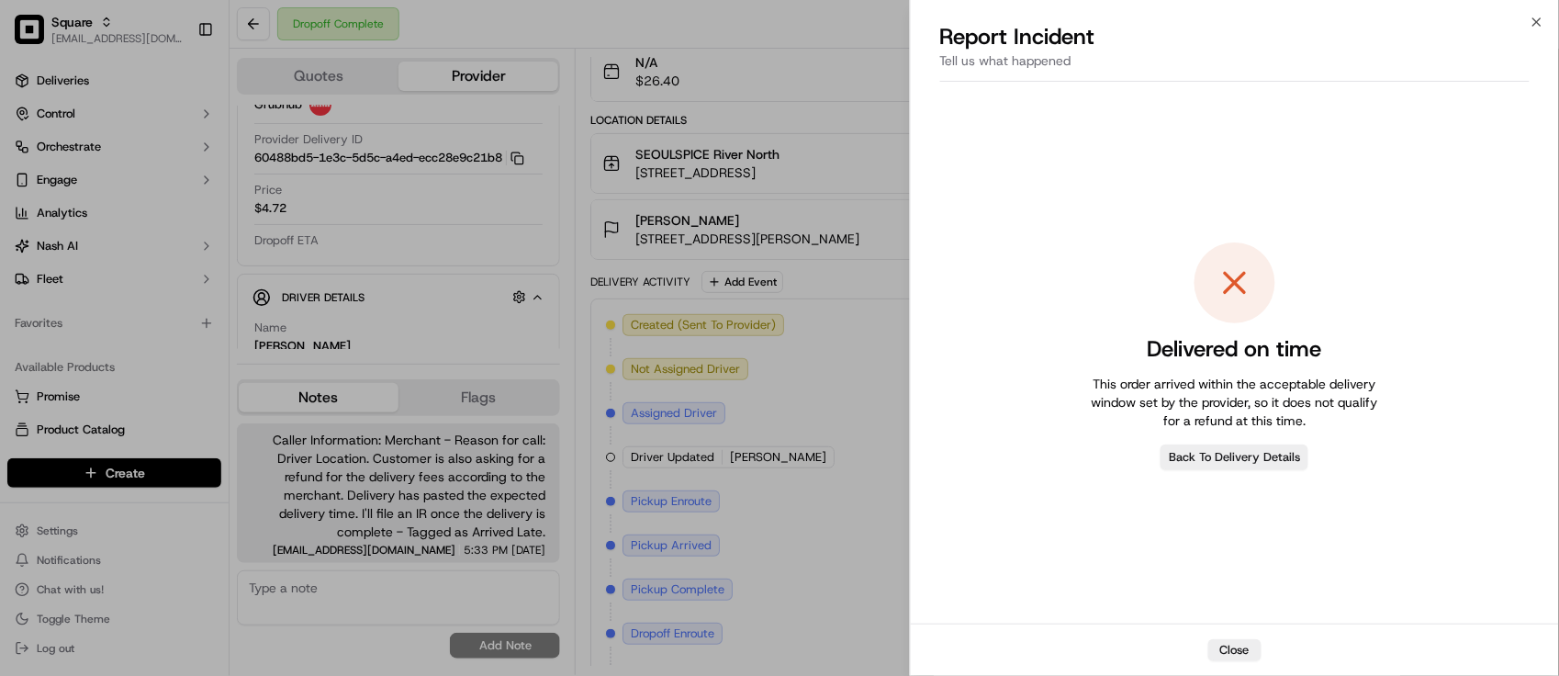
drag, startPoint x: 937, startPoint y: 431, endPoint x: 916, endPoint y: 429, distance: 21.3
click at [935, 431] on div "Delivered on time This order arrived within the acceptable delivery window set …" at bounding box center [1235, 356] width 649 height 534
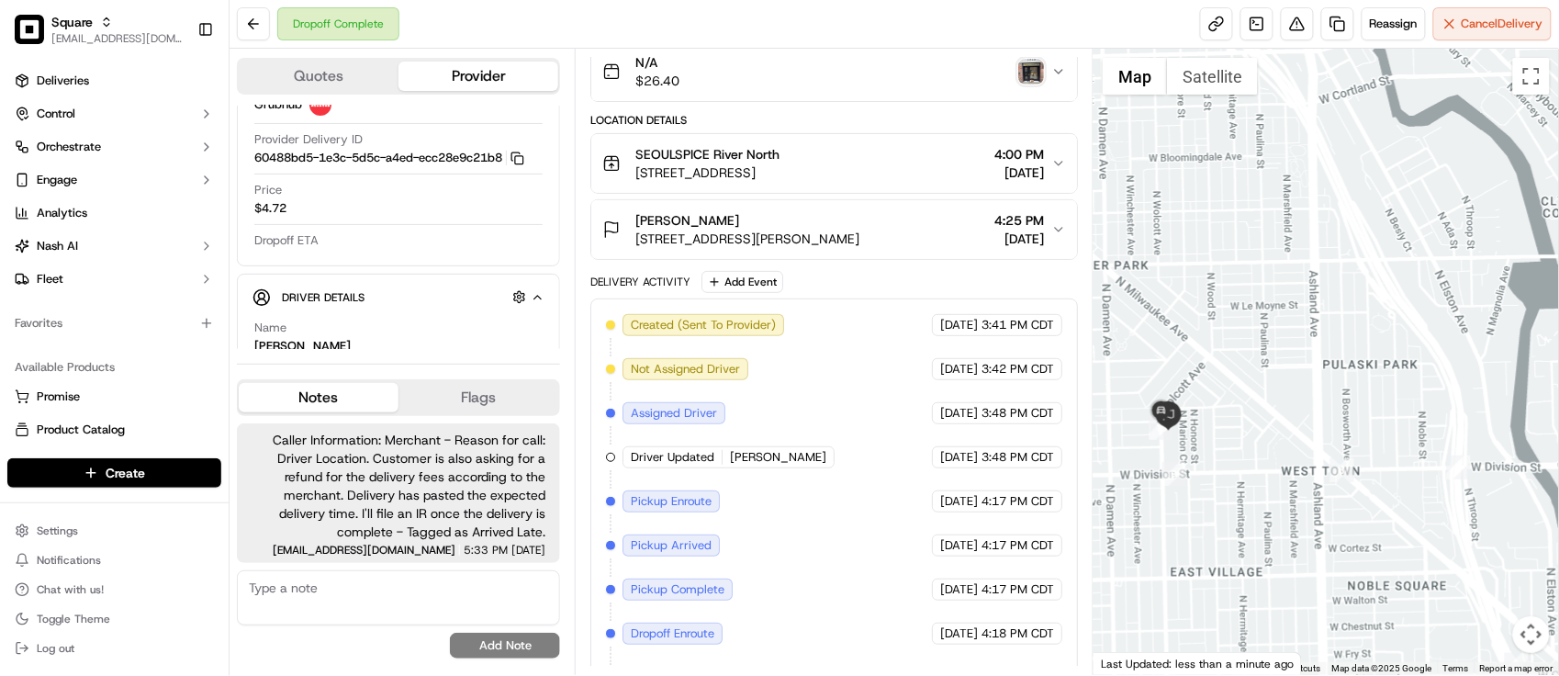
click at [994, 225] on span "4:25 PM" at bounding box center [1019, 220] width 50 height 18
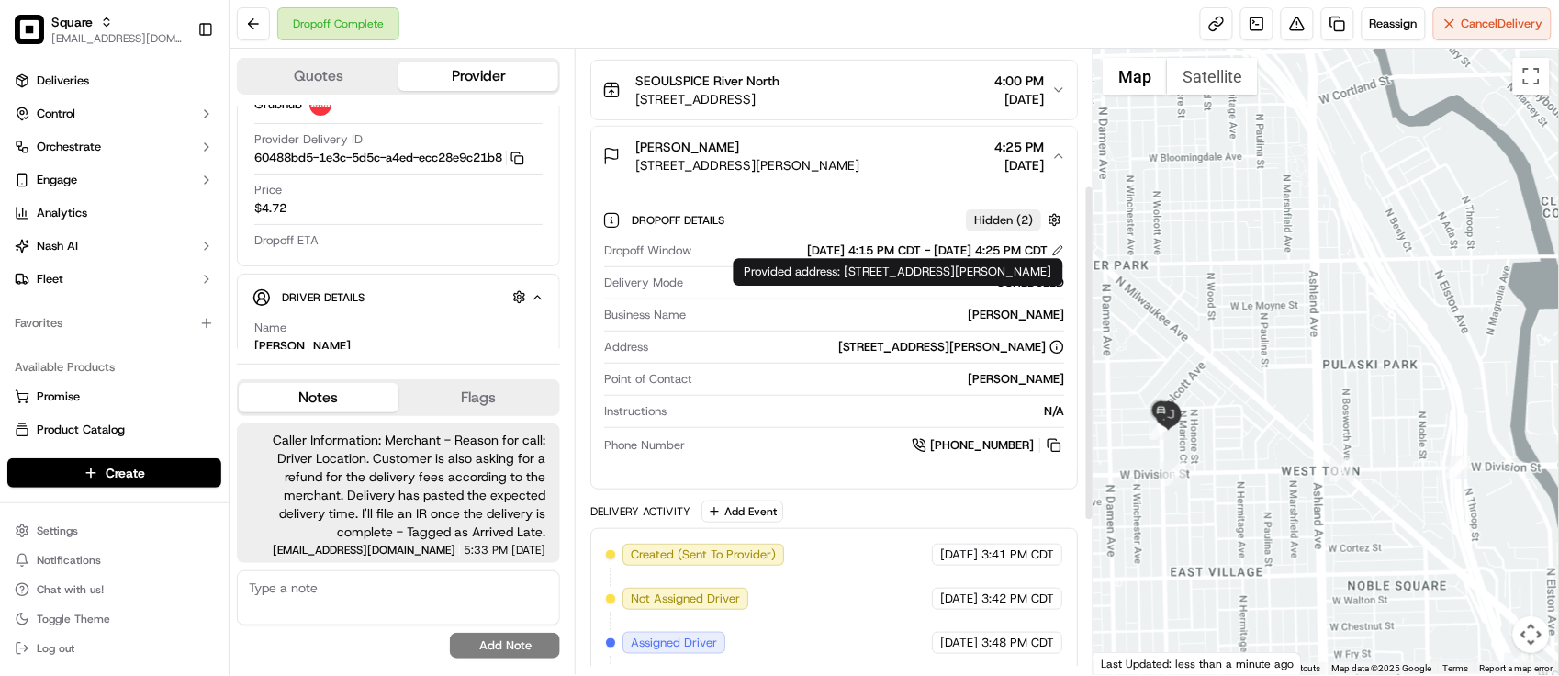
scroll to position [258, 0]
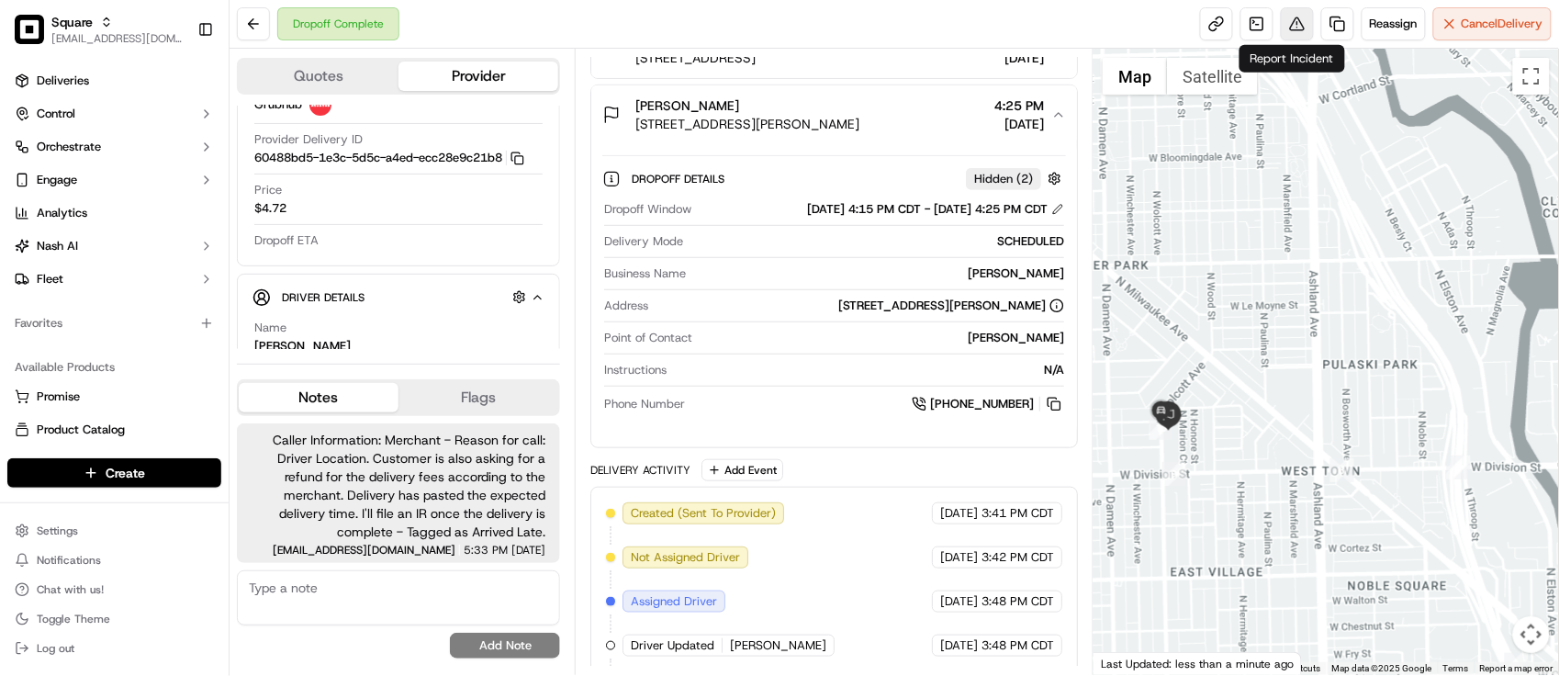
click at [1299, 33] on button at bounding box center [1297, 23] width 33 height 33
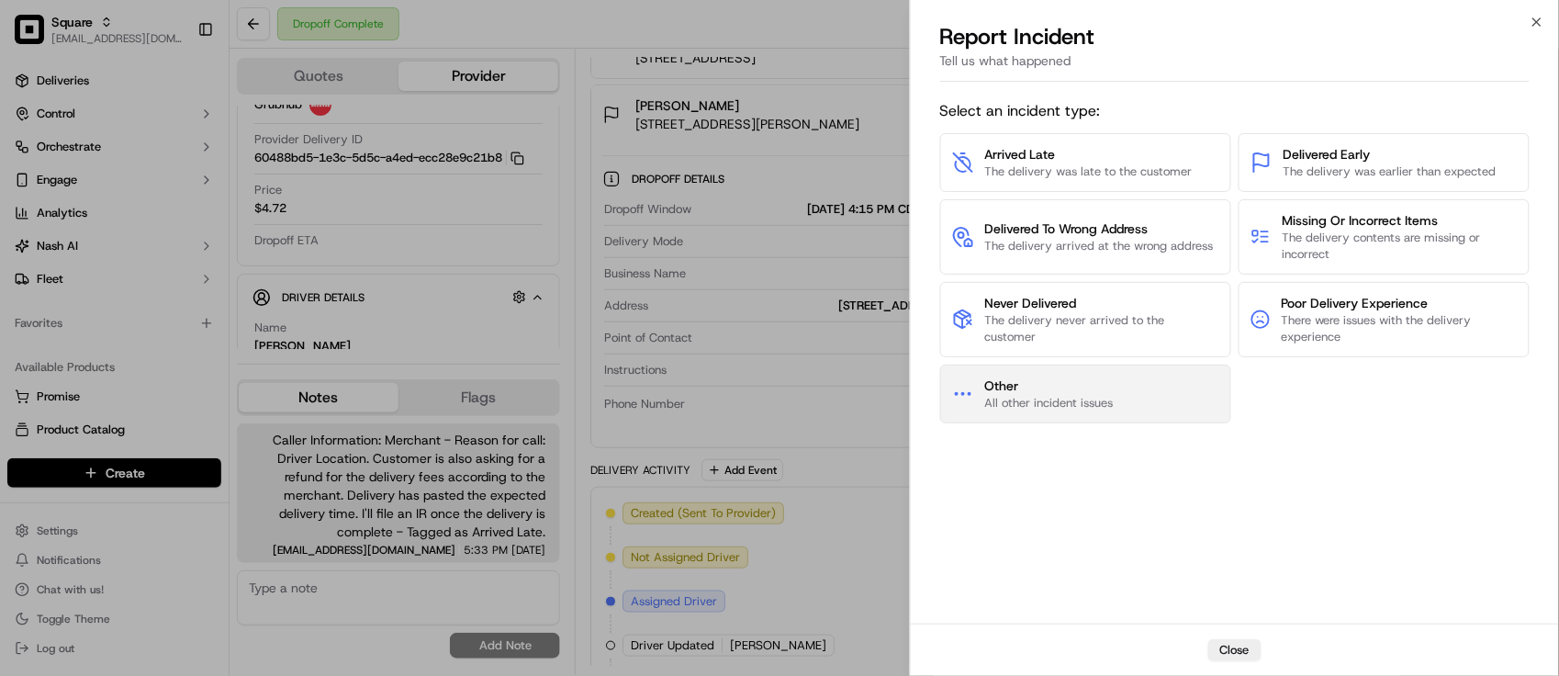
click at [1106, 410] on span "All other incident issues" at bounding box center [1049, 403] width 129 height 17
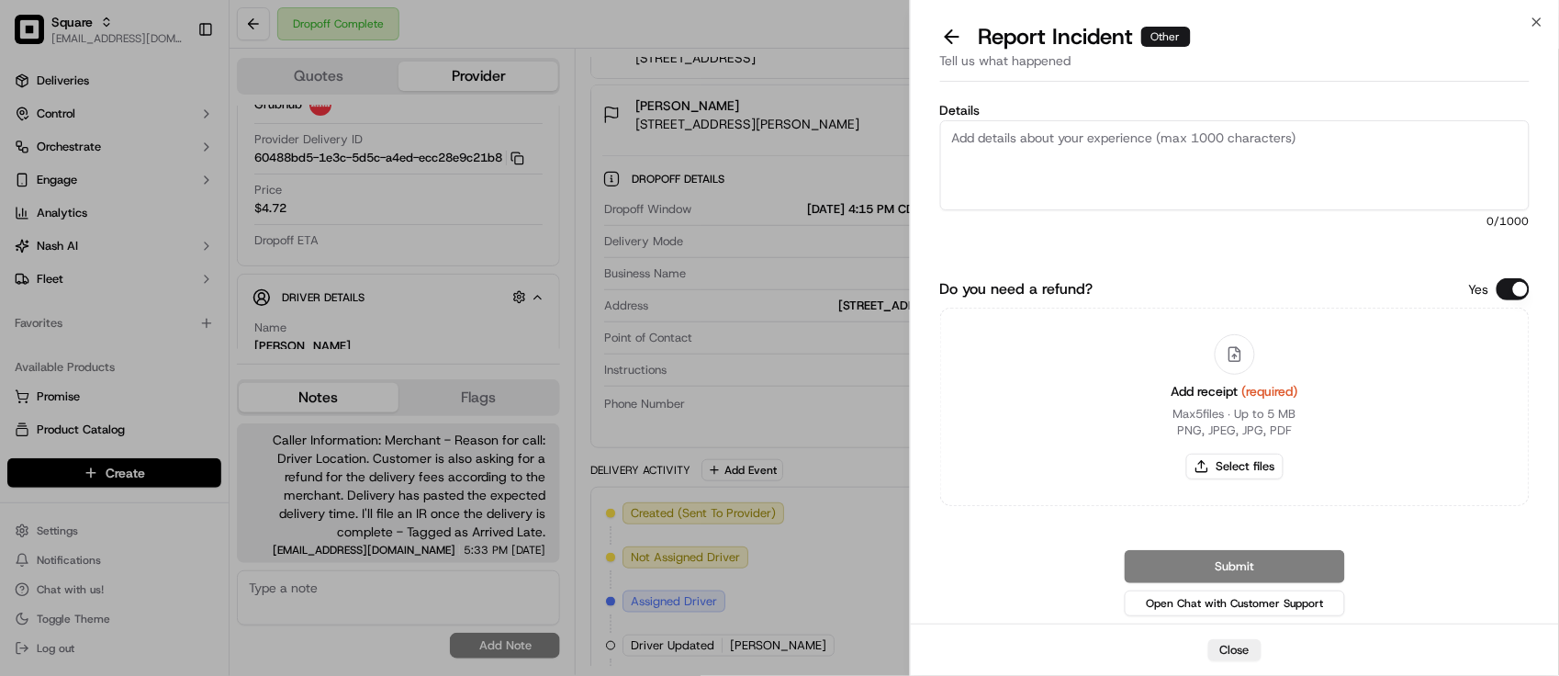
click at [1232, 198] on textarea "Details" at bounding box center [1235, 165] width 590 height 90
paste textarea "The customer is upset due to the late delivery of their order. The merchant is …"
type textarea "The customer is upset due to the late delivery of their order. The merchant is …"
click at [1508, 286] on button "Do you need a refund?" at bounding box center [1512, 289] width 33 height 22
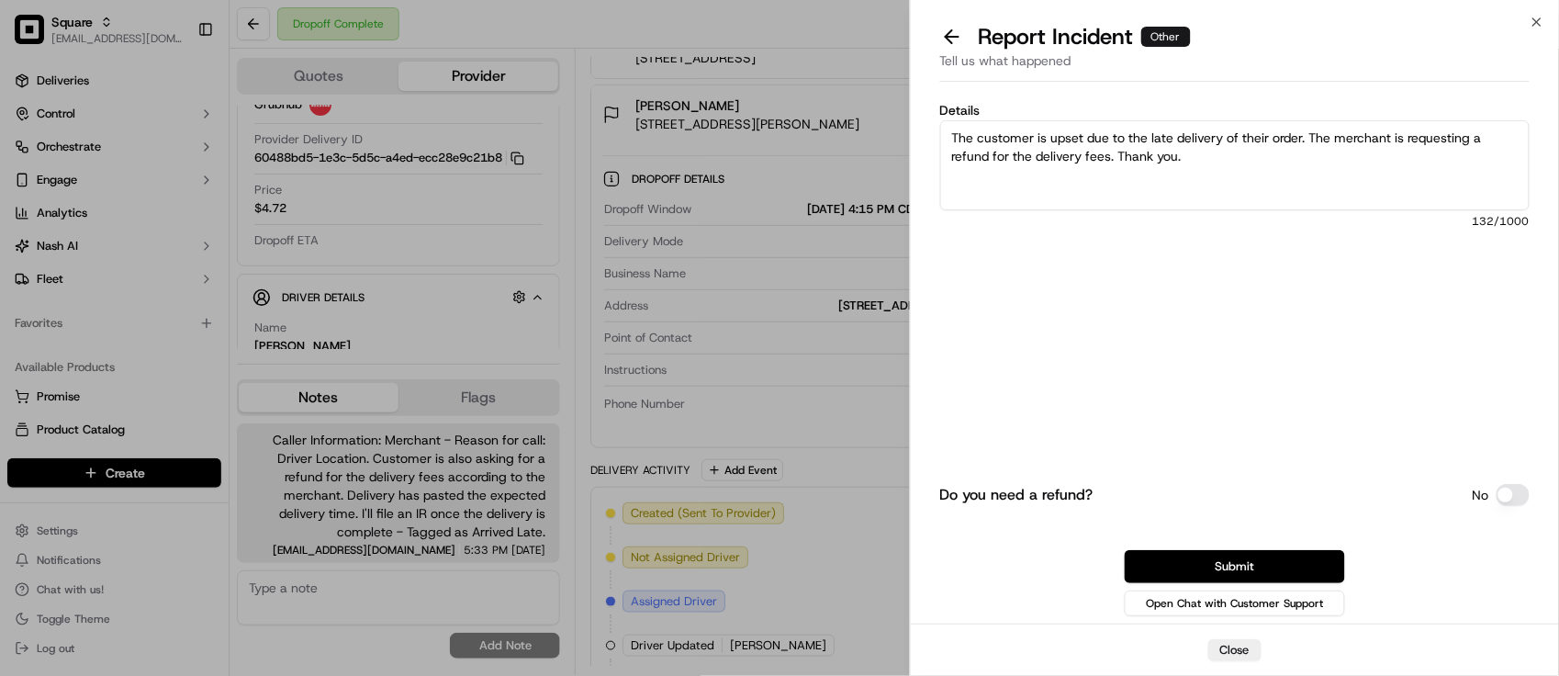
click at [1251, 555] on button "Submit" at bounding box center [1235, 566] width 220 height 33
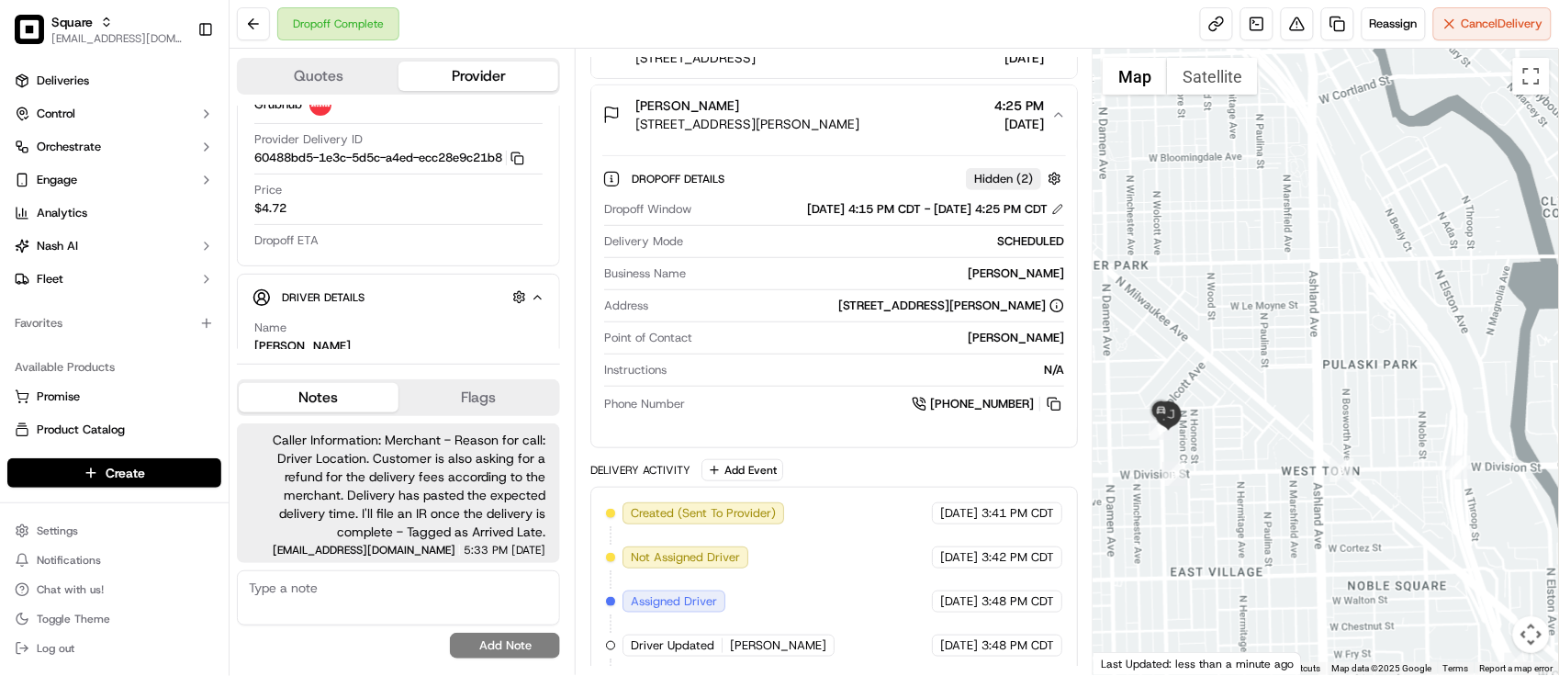
click at [912, 38] on div "Dropoff Complete Reassign Cancel Delivery" at bounding box center [894, 24] width 1329 height 49
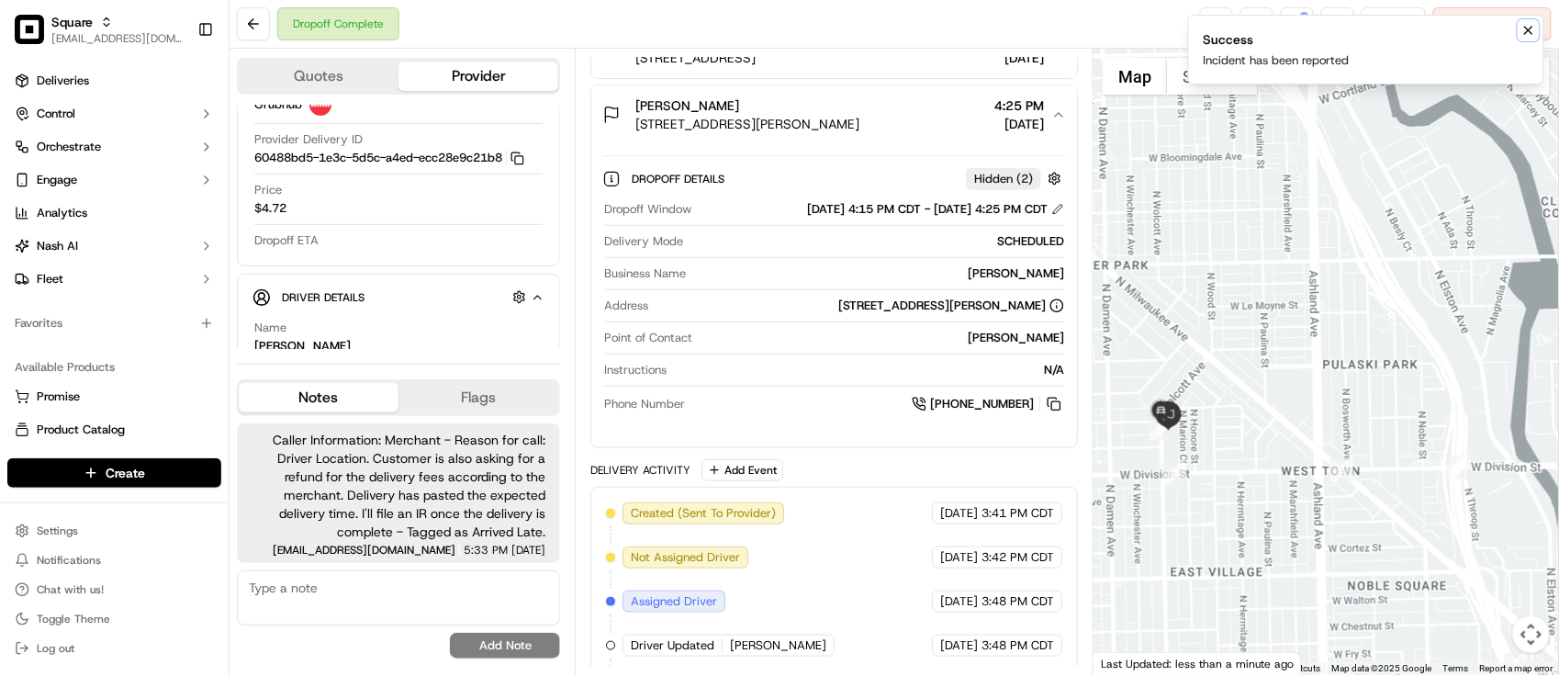
click at [1530, 34] on icon "Notifications (F8)" at bounding box center [1528, 30] width 15 height 15
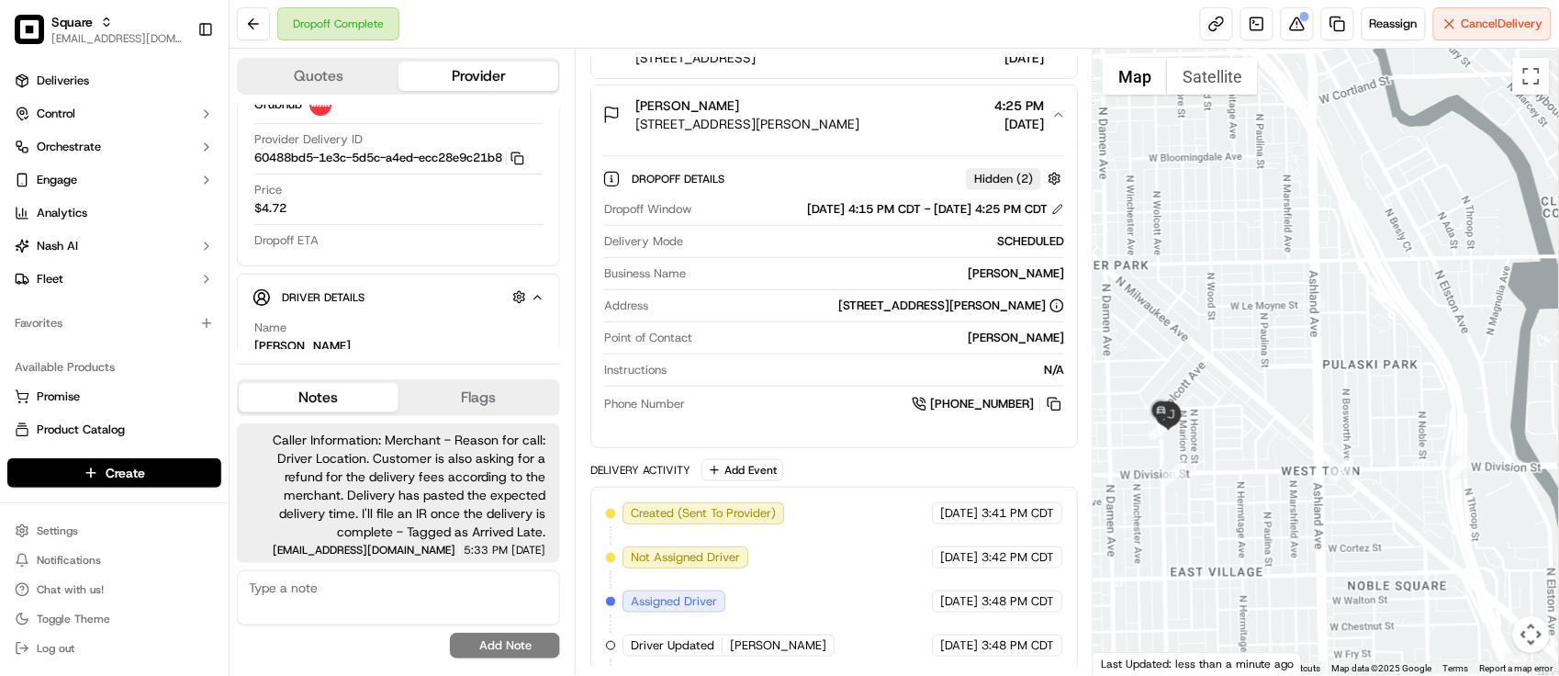
click at [797, 405] on div "[PHONE_NUMBER]" at bounding box center [878, 404] width 372 height 20
